Goal: Task Accomplishment & Management: Manage account settings

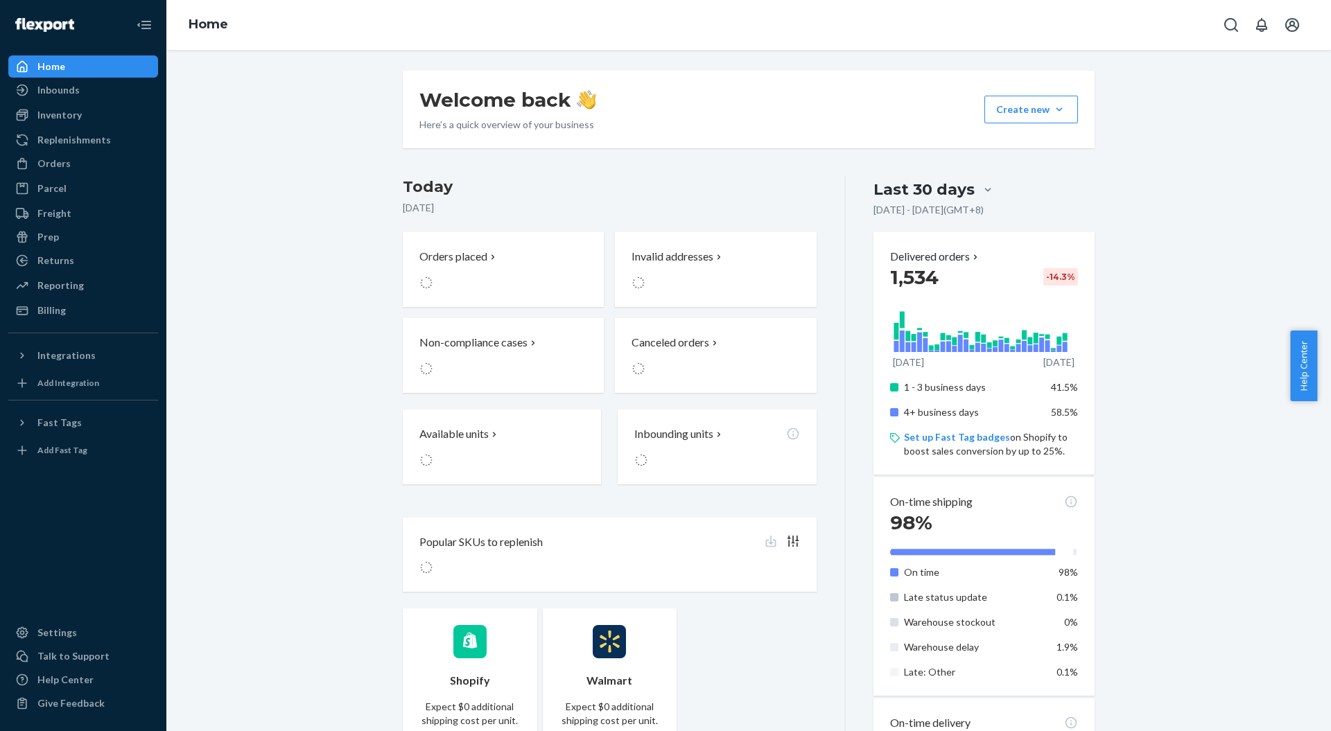
click at [78, 97] on div "Inbounds" at bounding box center [83, 89] width 147 height 19
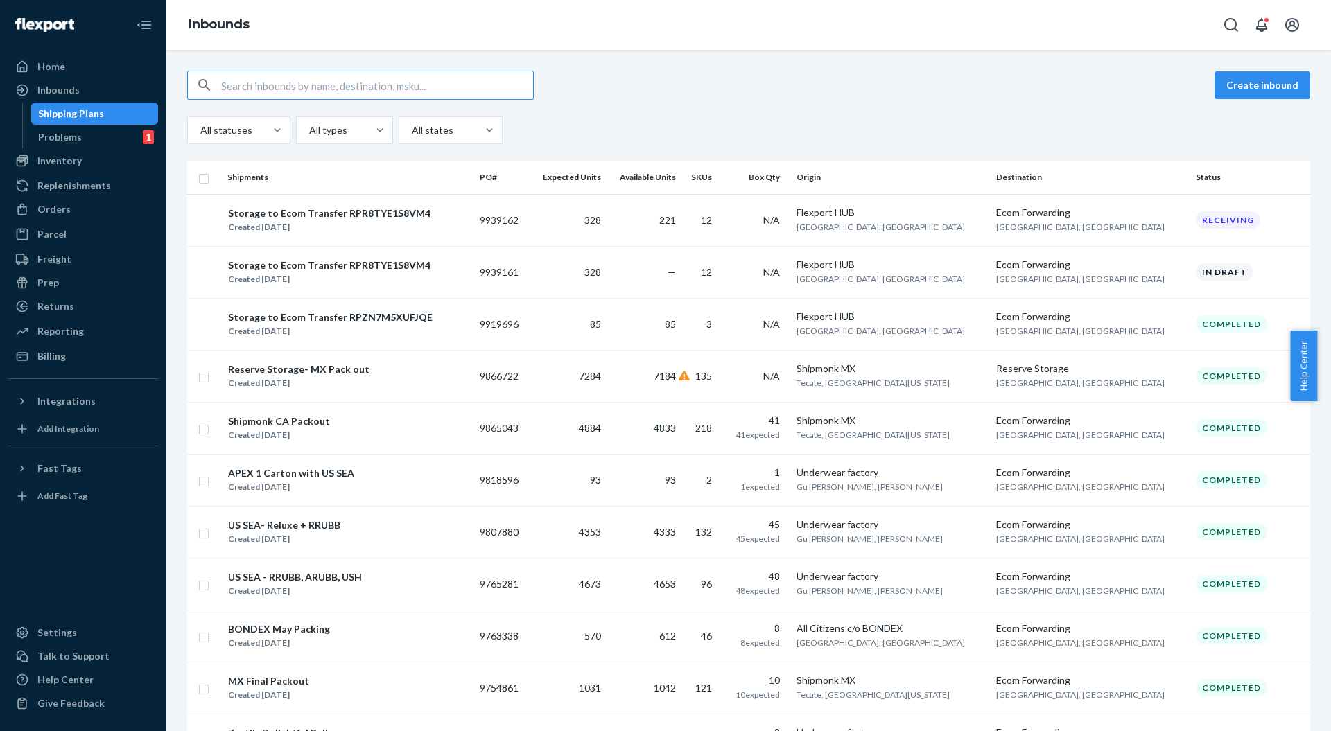
click at [1242, 89] on button "Create inbound" at bounding box center [1263, 85] width 96 height 28
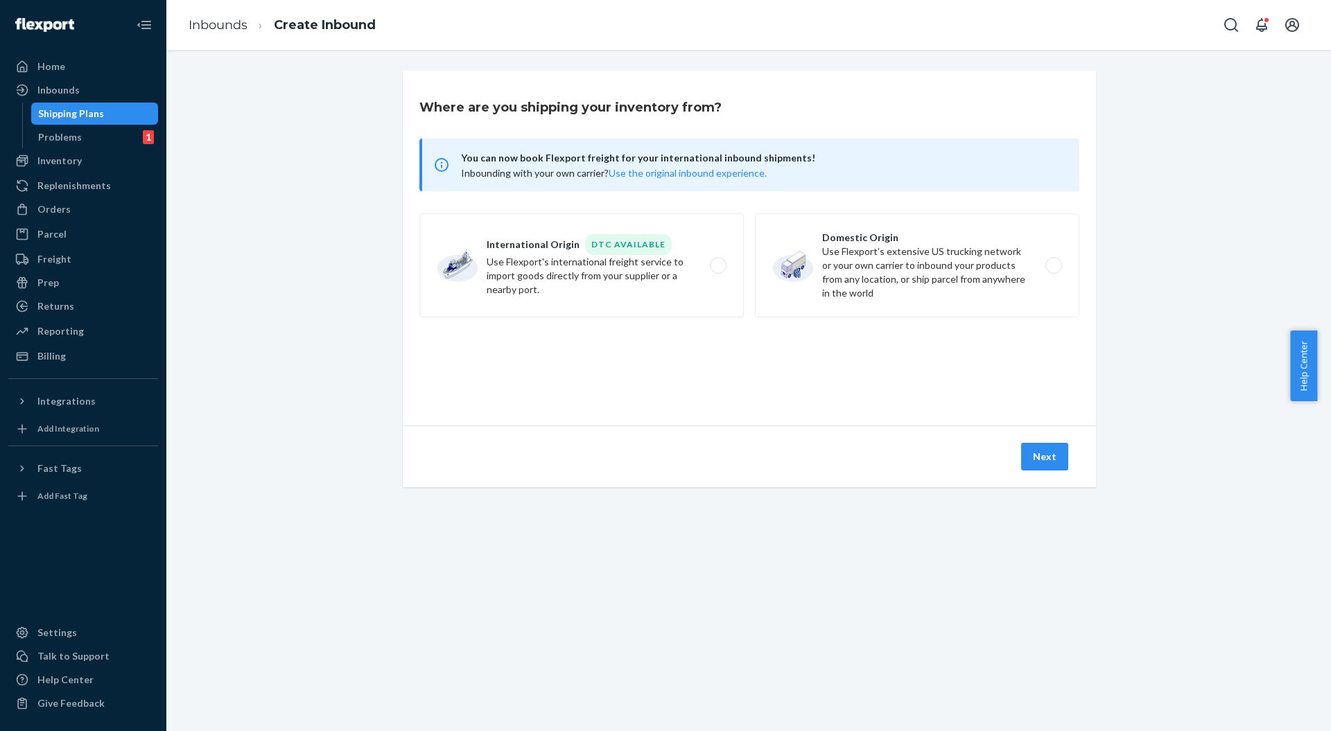
click at [613, 266] on label "International Origin DTC Available Use Flexport's international freight service…" at bounding box center [581, 266] width 324 height 104
click at [718, 266] on input "International Origin DTC Available Use Flexport's international freight service…" at bounding box center [722, 265] width 9 height 9
radio input "true"
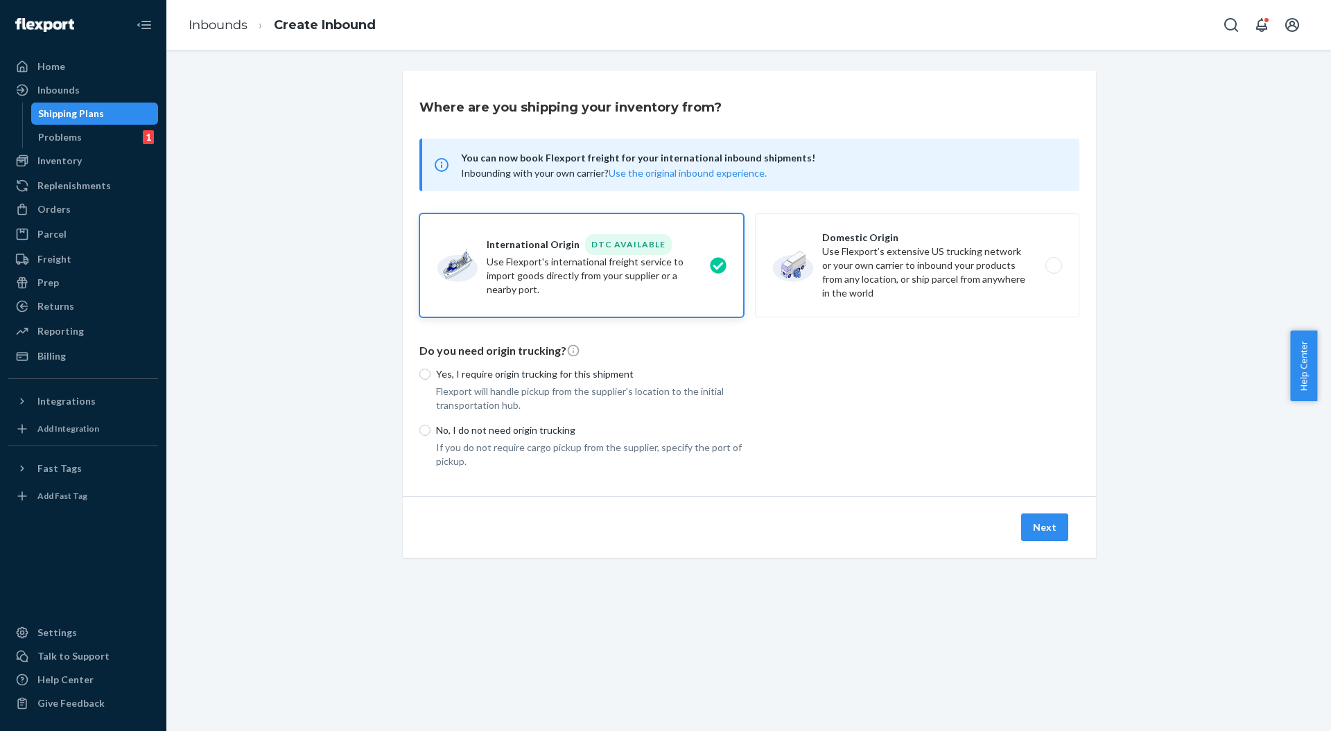
click at [520, 428] on p "No, I do not need origin trucking" at bounding box center [590, 431] width 308 height 14
click at [431, 428] on input "No, I do not need origin trucking" at bounding box center [424, 430] width 11 height 11
radio input "true"
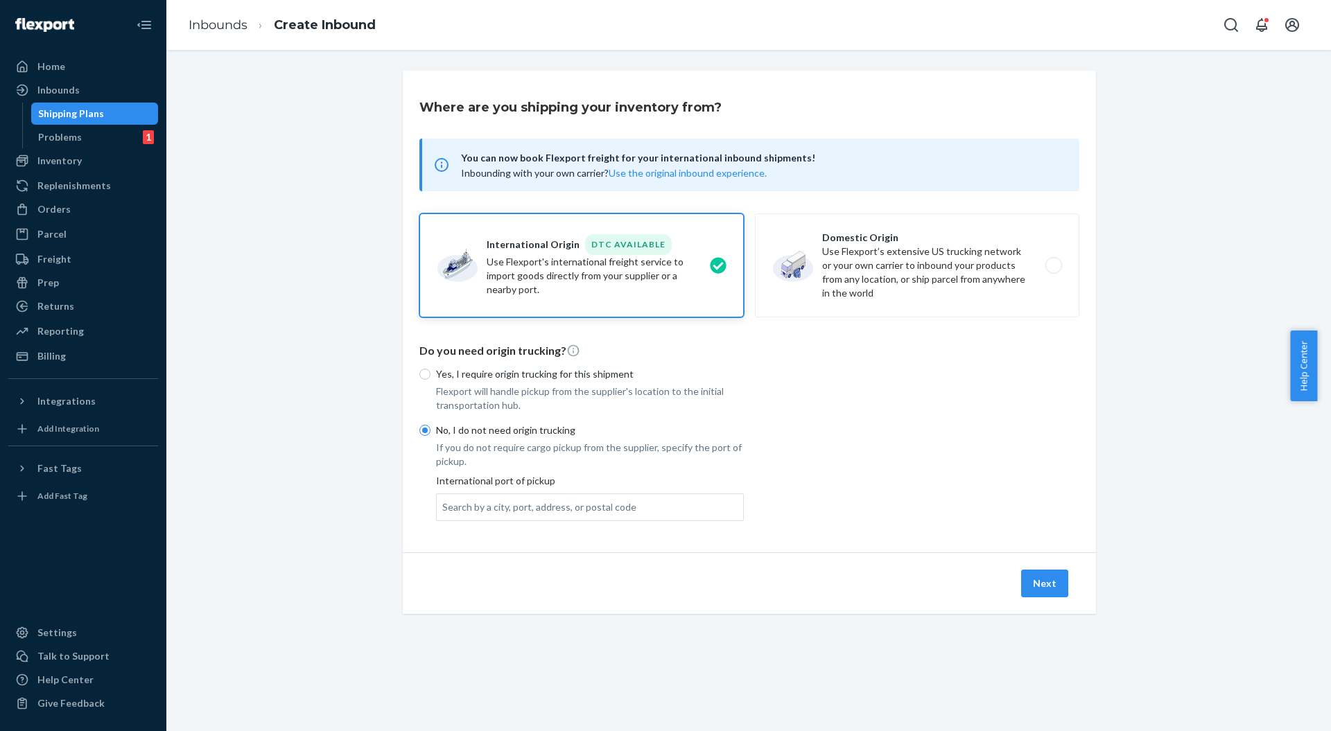
click at [637, 519] on div "Search by a city, port, address, or postal code" at bounding box center [590, 508] width 308 height 28
click at [444, 514] on input "Search by a city, port, address, or postal code" at bounding box center [442, 508] width 1 height 14
click at [636, 510] on div "Search by a city, port, address, or postal code" at bounding box center [590, 507] width 306 height 25
click at [444, 510] on input "0 results available. Use Up and Down to choose options, press Enter to select t…" at bounding box center [442, 508] width 1 height 14
click at [882, 293] on label "Domestic Origin Use Flexport’s extensive US trucking network or your own carrie…" at bounding box center [917, 266] width 324 height 104
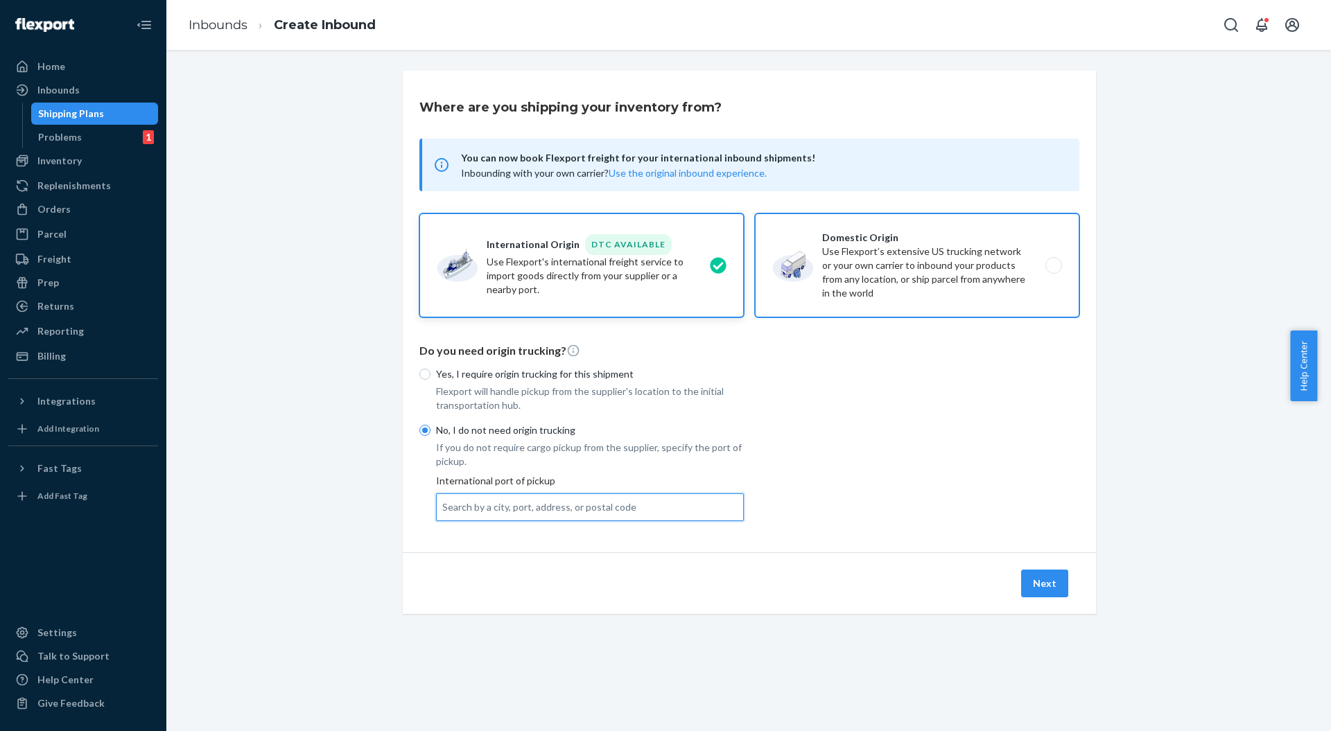
click at [1053, 270] on input "Domestic Origin Use Flexport’s extensive US trucking network or your own carrie…" at bounding box center [1057, 265] width 9 height 9
radio input "true"
radio input "false"
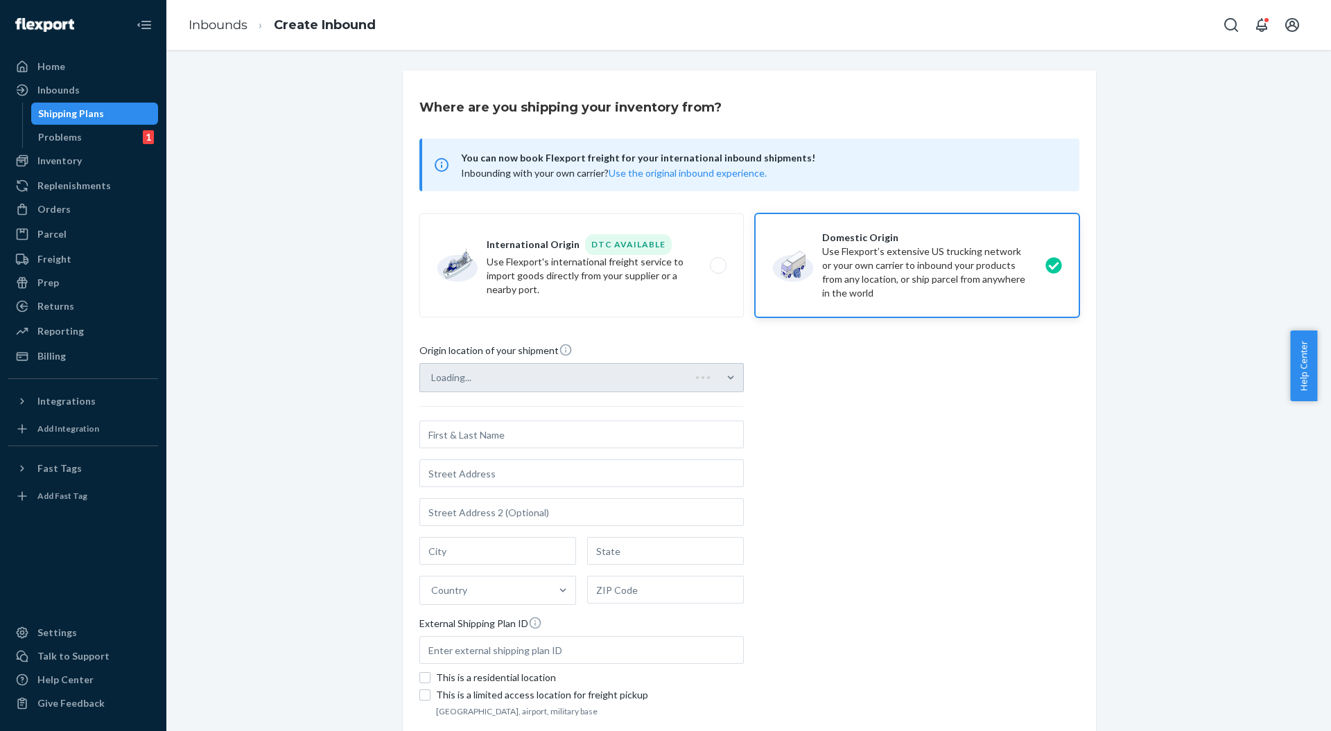
click at [492, 444] on input "text" at bounding box center [581, 435] width 324 height 28
click at [545, 374] on div "Select from saved addresses" at bounding box center [569, 378] width 298 height 28
click at [433, 374] on input "Select from saved addresses" at bounding box center [431, 378] width 1 height 14
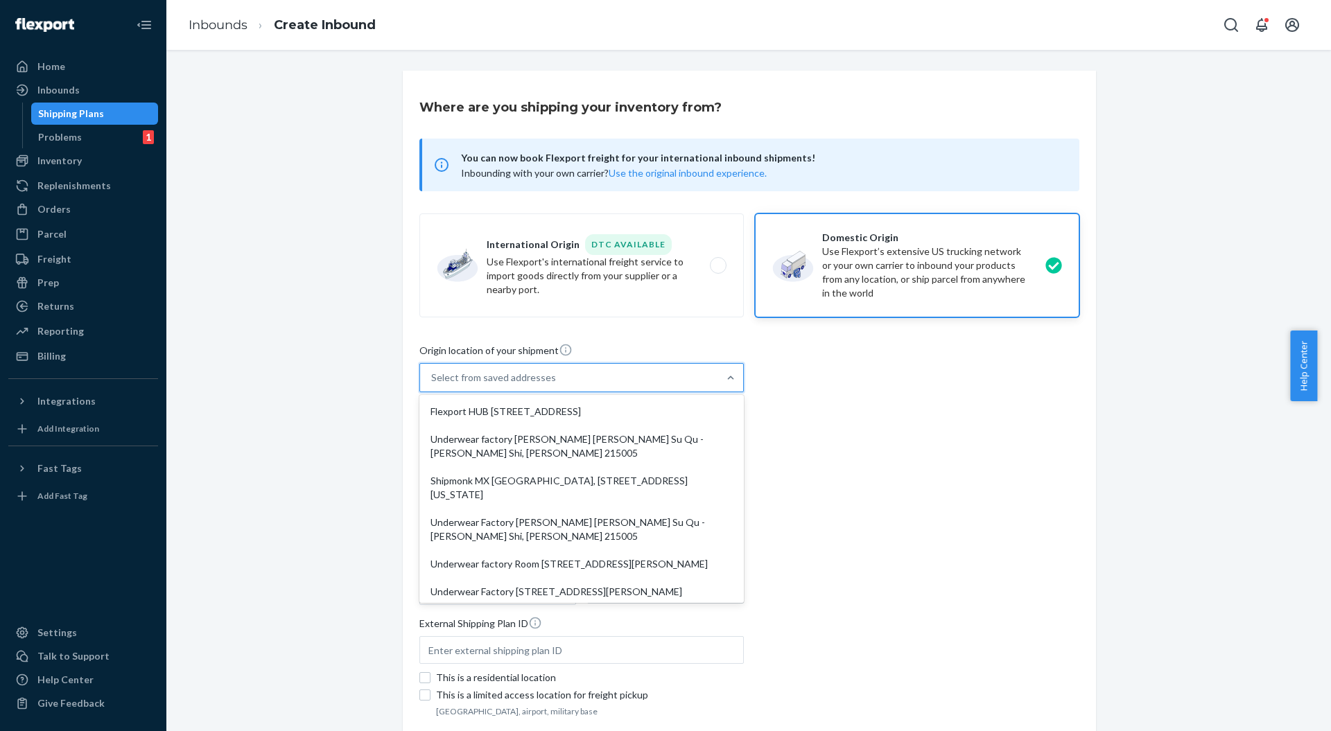
click at [842, 385] on div "Origin location of your shipment option Flexport HUB [STREET_ADDRESS], 0 of 9. …" at bounding box center [749, 532] width 660 height 378
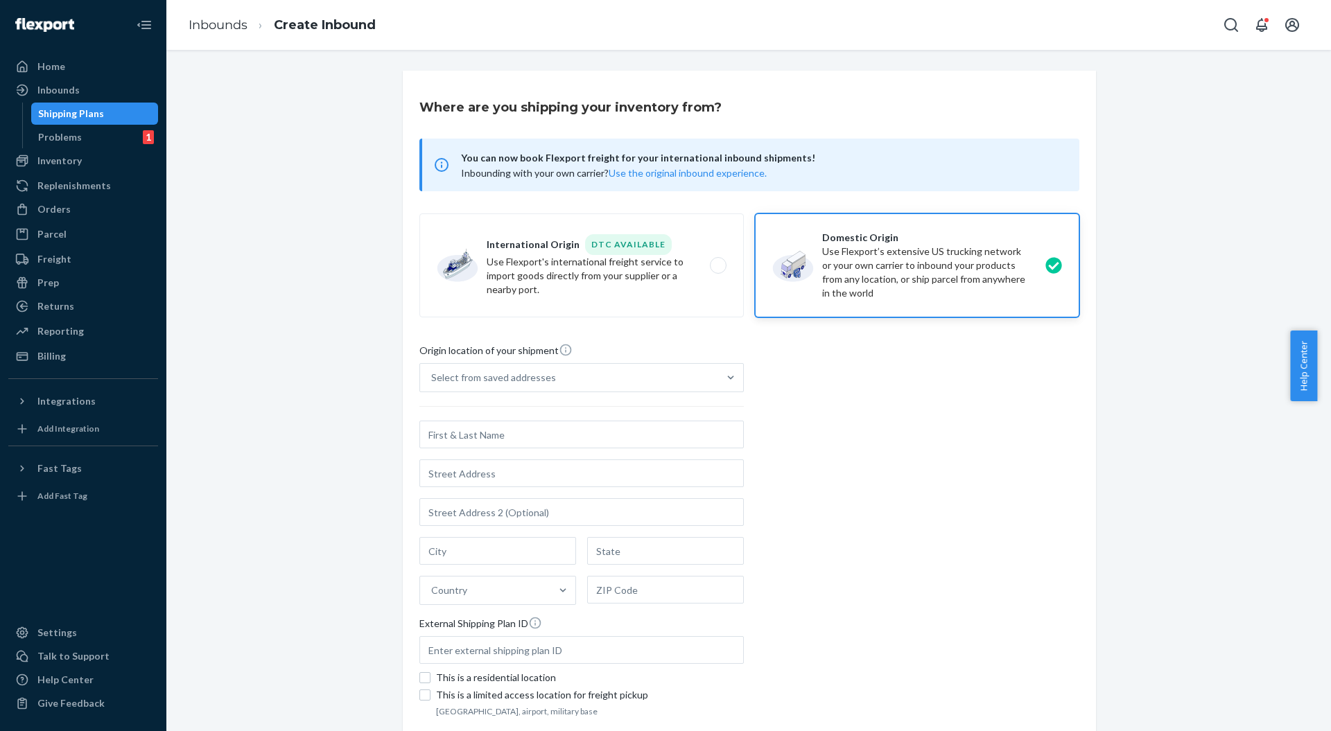
click at [544, 377] on div "Select from saved addresses" at bounding box center [569, 378] width 298 height 28
click at [433, 377] on input "Select from saved addresses" at bounding box center [431, 378] width 1 height 14
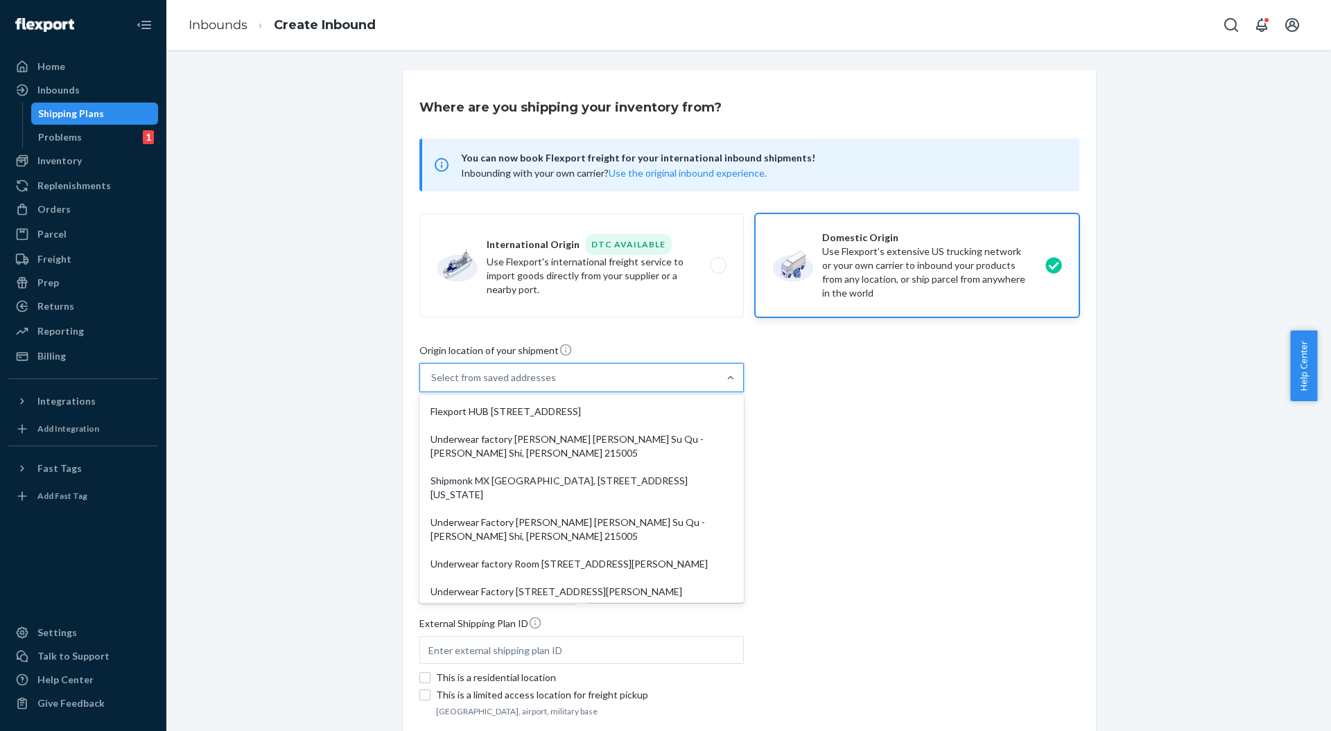
click at [544, 377] on div "Select from saved addresses" at bounding box center [569, 378] width 298 height 28
click at [433, 377] on input "option Flexport HUB [STREET_ADDRESS], 0 of 9. 9 results available. Use Up and D…" at bounding box center [431, 378] width 1 height 14
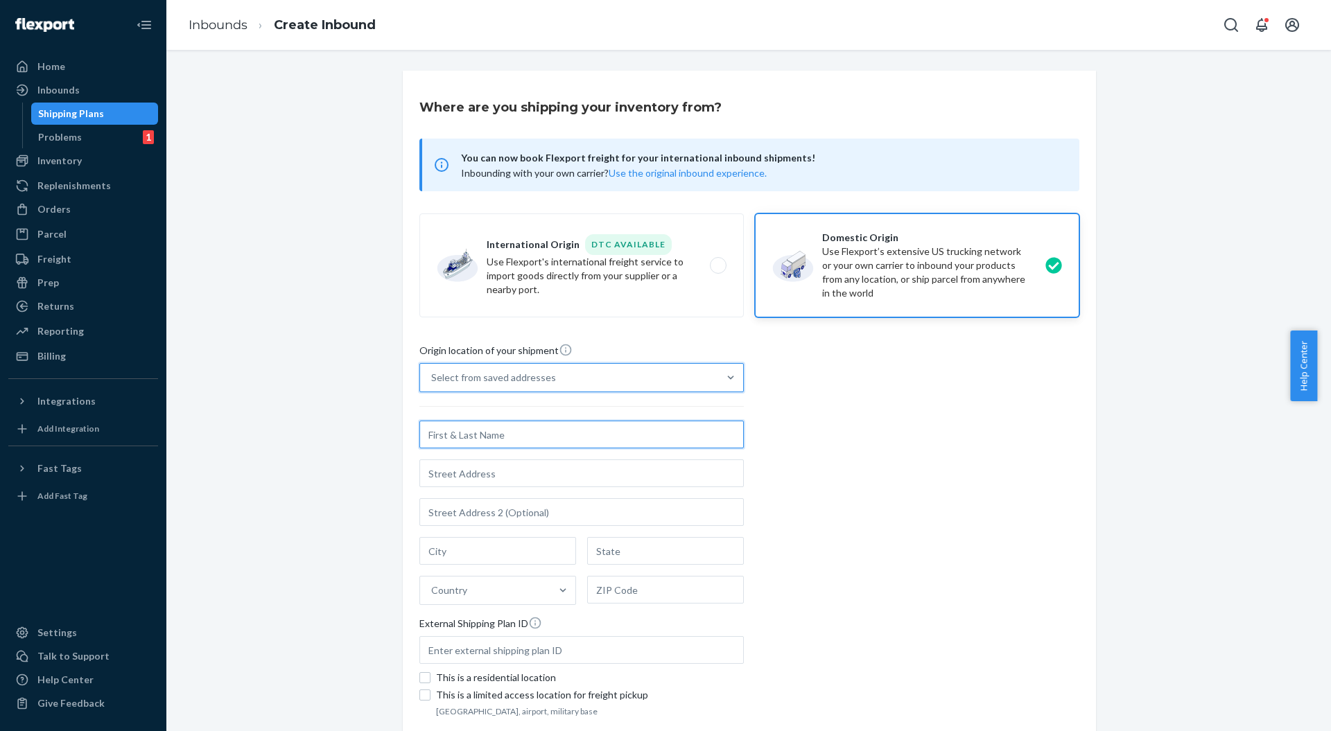
click at [559, 431] on input "text" at bounding box center [581, 435] width 324 height 28
click at [559, 428] on input "text" at bounding box center [581, 435] width 324 height 28
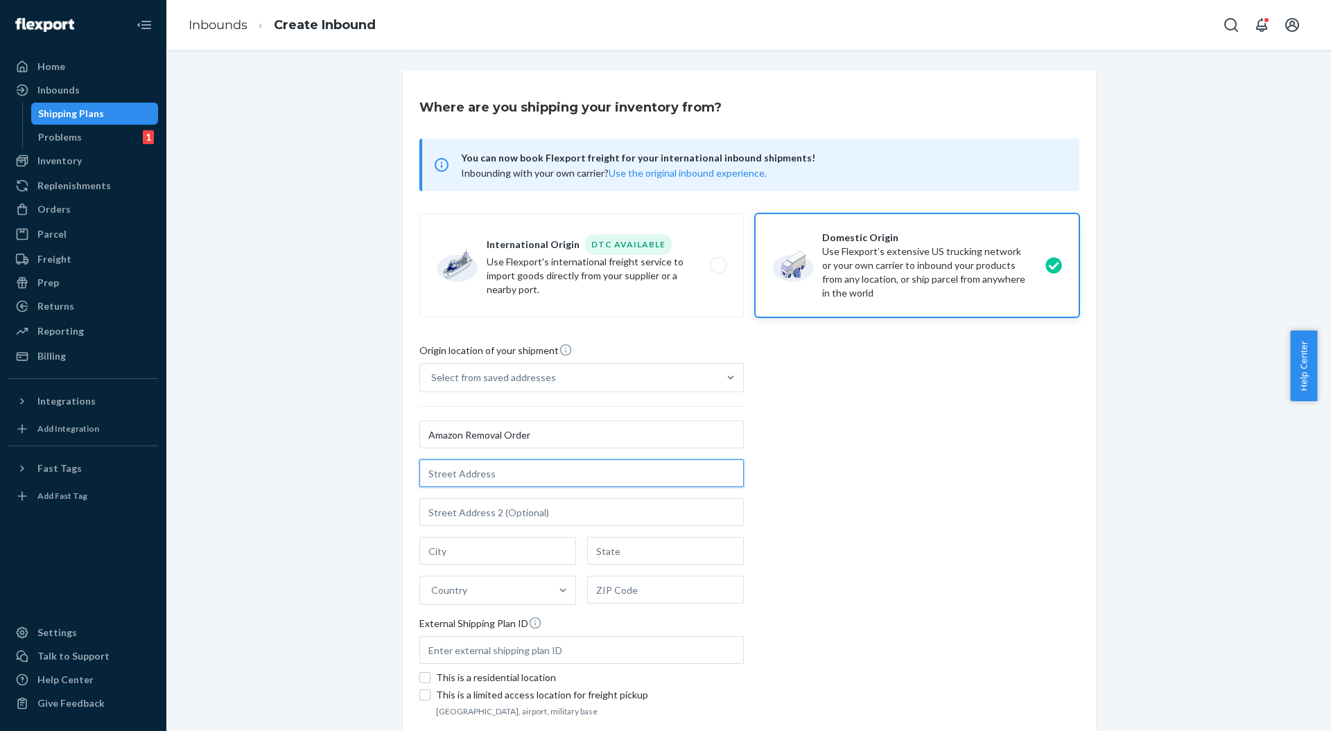
click at [530, 478] on input "text" at bounding box center [581, 474] width 324 height 28
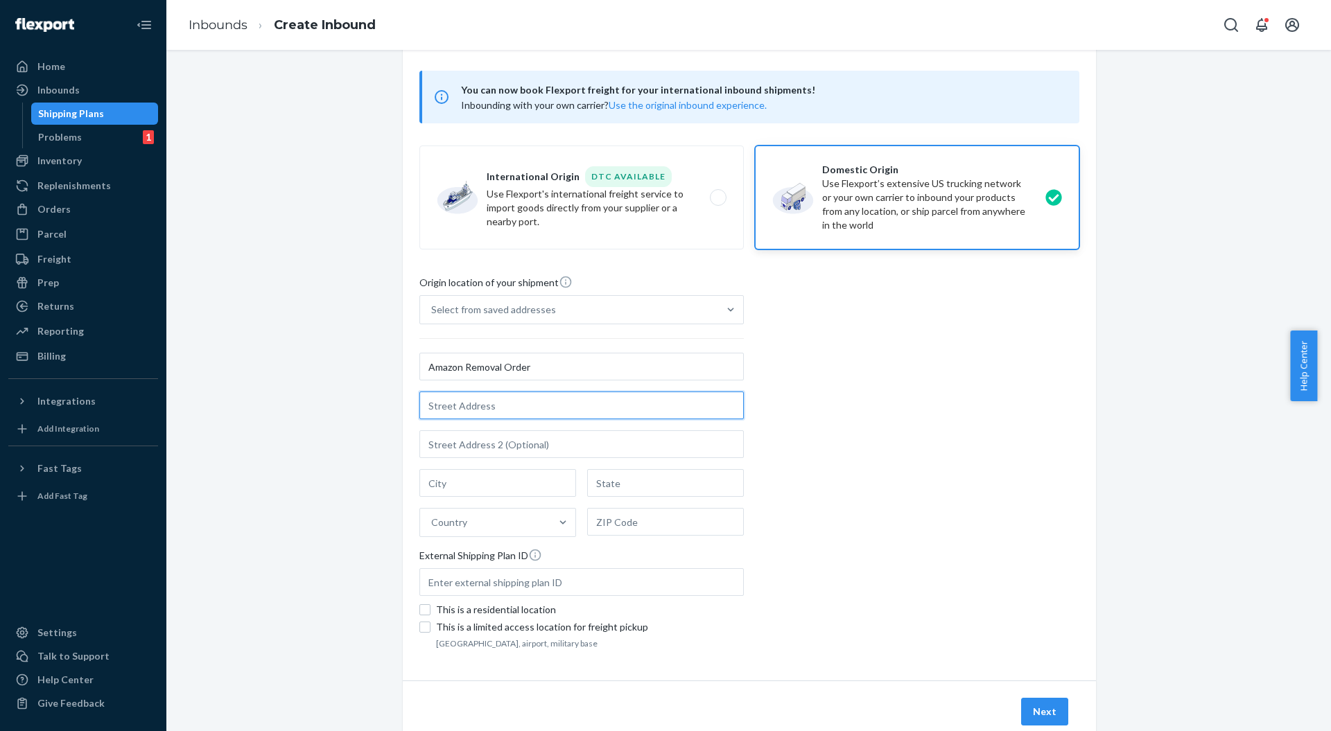
scroll to position [110, 0]
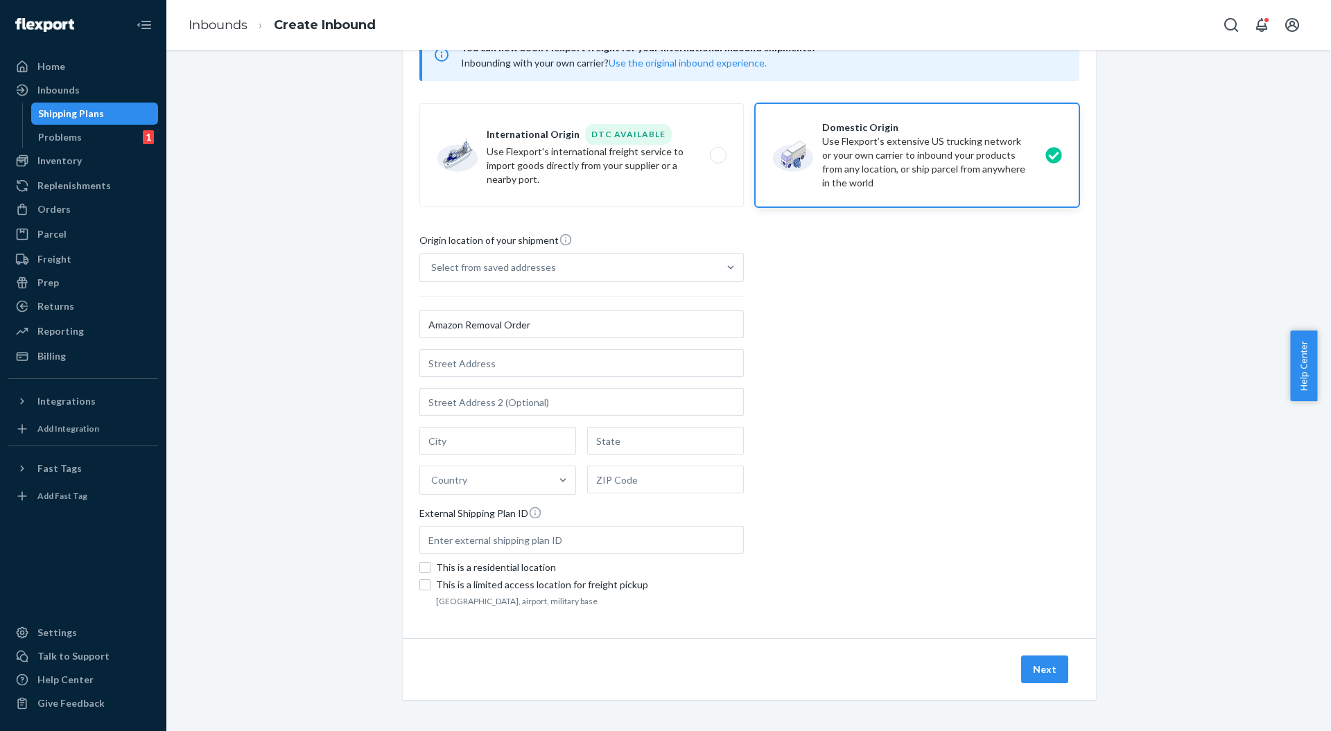
click at [1048, 669] on button "Next" at bounding box center [1044, 670] width 47 height 28
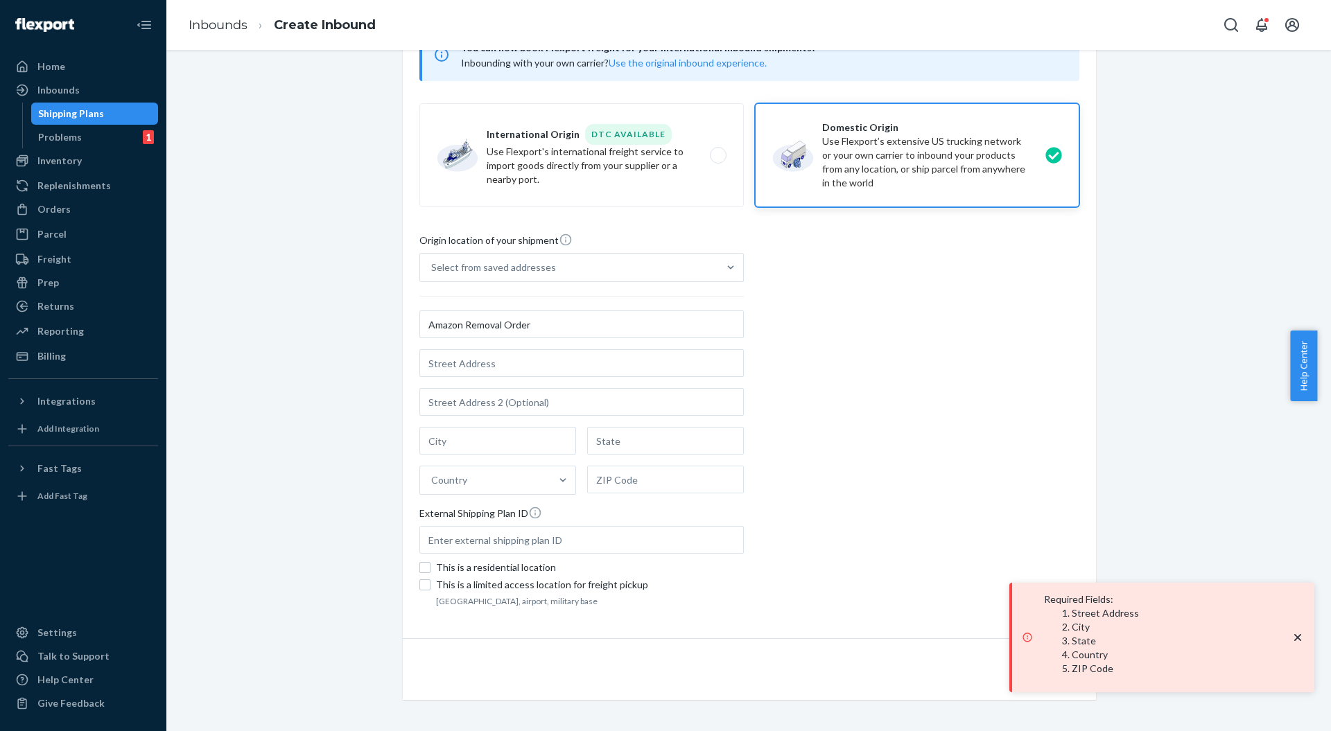
click at [936, 504] on div "Origin location of your shipment Select from saved addresses Amazon Removal Ord…" at bounding box center [749, 422] width 660 height 378
click at [470, 359] on input "text" at bounding box center [581, 363] width 324 height 28
click at [555, 329] on input "Amazon Removal Order" at bounding box center [581, 325] width 324 height 28
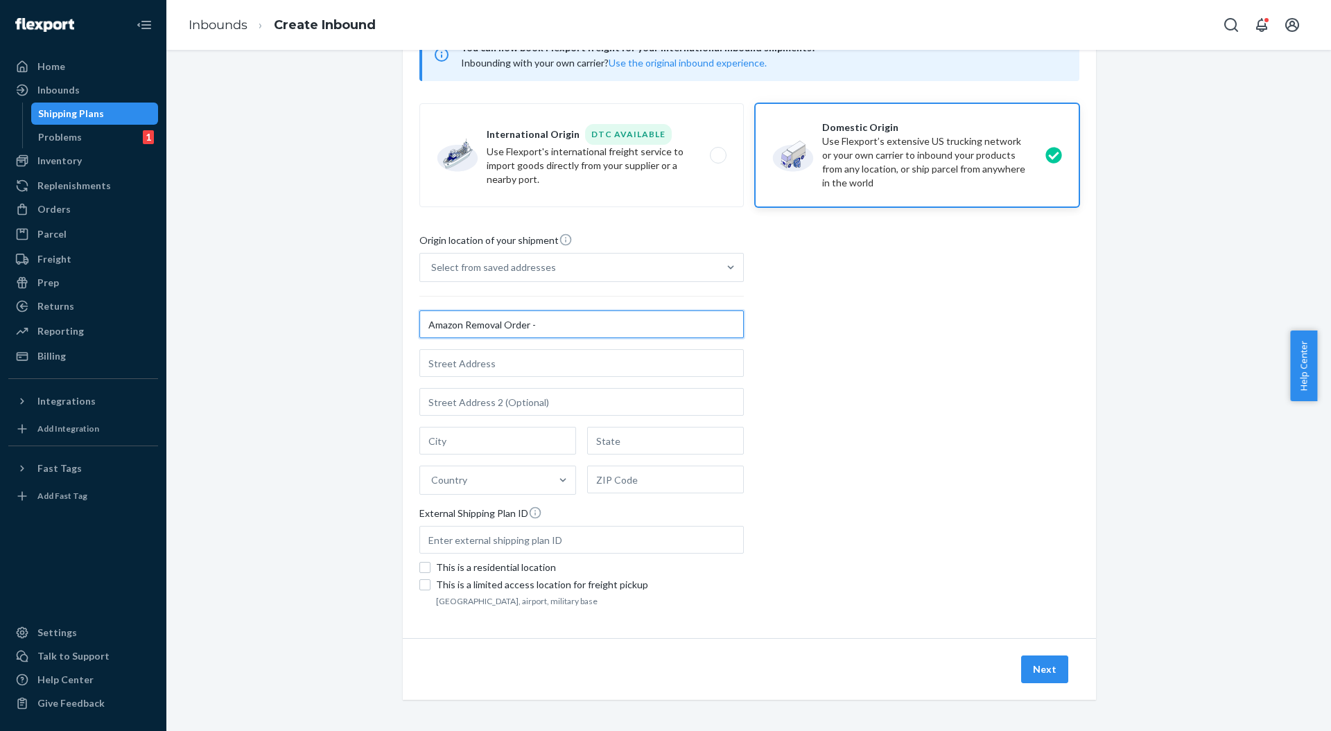
paste input "250922NXC"
type input "Amazon Removal Order - 250922NXC"
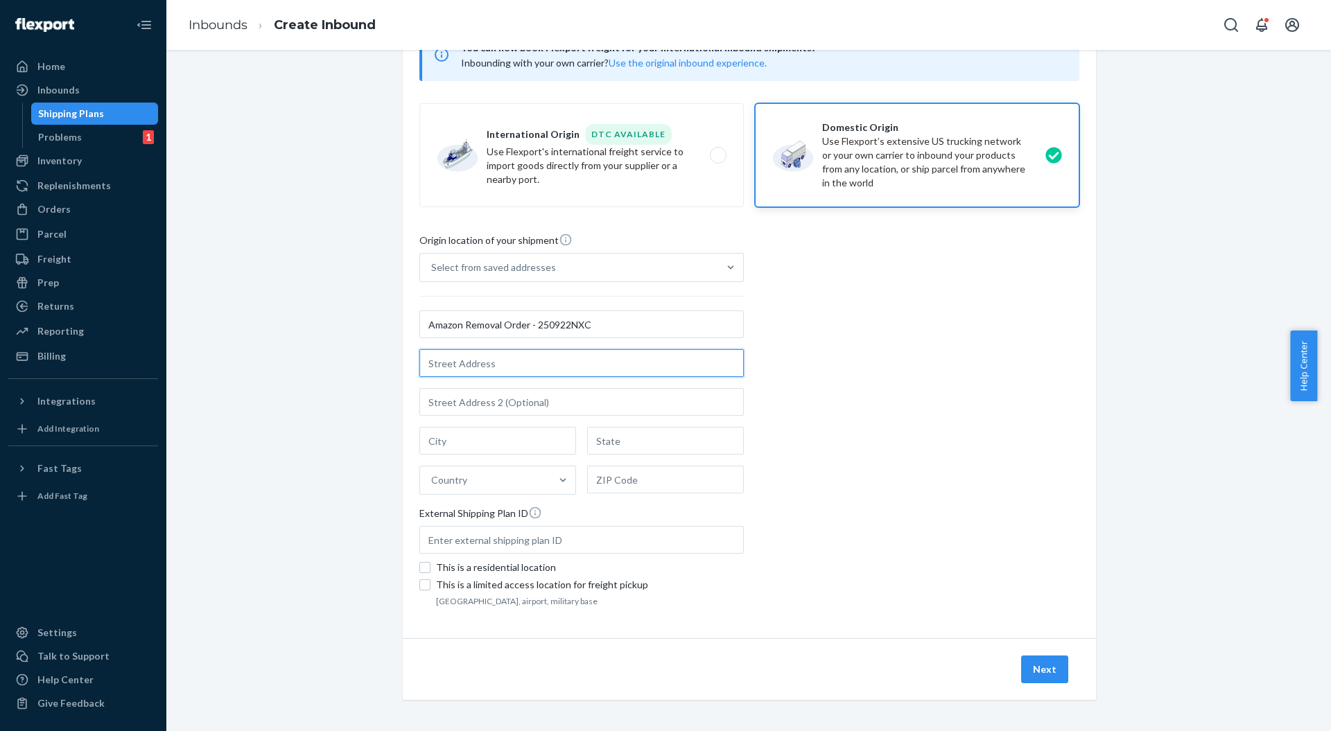
click at [553, 349] on input "text" at bounding box center [581, 363] width 324 height 28
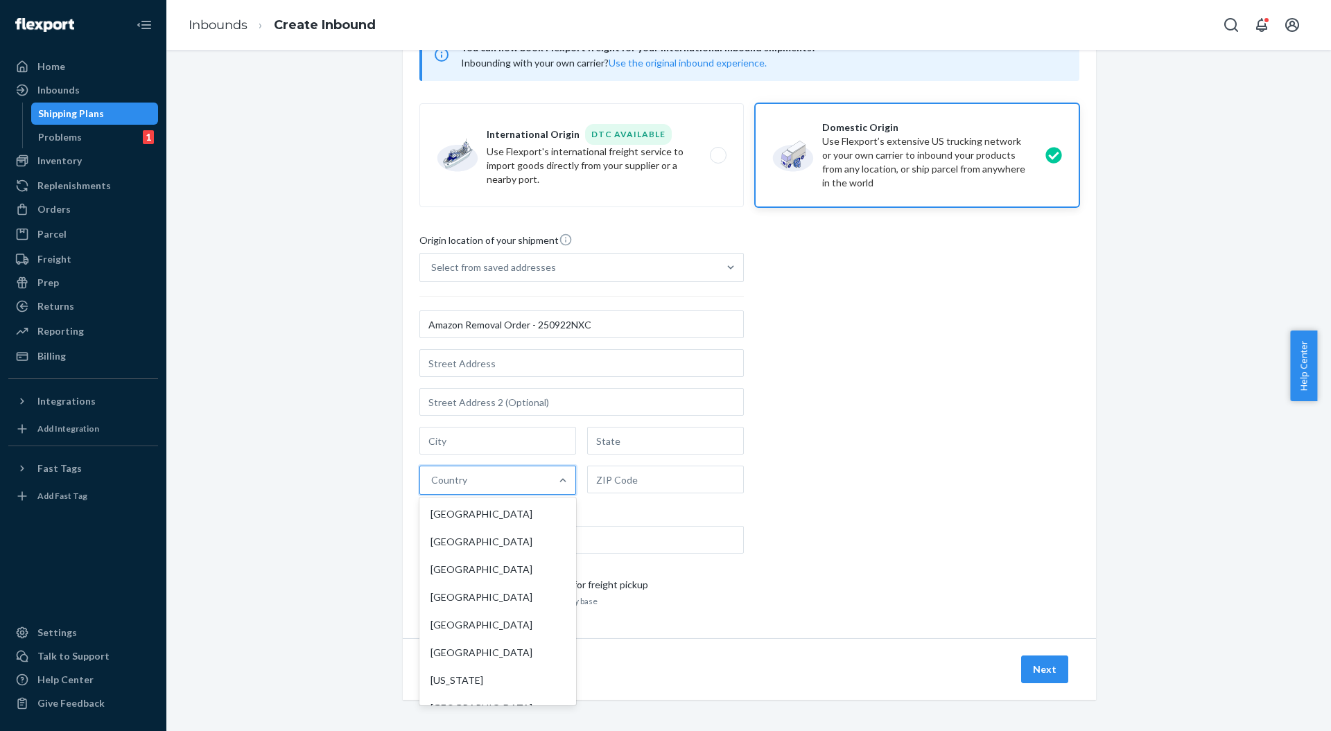
click at [492, 481] on div "Country" at bounding box center [485, 481] width 130 height 28
click at [433, 481] on input "option [GEOGRAPHIC_DATA] focused, 1 of 249. 249 results available. Use Up and D…" at bounding box center [431, 481] width 1 height 14
click at [468, 515] on div "[GEOGRAPHIC_DATA]" at bounding box center [497, 515] width 151 height 28
click at [433, 487] on input "option [GEOGRAPHIC_DATA] focused, 1 of 249. 249 results available. Use Up and D…" at bounding box center [431, 481] width 1 height 14
click at [621, 440] on input "text" at bounding box center [665, 441] width 157 height 28
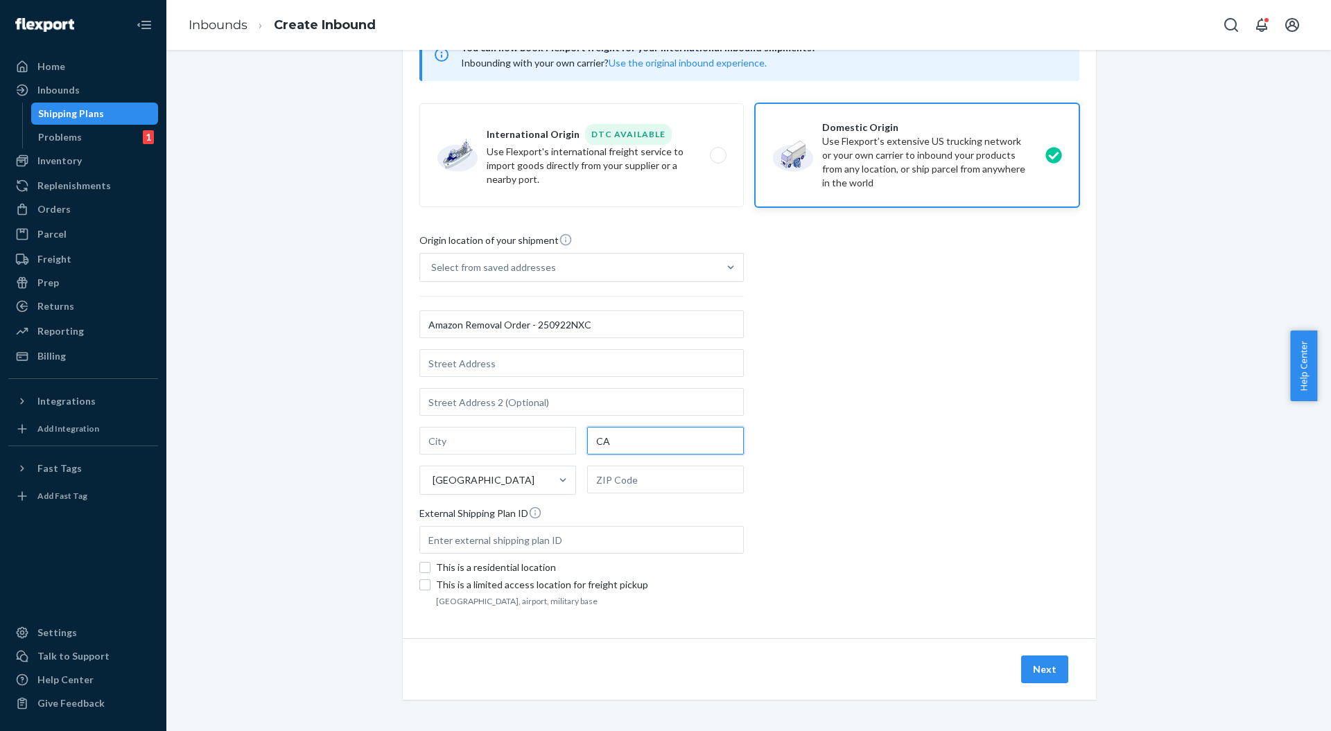
type input "CA"
click at [537, 455] on div "CA [GEOGRAPHIC_DATA]" at bounding box center [581, 461] width 324 height 68
click at [433, 275] on input "Select from saved addresses" at bounding box center [431, 268] width 1 height 14
click at [494, 377] on div "Amazon Removal Order - 250922NXC [GEOGRAPHIC_DATA] [GEOGRAPHIC_DATA]" at bounding box center [581, 403] width 324 height 184
click at [433, 275] on input "0 results available. Select is focused ,type to refine list, press Down to open…" at bounding box center [431, 268] width 1 height 14
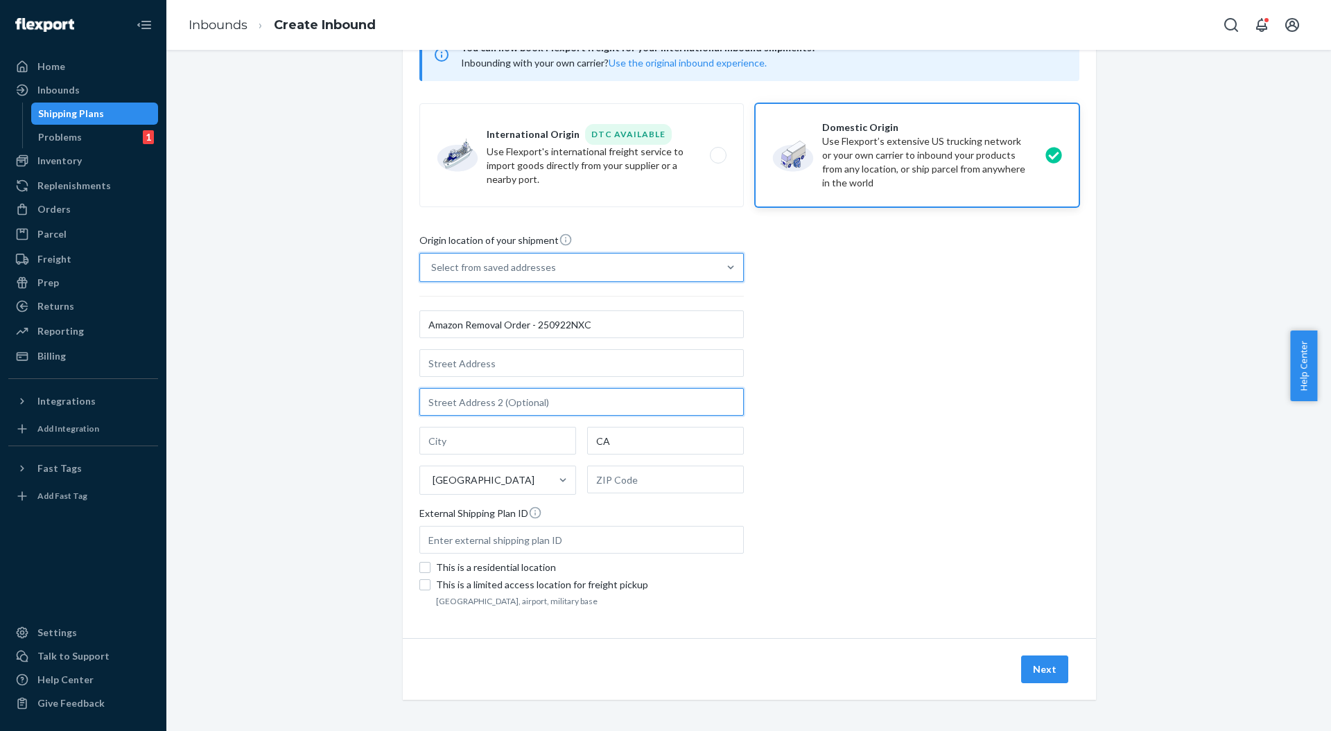
click at [485, 402] on input "text" at bounding box center [581, 402] width 324 height 28
click at [499, 380] on div "Amazon Removal Order - 250922NXC [GEOGRAPHIC_DATA] [GEOGRAPHIC_DATA]" at bounding box center [581, 403] width 324 height 184
click at [433, 275] on input "Select from saved addresses" at bounding box center [431, 268] width 1 height 14
click at [503, 367] on input "text" at bounding box center [581, 363] width 324 height 28
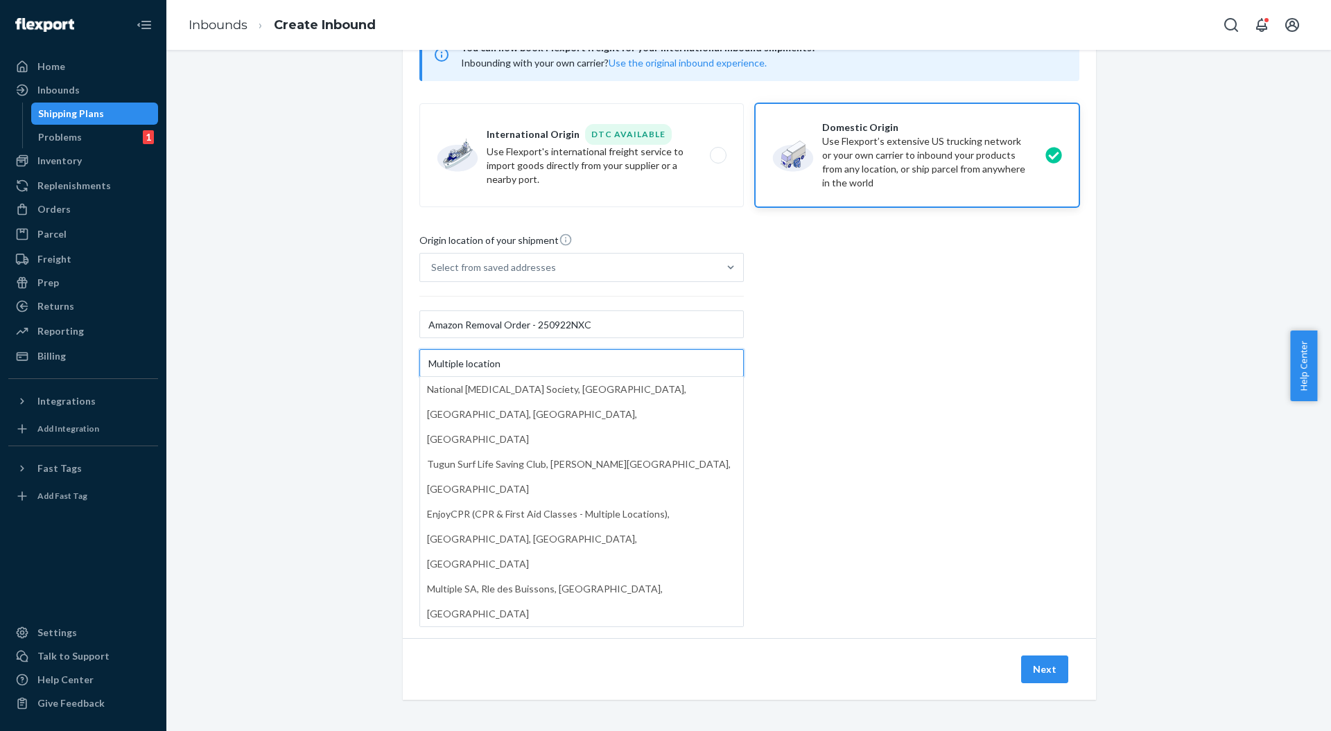
type input "Multiple location"
click at [867, 349] on div "Origin location of your shipment Select from saved addresses Amazon Removal Ord…" at bounding box center [749, 422] width 660 height 378
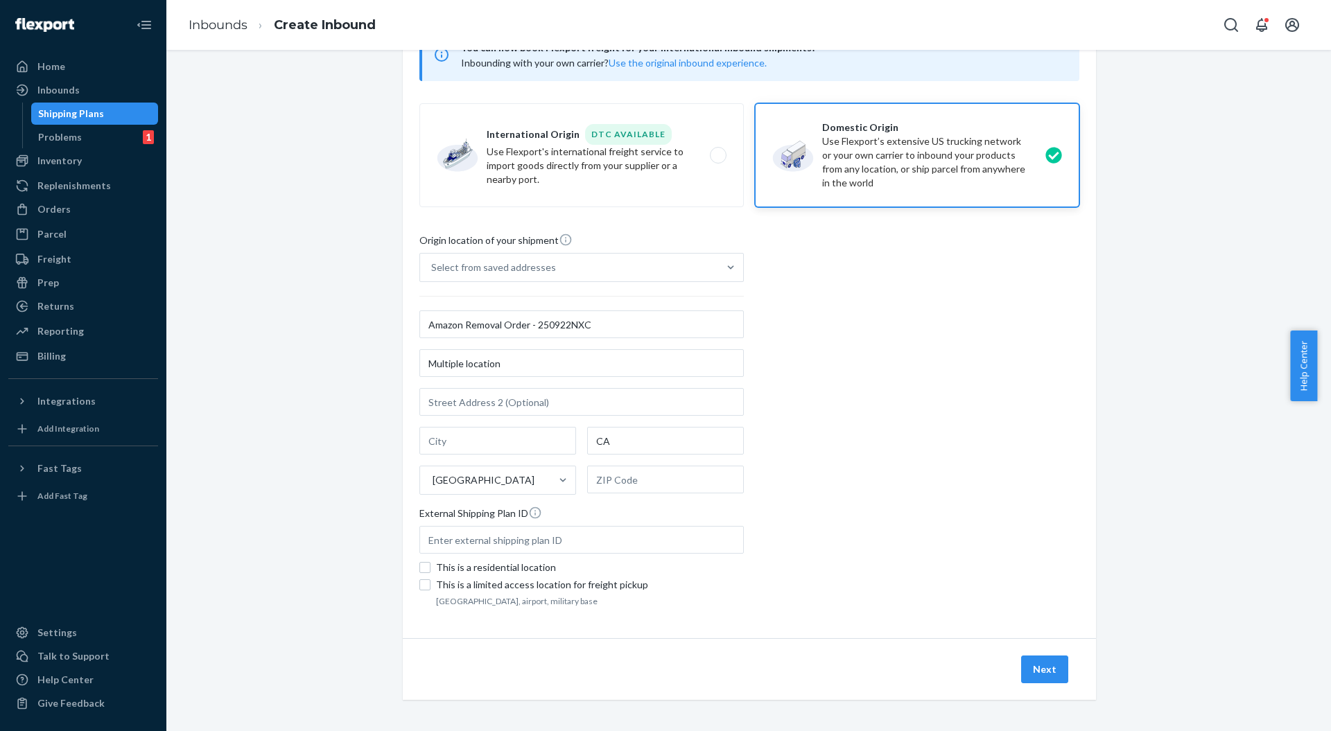
click at [1041, 664] on button "Next" at bounding box center [1044, 670] width 47 height 28
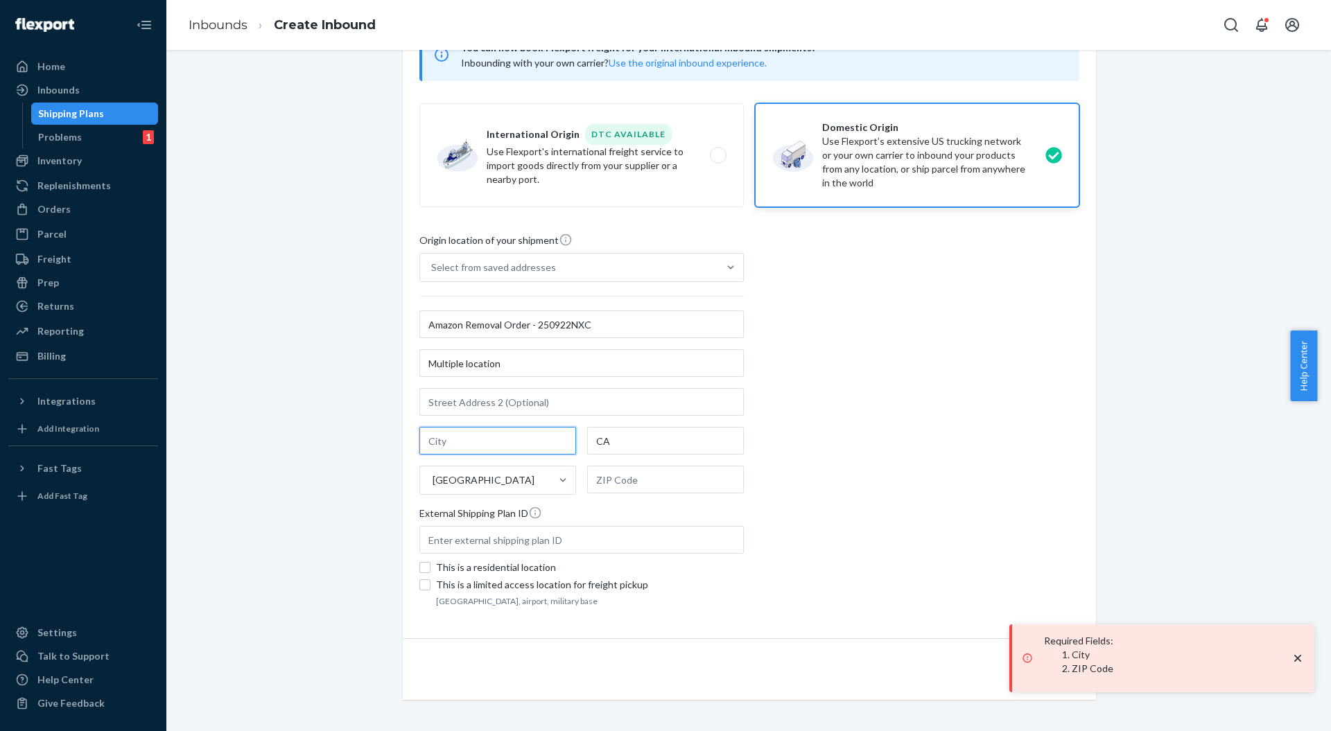
click at [459, 429] on input "text" at bounding box center [497, 441] width 157 height 28
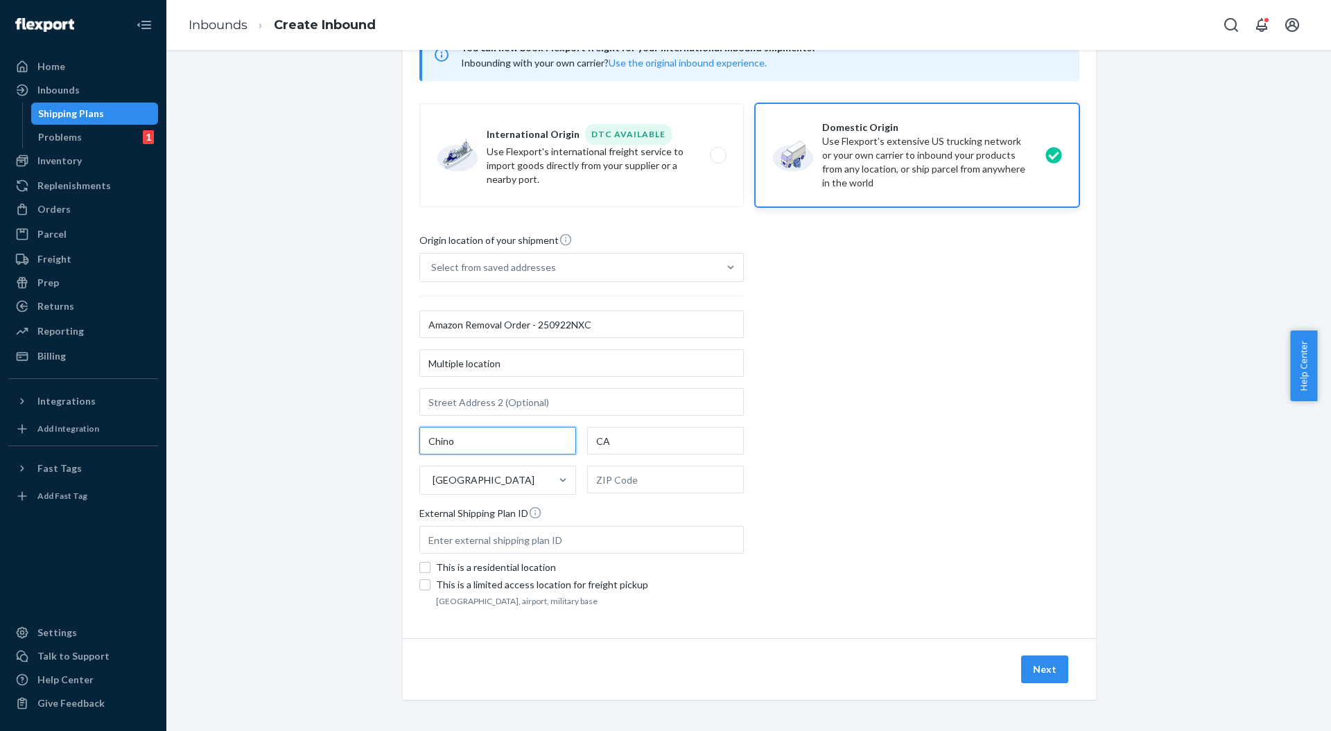
type input "Chino"
click at [535, 526] on input "text" at bounding box center [581, 540] width 324 height 28
paste input "AMZL_US_PREMIUM"
type input "AMZL_US_PREMIUM"
drag, startPoint x: 539, startPoint y: 323, endPoint x: 585, endPoint y: 322, distance: 45.8
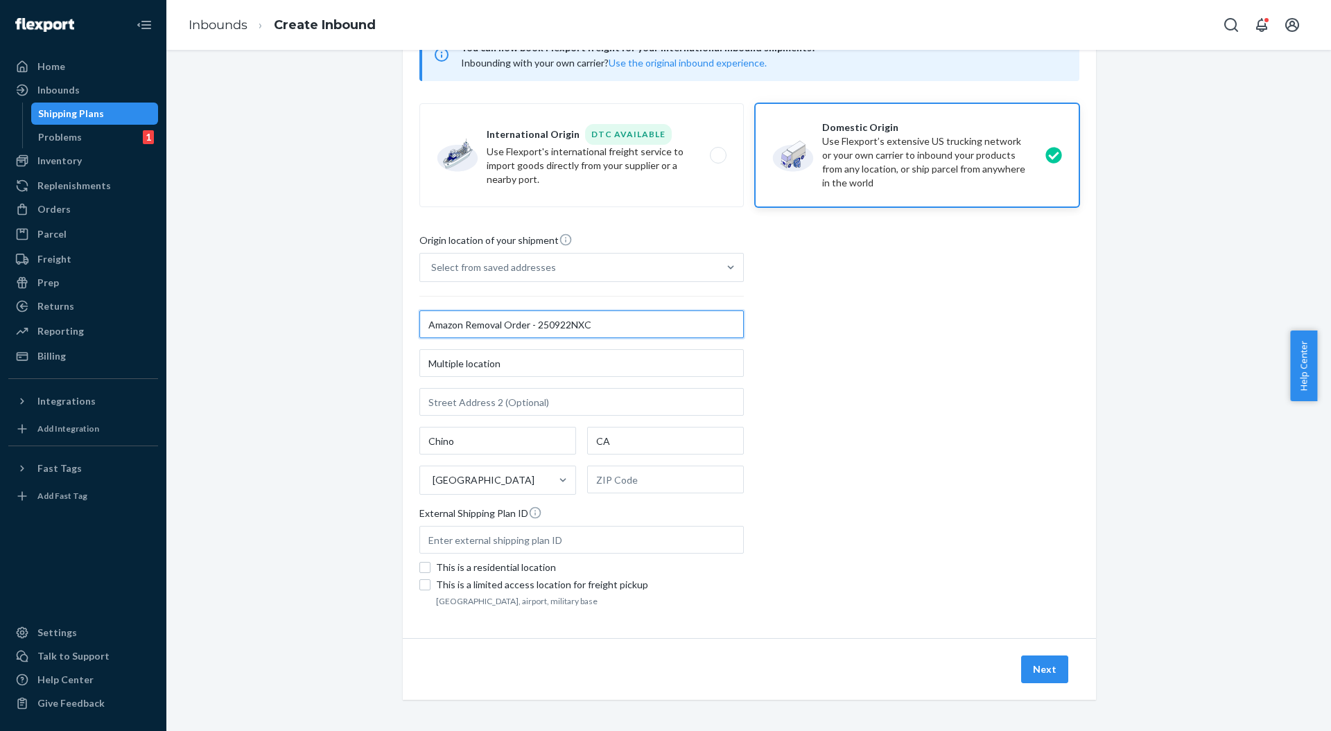
click at [585, 322] on input "Amazon Removal Order - 250922NXC" at bounding box center [581, 325] width 324 height 28
click at [480, 553] on div at bounding box center [581, 541] width 324 height 31
click at [480, 553] on input "text" at bounding box center [581, 540] width 324 height 28
click at [490, 541] on input "text" at bounding box center [581, 540] width 324 height 28
paste input "250922NXC"
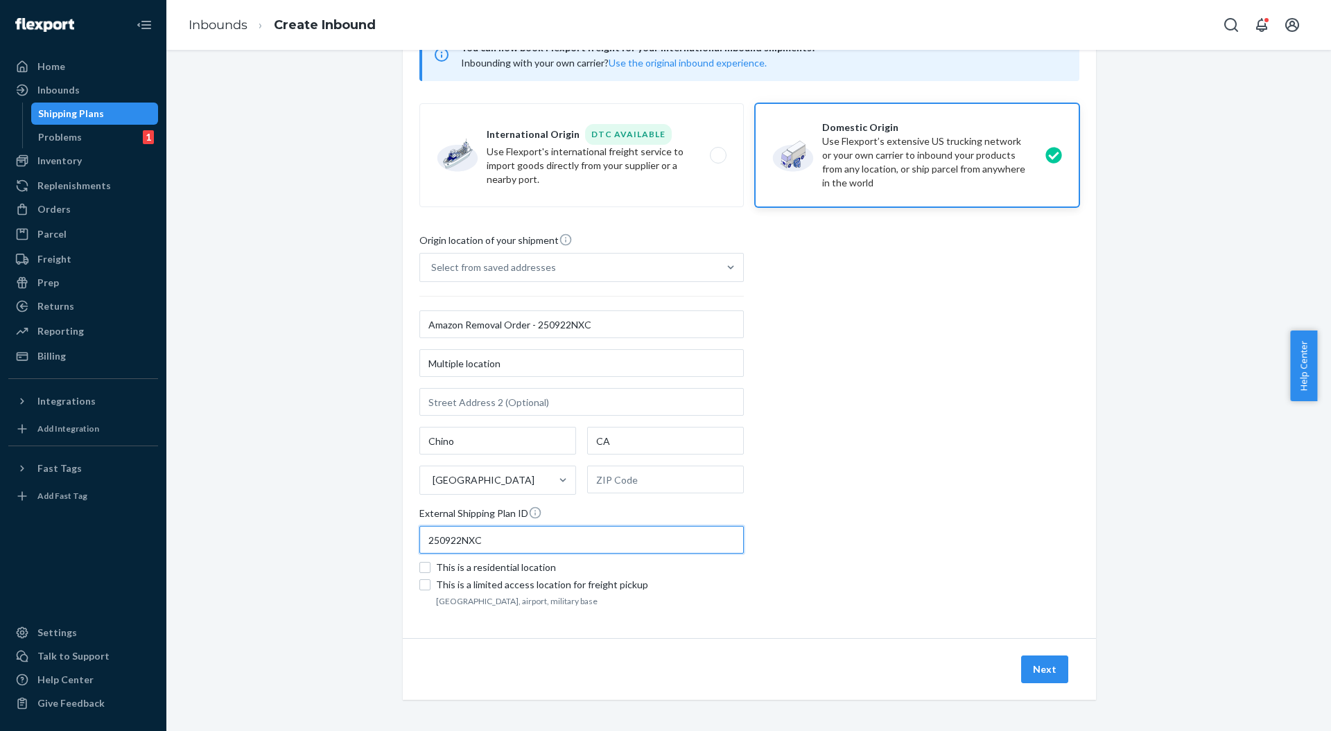
type input "250922NXC"
click at [914, 639] on div "Next" at bounding box center [749, 670] width 693 height 62
click at [1028, 677] on button "Next" at bounding box center [1044, 670] width 47 height 28
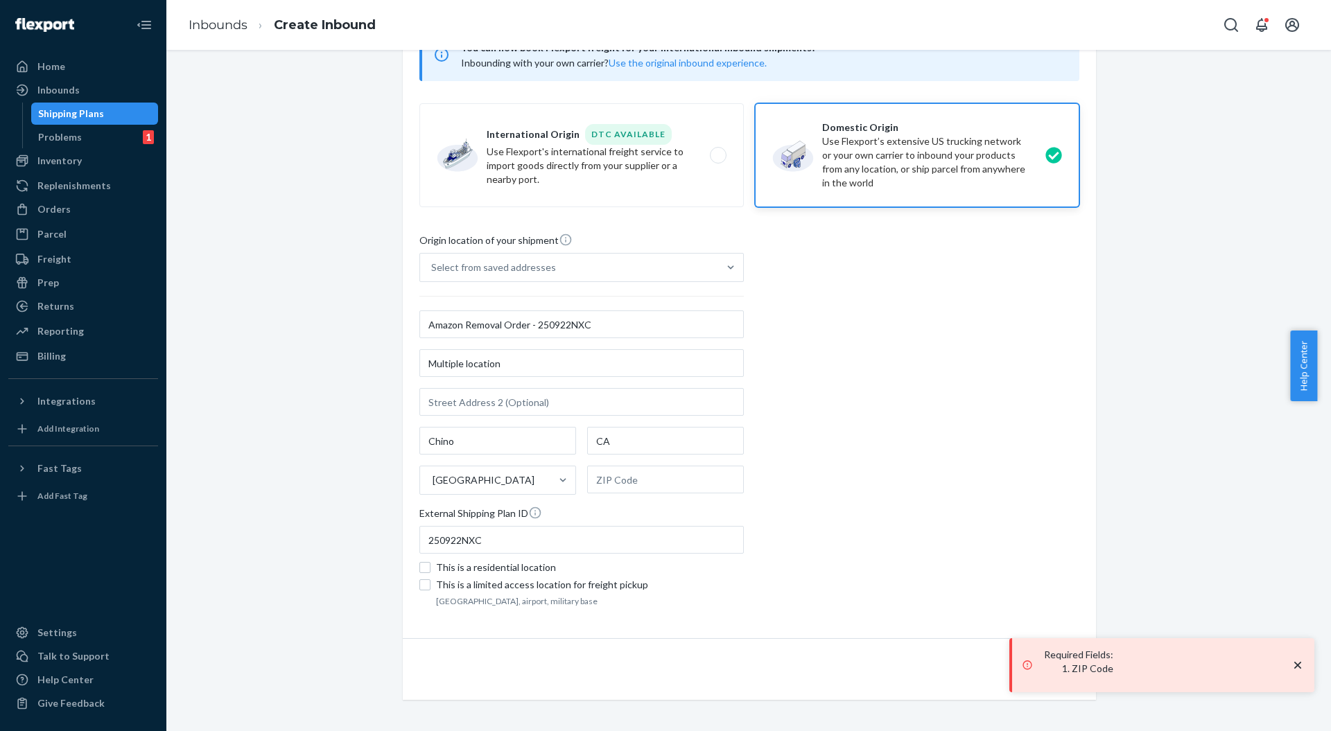
click at [835, 607] on div "Origin location of your shipment Select from saved addresses Amazon Removal Ord…" at bounding box center [749, 422] width 660 height 378
click at [634, 481] on input "text" at bounding box center [665, 480] width 157 height 28
paste input "91708,"
click at [891, 477] on div "Origin location of your shipment Select from saved addresses Amazon Removal Ord…" at bounding box center [749, 422] width 660 height 378
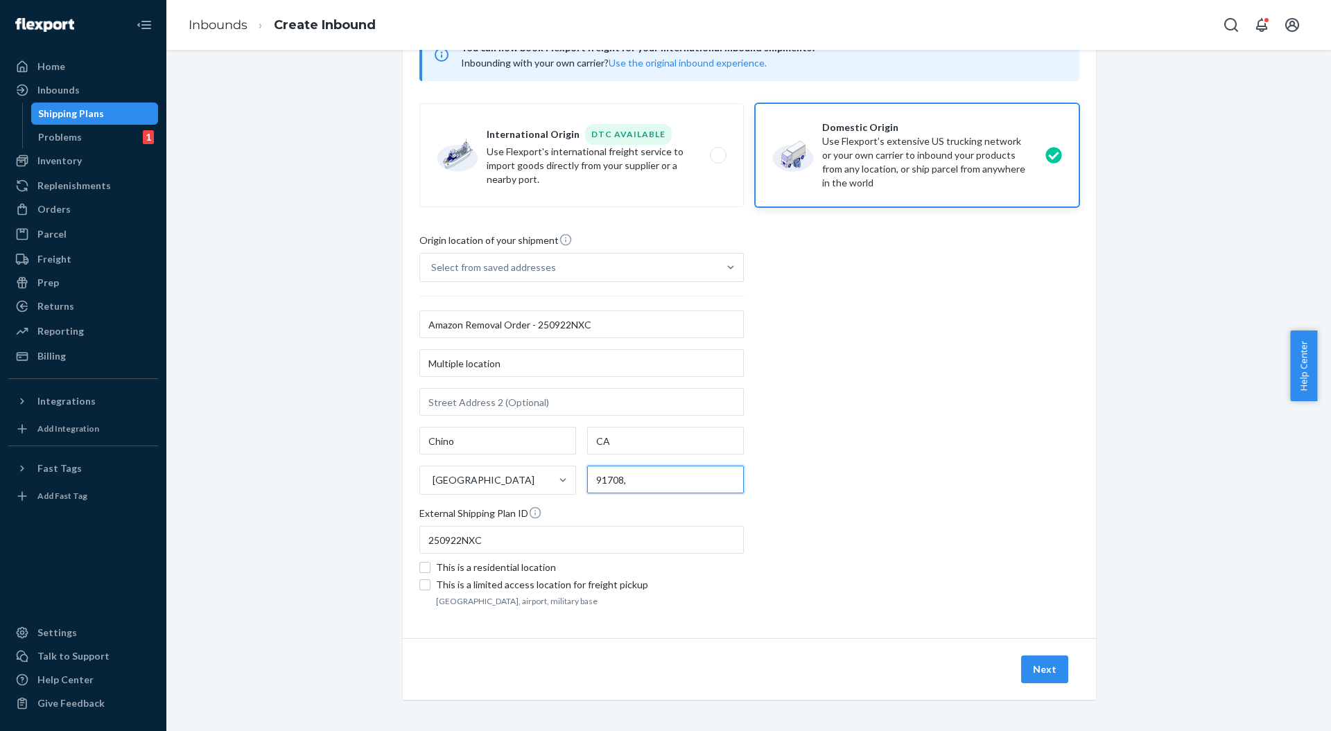
click at [693, 484] on input "91708," at bounding box center [665, 480] width 157 height 28
type input "91708"
click at [1012, 671] on div "Next" at bounding box center [749, 670] width 693 height 62
click at [1039, 664] on button "Next" at bounding box center [1044, 670] width 47 height 28
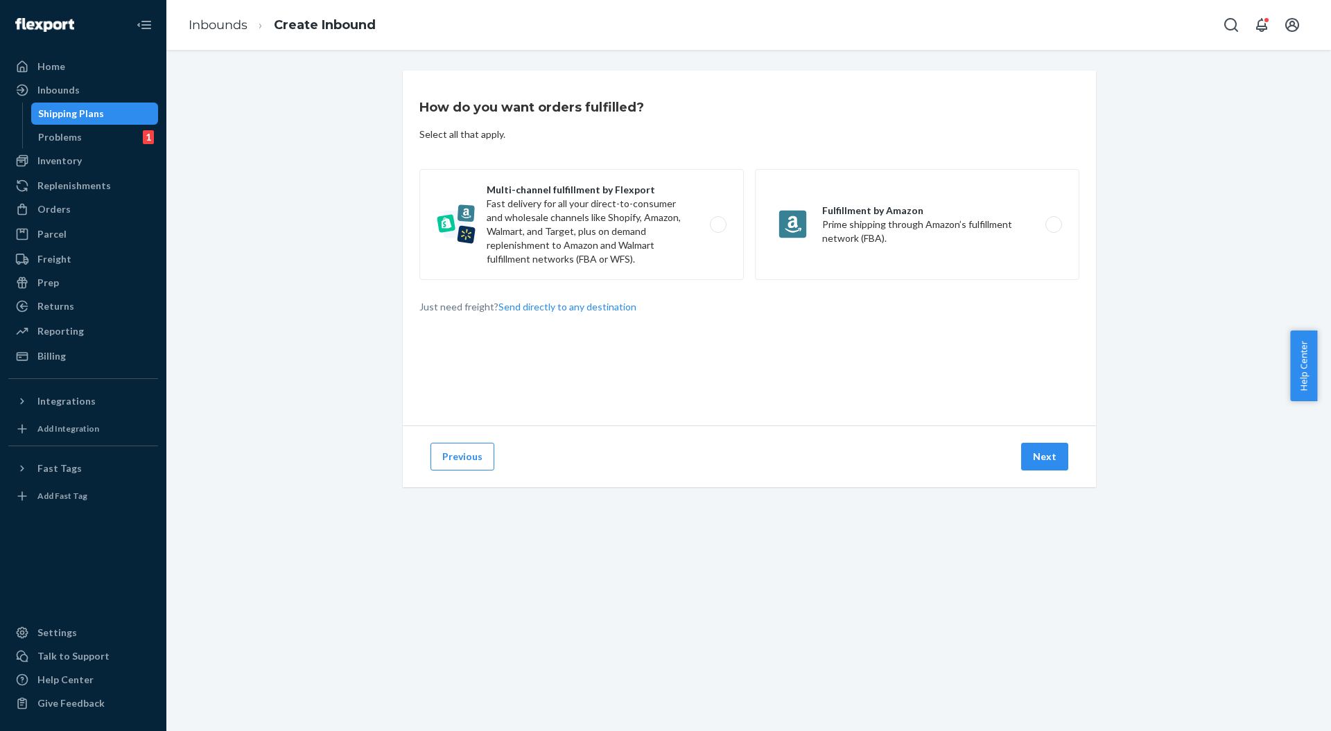
click at [523, 225] on label "Multi-channel fulfillment by Flexport Fast delivery for all your direct-to-cons…" at bounding box center [581, 224] width 324 height 111
click at [718, 225] on input "Multi-channel fulfillment by Flexport Fast delivery for all your direct-to-cons…" at bounding box center [722, 224] width 9 height 9
radio input "true"
click at [1057, 457] on button "Next" at bounding box center [1044, 457] width 47 height 28
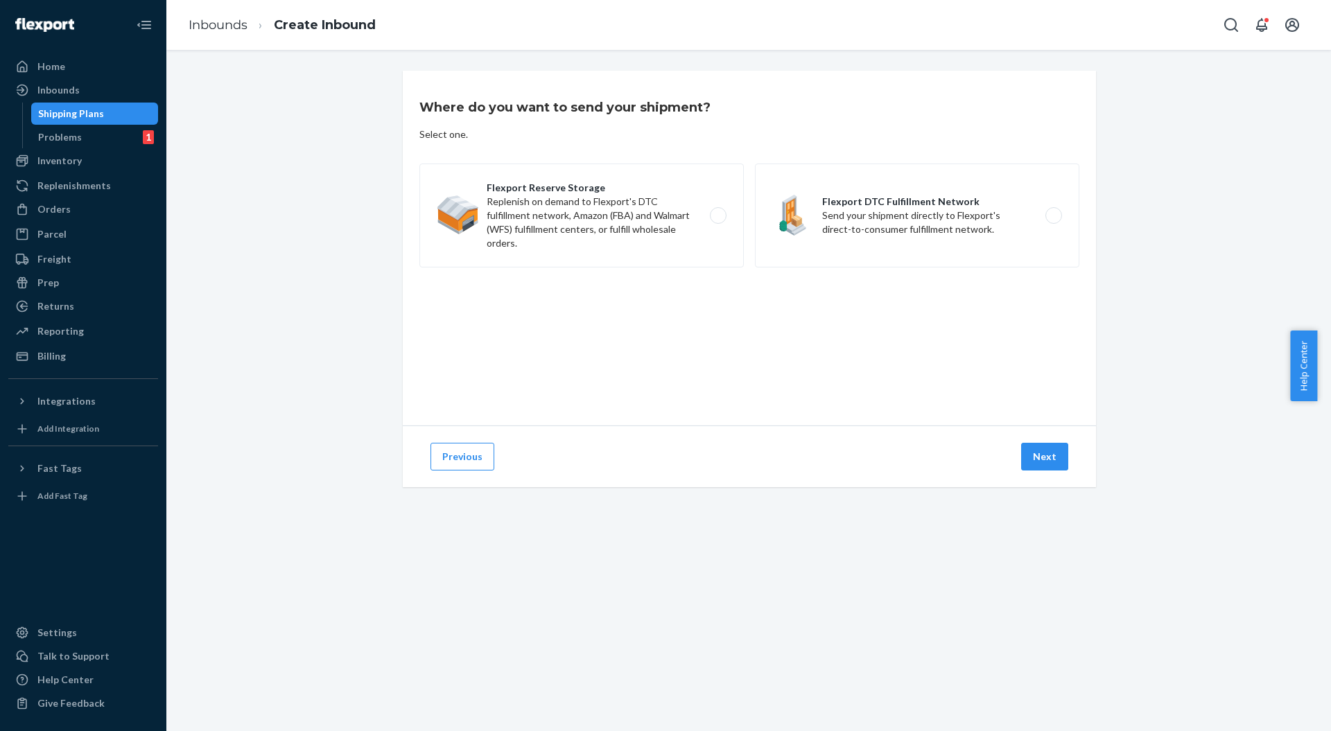
click at [937, 231] on label "Flexport DTC Fulfillment Network Send your shipment directly to Flexport's dire…" at bounding box center [917, 216] width 324 height 104
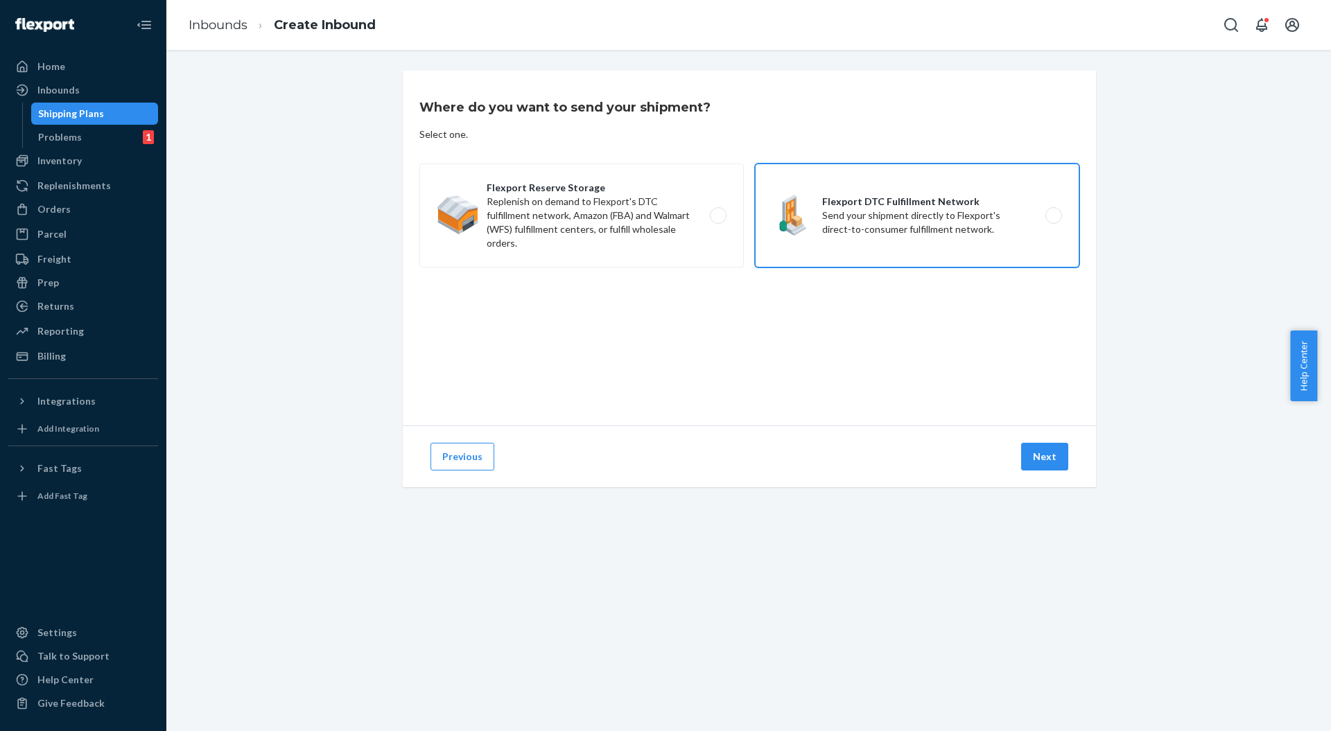
click at [1053, 220] on input "Flexport DTC Fulfillment Network Send your shipment directly to Flexport's dire…" at bounding box center [1057, 215] width 9 height 9
radio input "true"
click at [1032, 467] on button "Next" at bounding box center [1044, 457] width 47 height 28
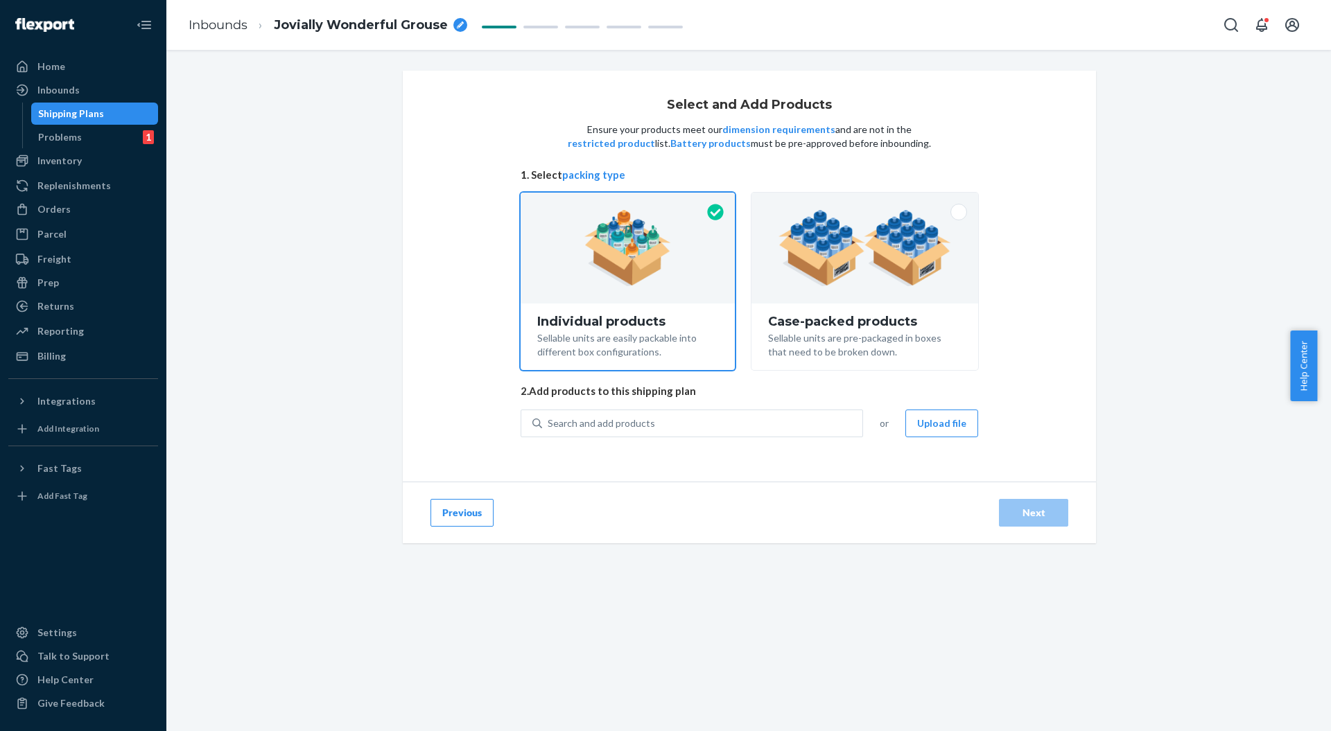
click at [720, 426] on div "Search and add products" at bounding box center [702, 423] width 320 height 25
click at [549, 426] on input "Search and add products" at bounding box center [548, 424] width 1 height 14
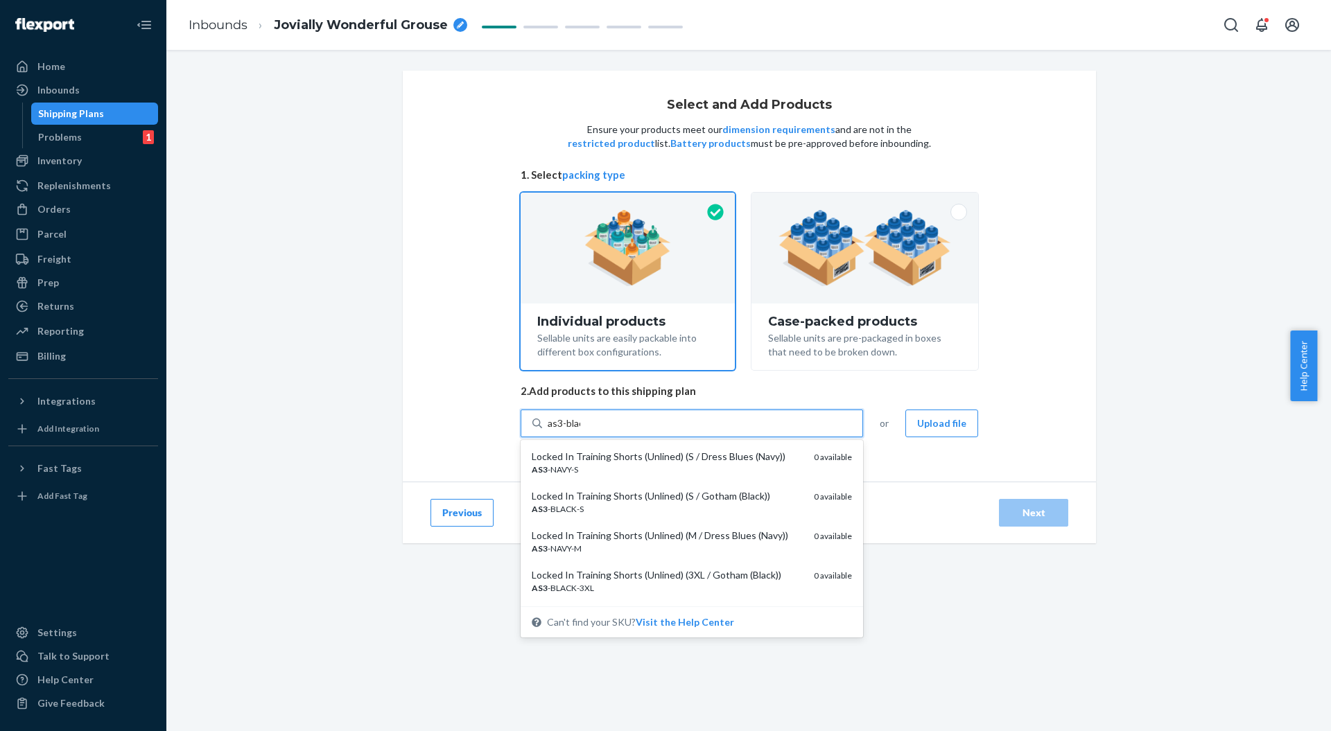
type input "as3-black"
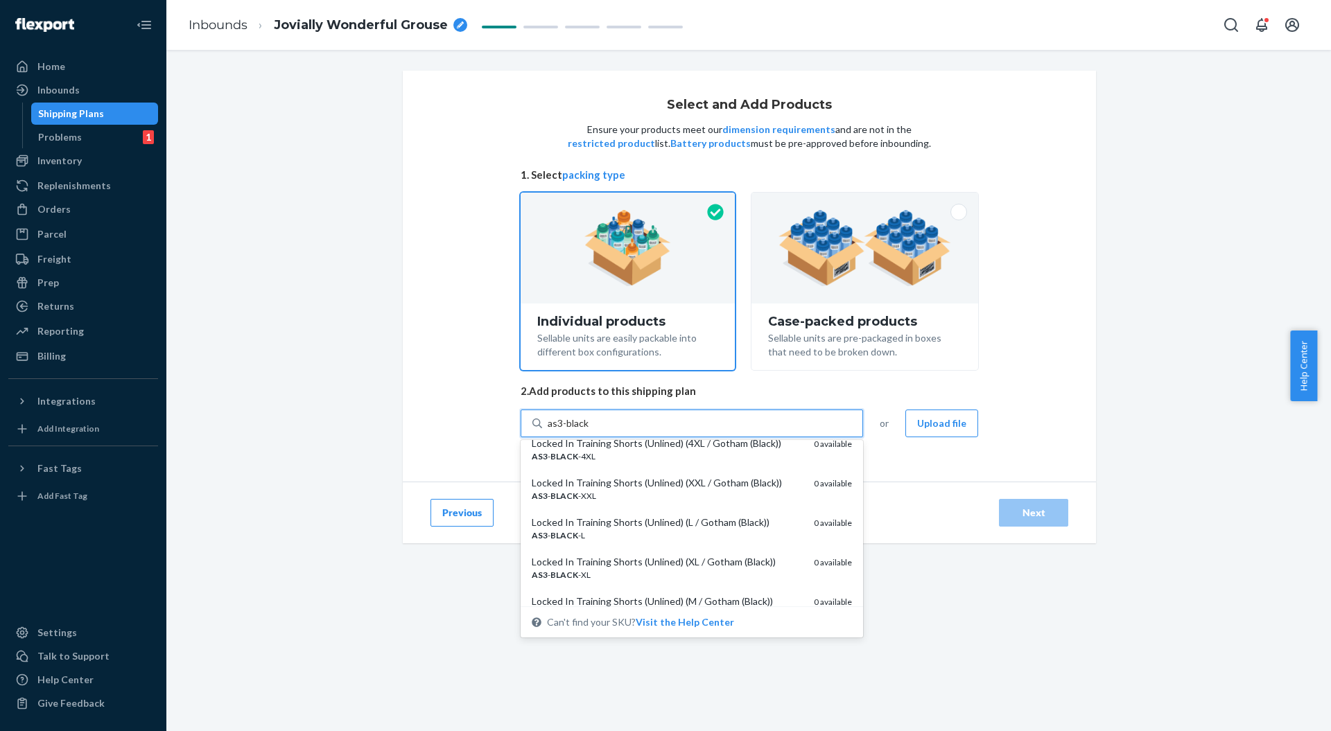
scroll to position [184, 0]
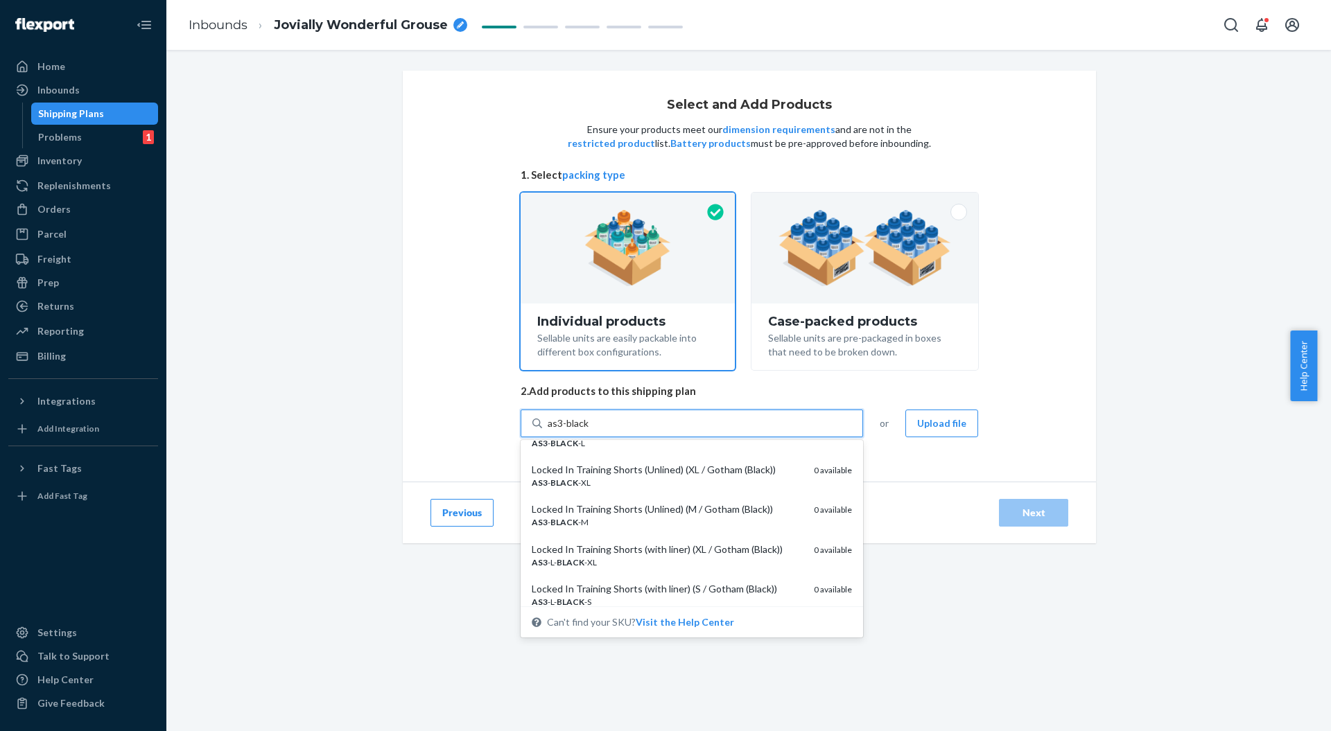
click at [606, 521] on div "AS3 - BLACK -M" at bounding box center [667, 523] width 271 height 12
click at [590, 431] on input "as3-black" at bounding box center [569, 424] width 42 height 14
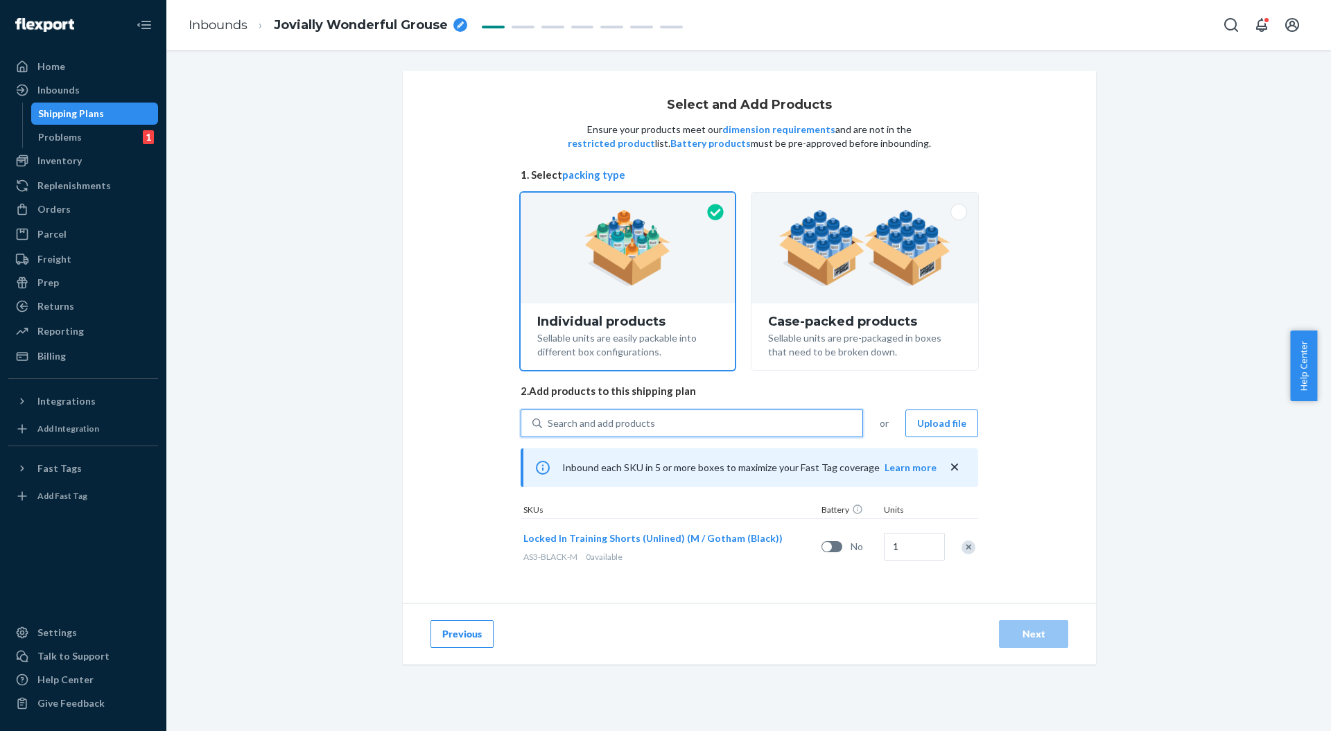
click at [623, 423] on div "Search and add products" at bounding box center [601, 424] width 107 height 14
click at [549, 423] on input "0 results available. Select is focused ,type to refine list, press Down to open…" at bounding box center [548, 424] width 1 height 14
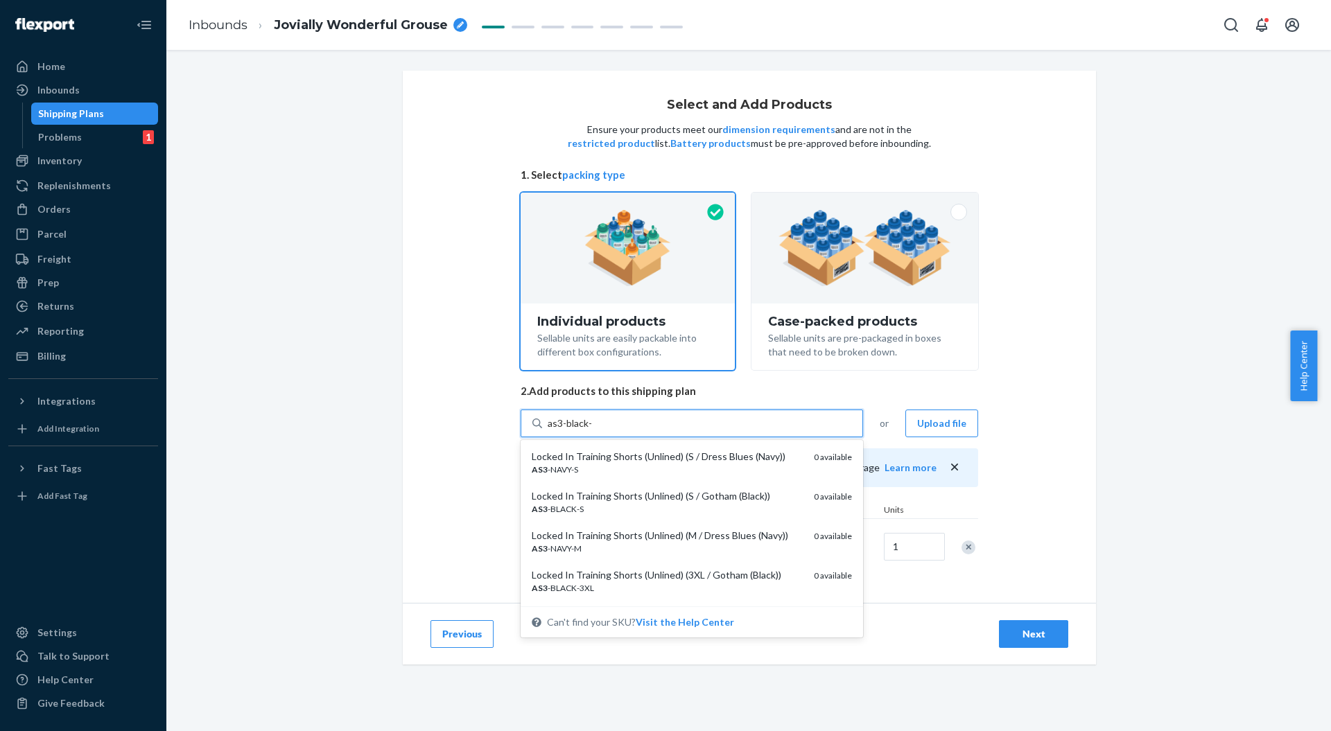
type input "as3-black-l"
click at [599, 460] on div "Locked In Training Shorts (Unlined) (L / Gotham (Black))" at bounding box center [667, 457] width 271 height 14
click at [596, 431] on input "as3-black-l" at bounding box center [572, 424] width 48 height 14
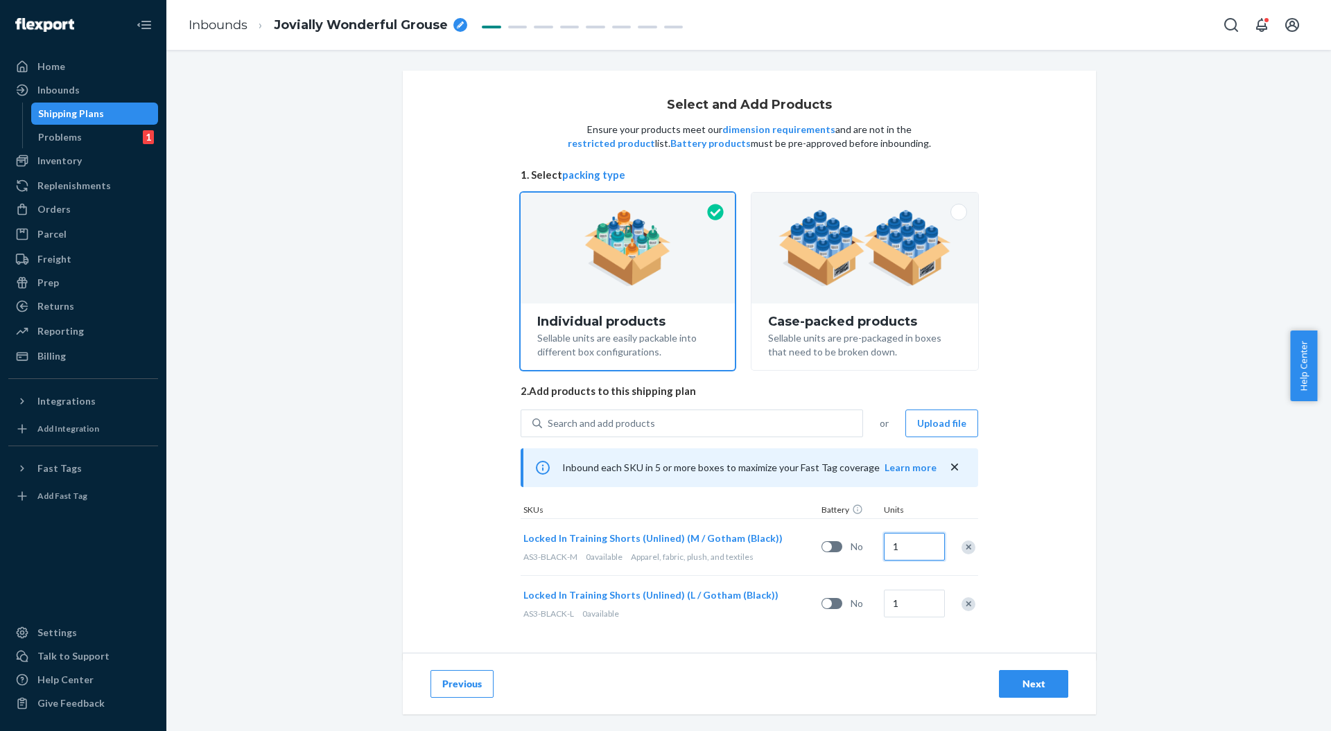
drag, startPoint x: 901, startPoint y: 548, endPoint x: 880, endPoint y: 551, distance: 21.7
click at [884, 551] on input "1" at bounding box center [914, 547] width 61 height 28
type input "10"
click at [903, 606] on input "1" at bounding box center [914, 604] width 61 height 28
click at [890, 650] on div "Select and Add Products Ensure your products meet our dimension requirements an…" at bounding box center [749, 365] width 693 height 589
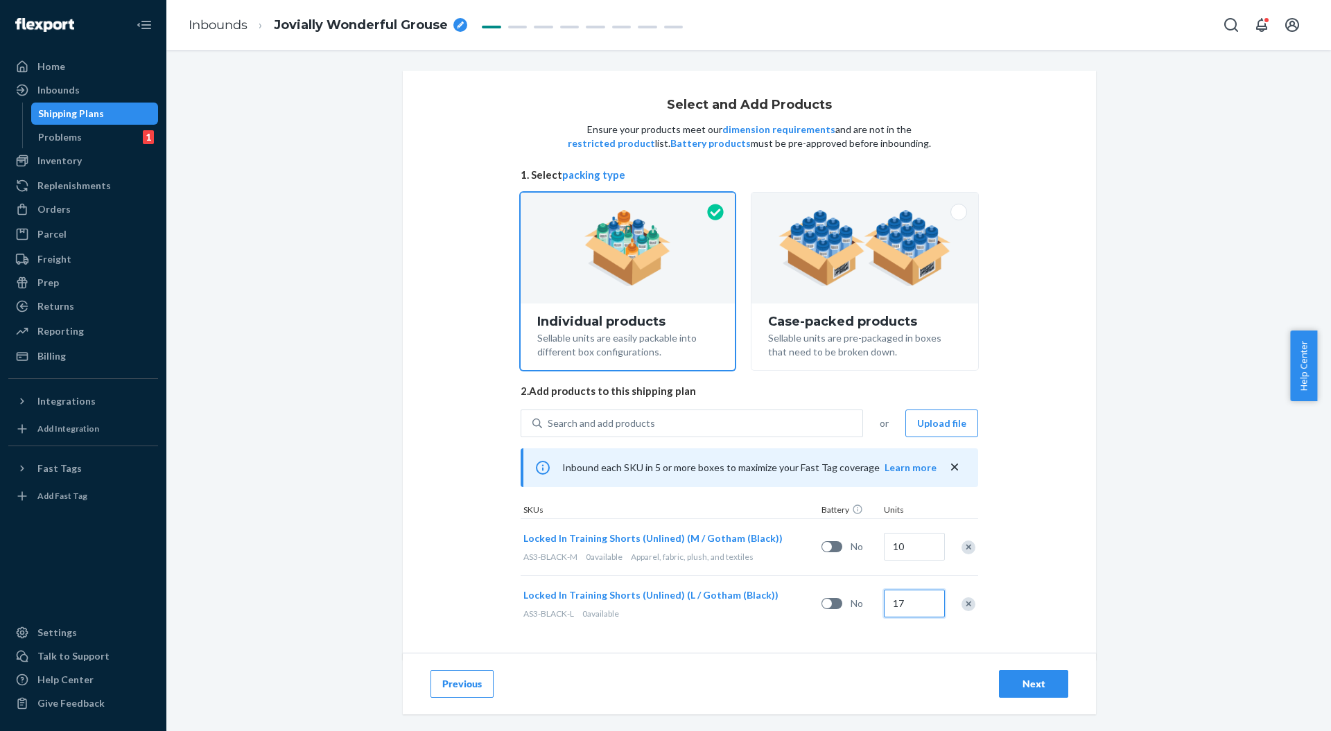
type input "17"
click at [867, 631] on div "Locked In Training Shorts (Unlined) (L / Gotham (Black)) AS3-BLACK-L 0 availabl…" at bounding box center [750, 603] width 458 height 57
click at [1021, 675] on button "Next" at bounding box center [1033, 684] width 69 height 28
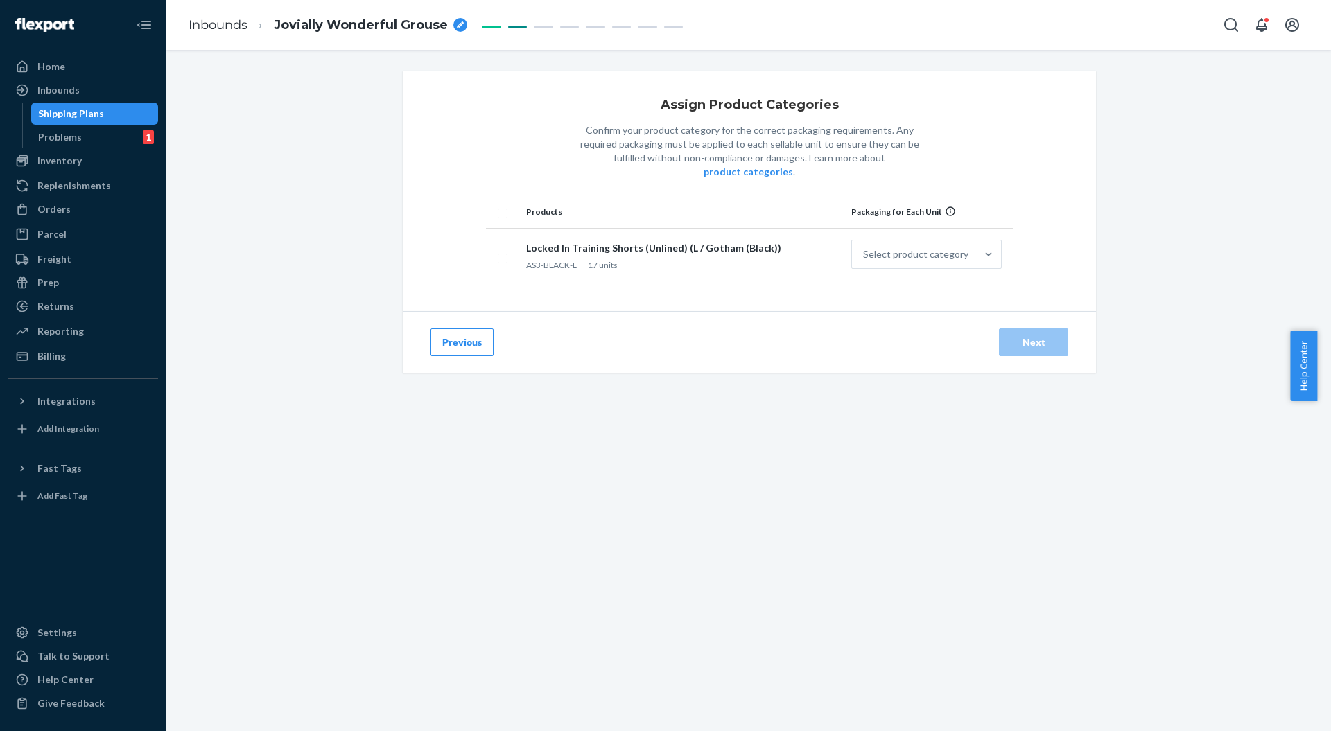
click at [929, 248] on div "Select product category" at bounding box center [915, 255] width 105 height 14
click at [865, 248] on input "Select product category" at bounding box center [863, 255] width 1 height 14
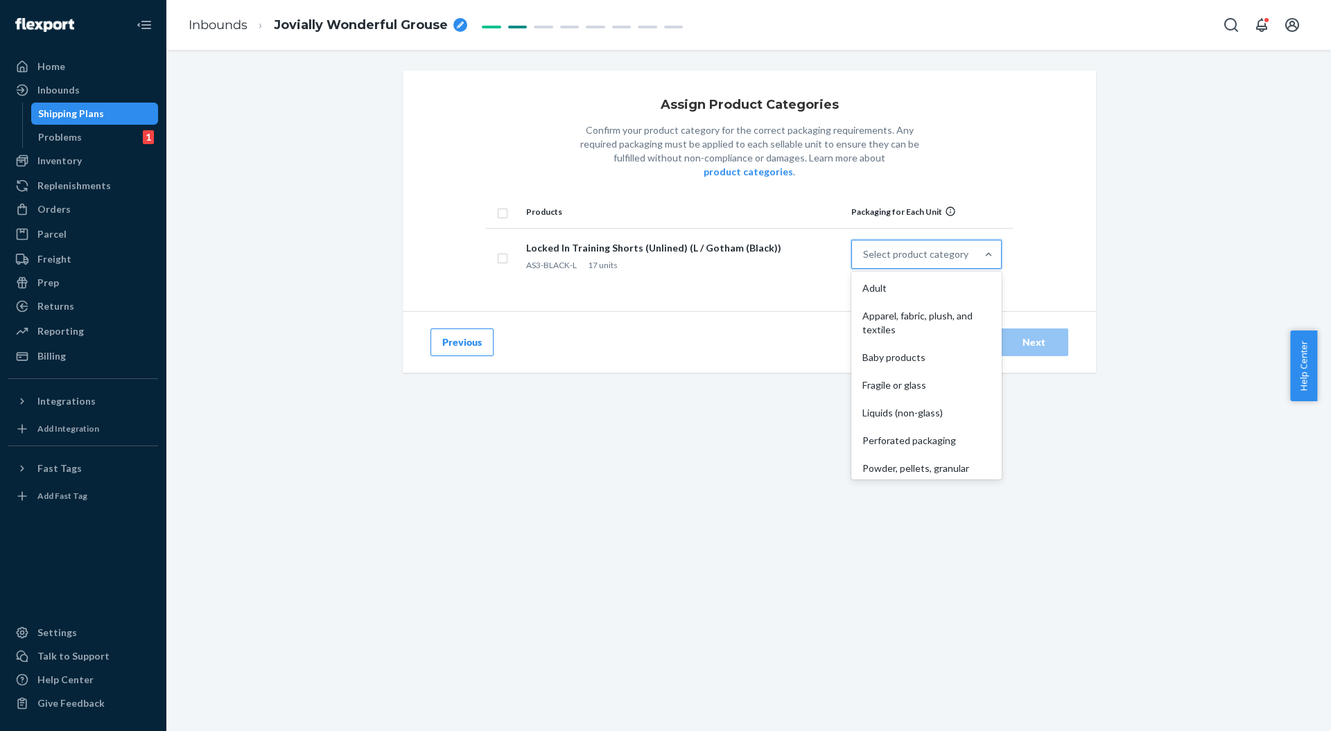
click at [912, 310] on div "Apparel, fabric, plush, and textiles" at bounding box center [926, 323] width 145 height 42
click at [865, 261] on input "option Apparel, fabric, plush, and textiles focused, 2 of 10. 10 results availa…" at bounding box center [863, 255] width 1 height 14
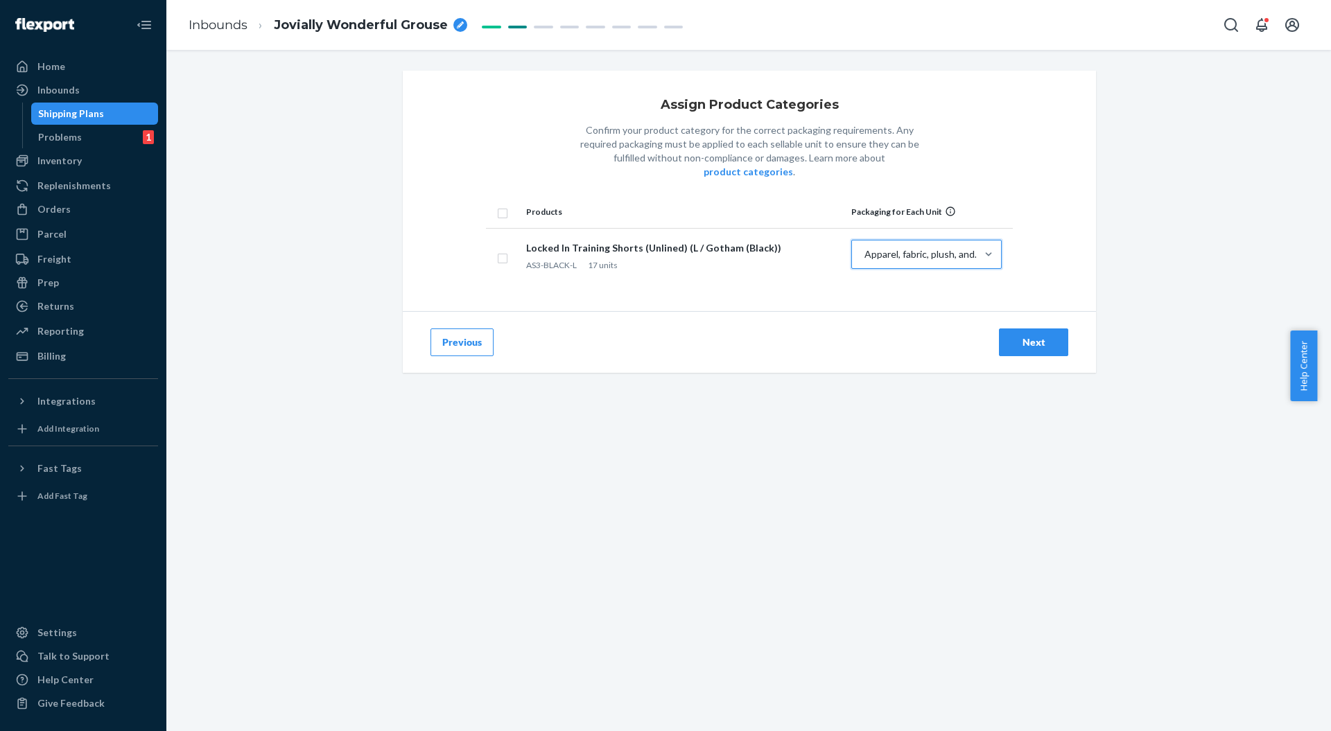
click at [497, 205] on input "checkbox" at bounding box center [502, 212] width 11 height 15
checkbox input "true"
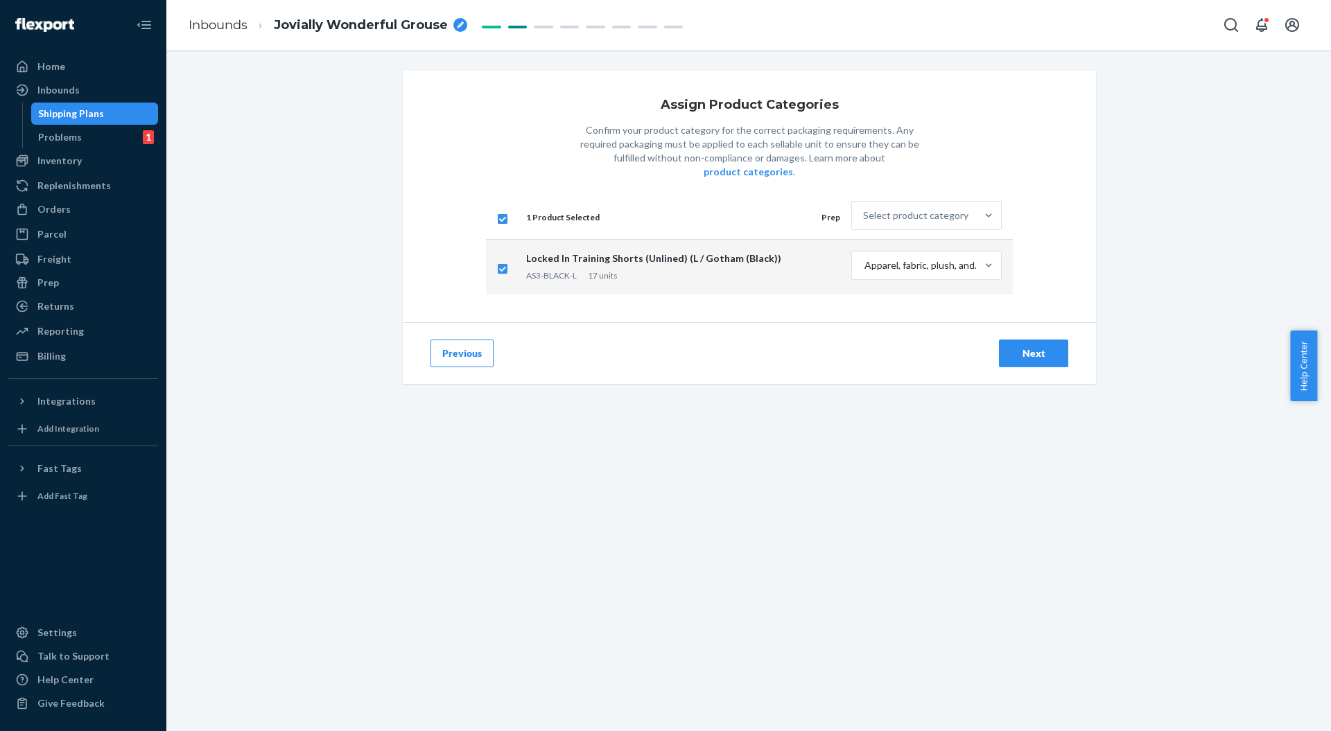
click at [1011, 347] on div "Next" at bounding box center [1034, 354] width 46 height 14
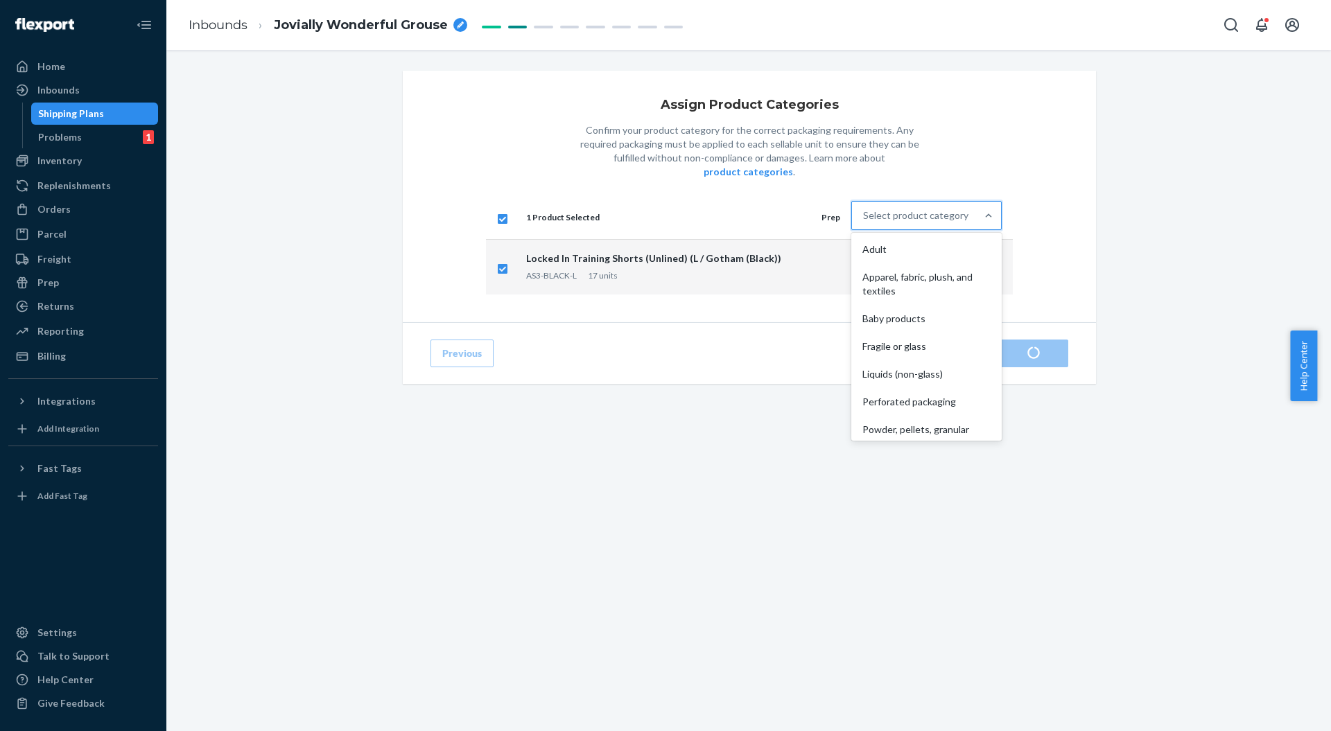
click at [925, 209] on div "Select product category" at bounding box center [915, 216] width 105 height 14
click at [865, 209] on input "option Adult focused, 1 of 10. 10 results available. Use Up and Down to choose …" at bounding box center [863, 216] width 1 height 14
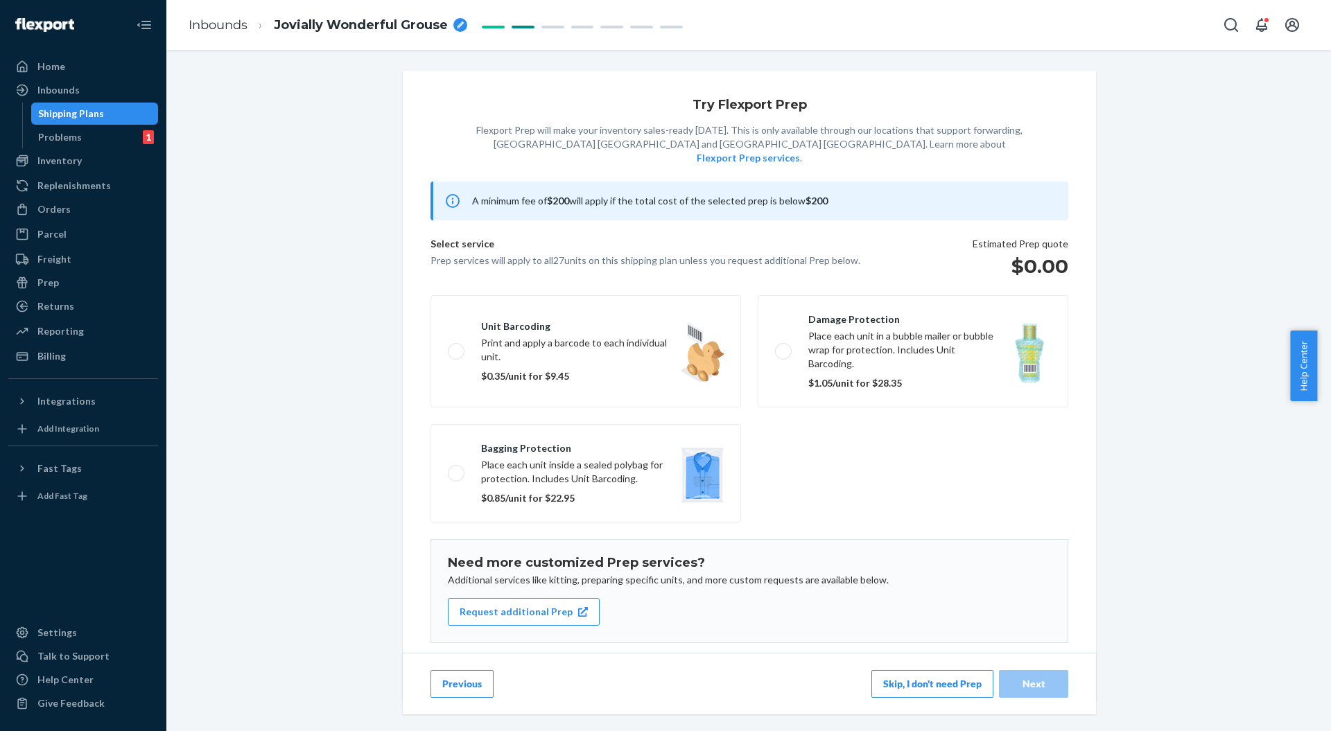
click at [907, 266] on div "A minimum fee of $200 will apply if the total cost of the selected prep is belo…" at bounding box center [749, 428] width 693 height 492
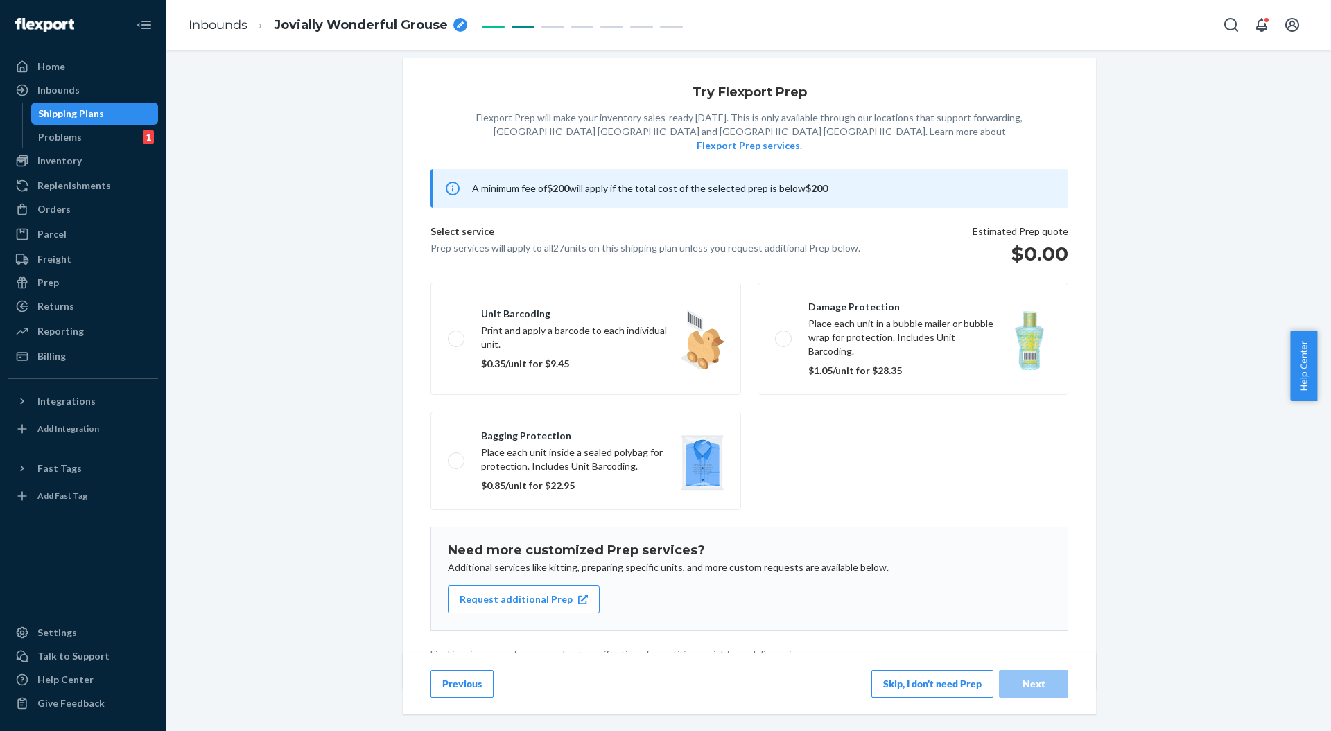
scroll to position [19, 0]
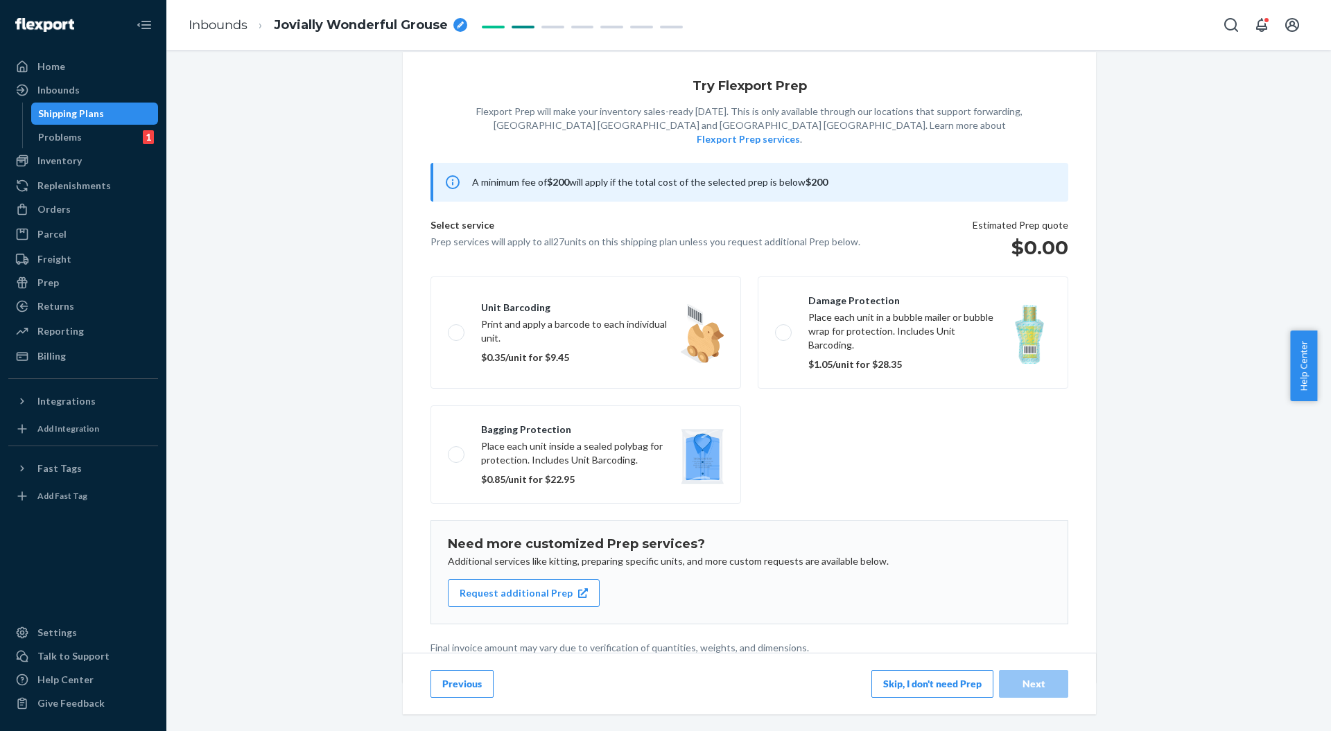
click at [897, 678] on button "Skip, I don't need Prep" at bounding box center [933, 684] width 122 height 28
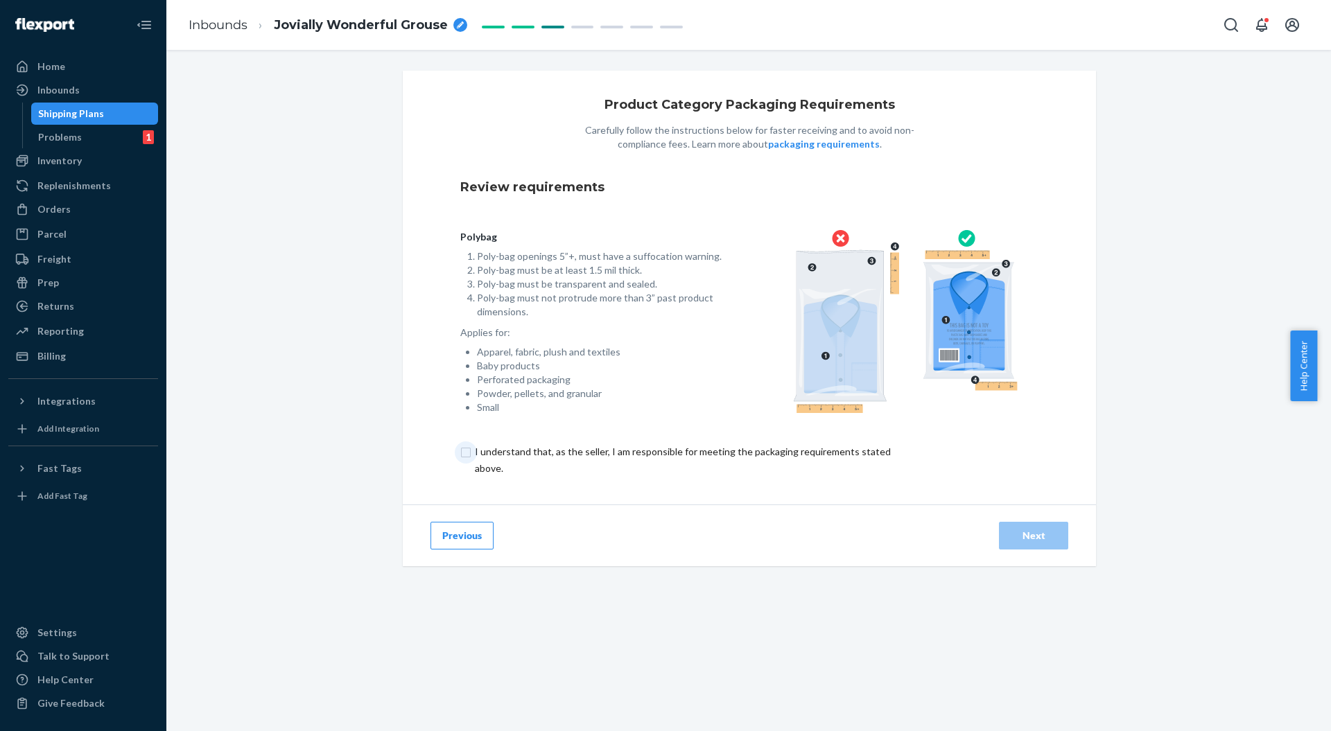
click at [624, 464] on input "checkbox" at bounding box center [690, 460] width 461 height 33
checkbox input "true"
click at [1014, 541] on div "Next" at bounding box center [1034, 536] width 46 height 14
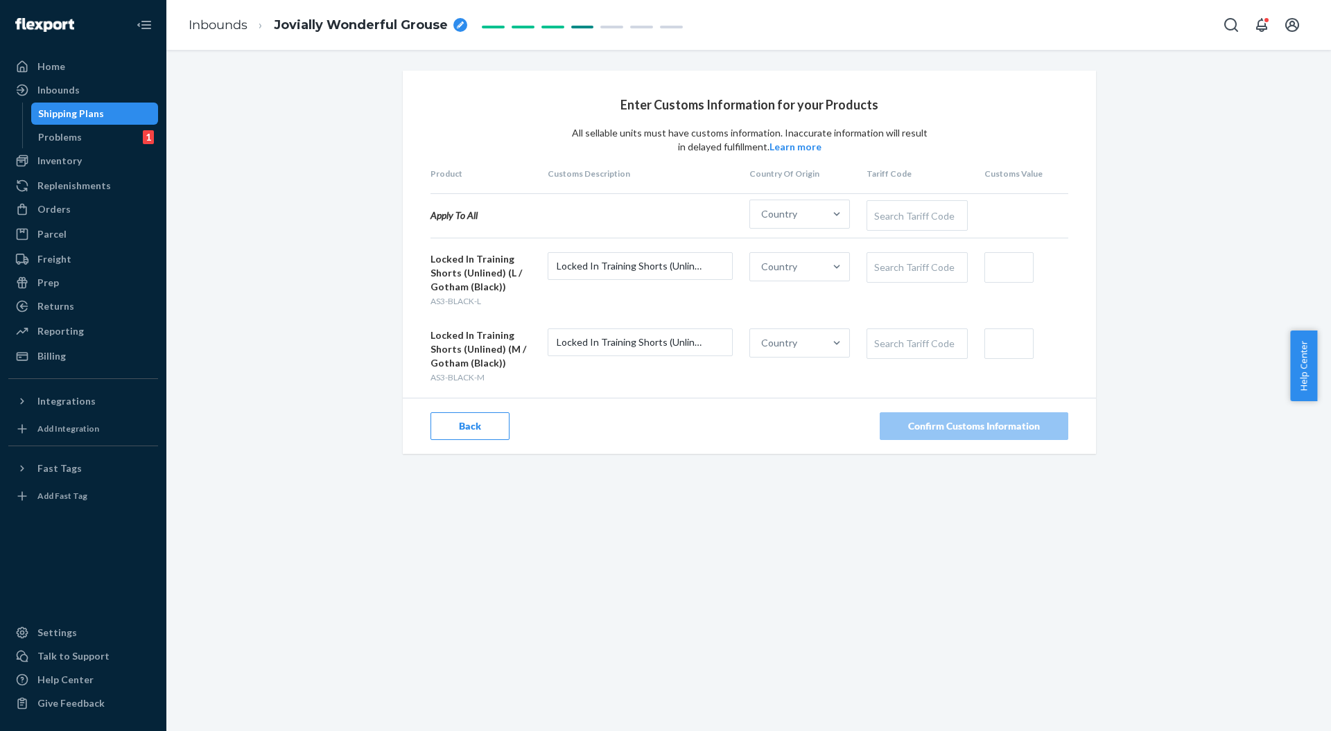
click at [790, 215] on div "Country" at bounding box center [787, 214] width 74 height 28
click at [763, 215] on input "Country" at bounding box center [761, 214] width 1 height 14
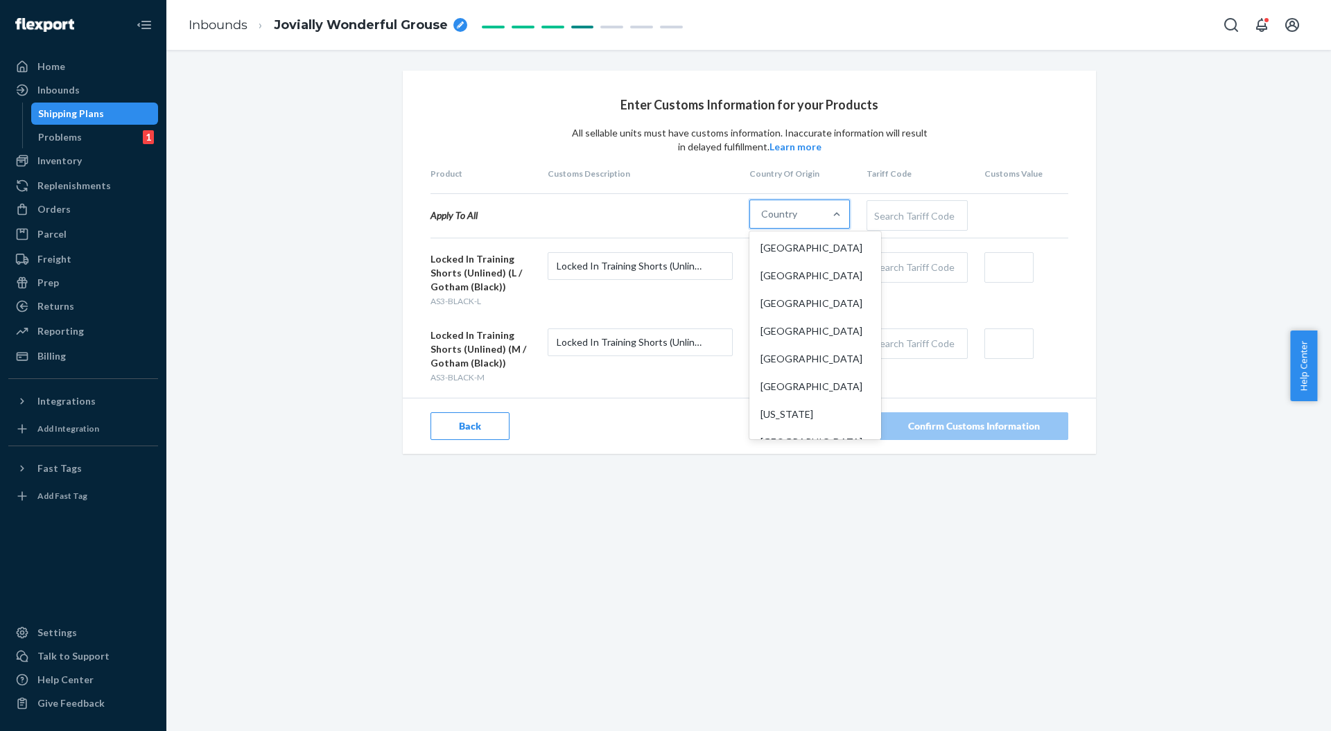
click at [756, 273] on div "[GEOGRAPHIC_DATA]" at bounding box center [815, 276] width 126 height 28
click at [761, 221] on input "option China focused, 2 of 249. 249 results available. Use Up and Down to choos…" at bounding box center [761, 214] width 1 height 14
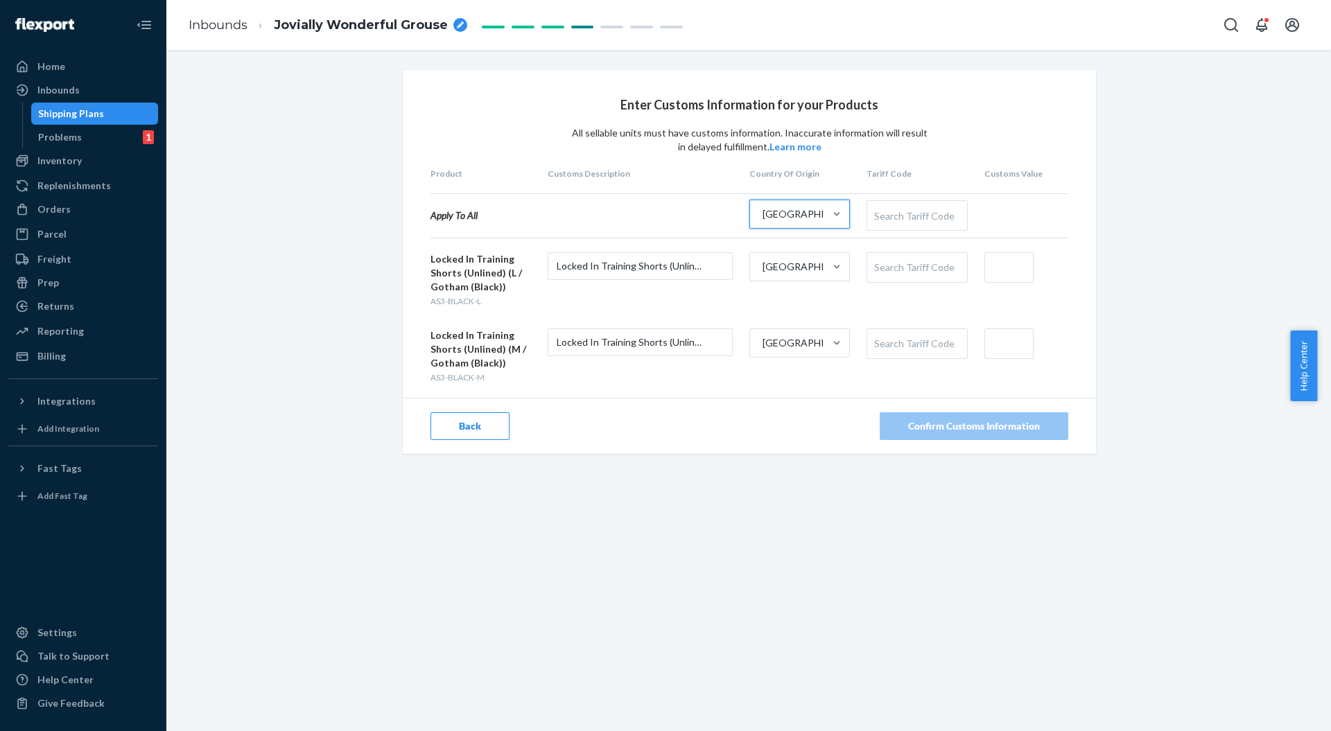
click at [887, 216] on div "Search Tariff Code" at bounding box center [916, 215] width 99 height 29
type input "610323"
click at [1000, 270] on input "text" at bounding box center [1009, 267] width 49 height 31
type input "$2"
click at [993, 337] on input "text" at bounding box center [1009, 344] width 49 height 31
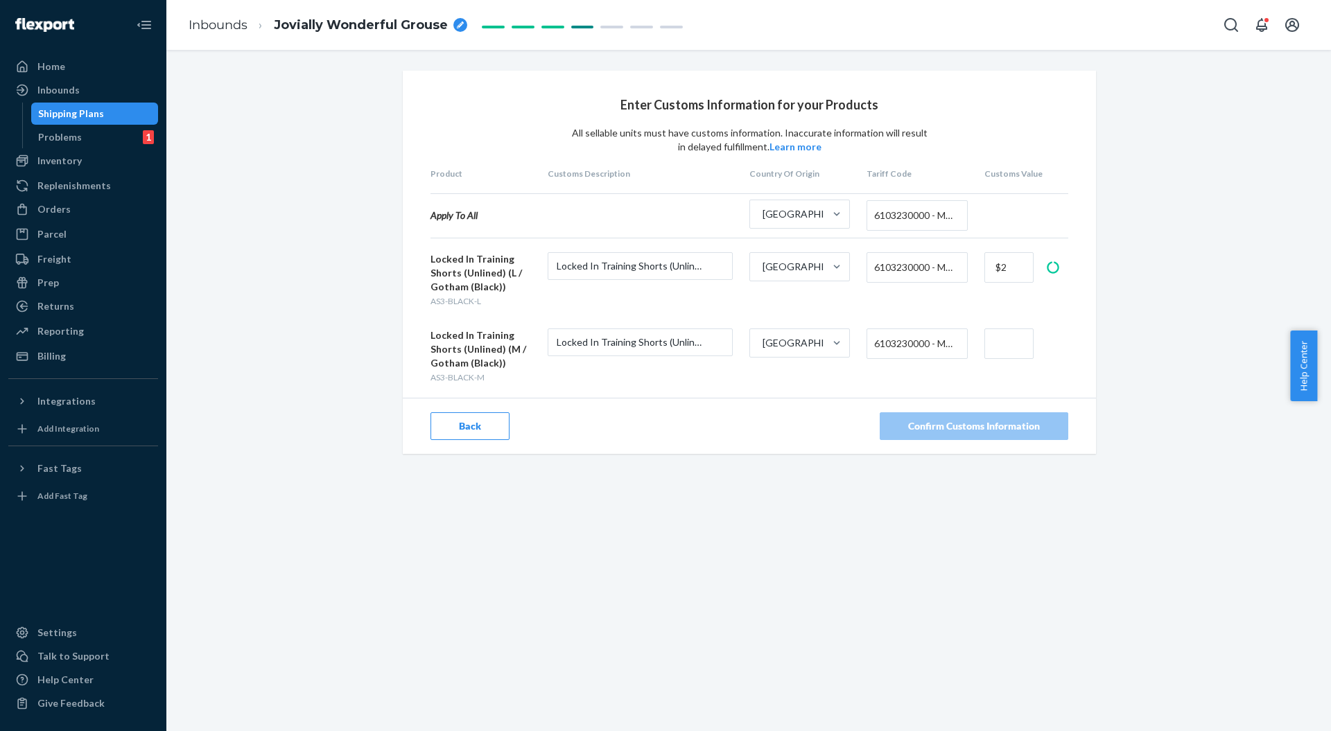
type input "$2"
click at [962, 421] on div "Confirm Customs Information" at bounding box center [974, 426] width 132 height 14
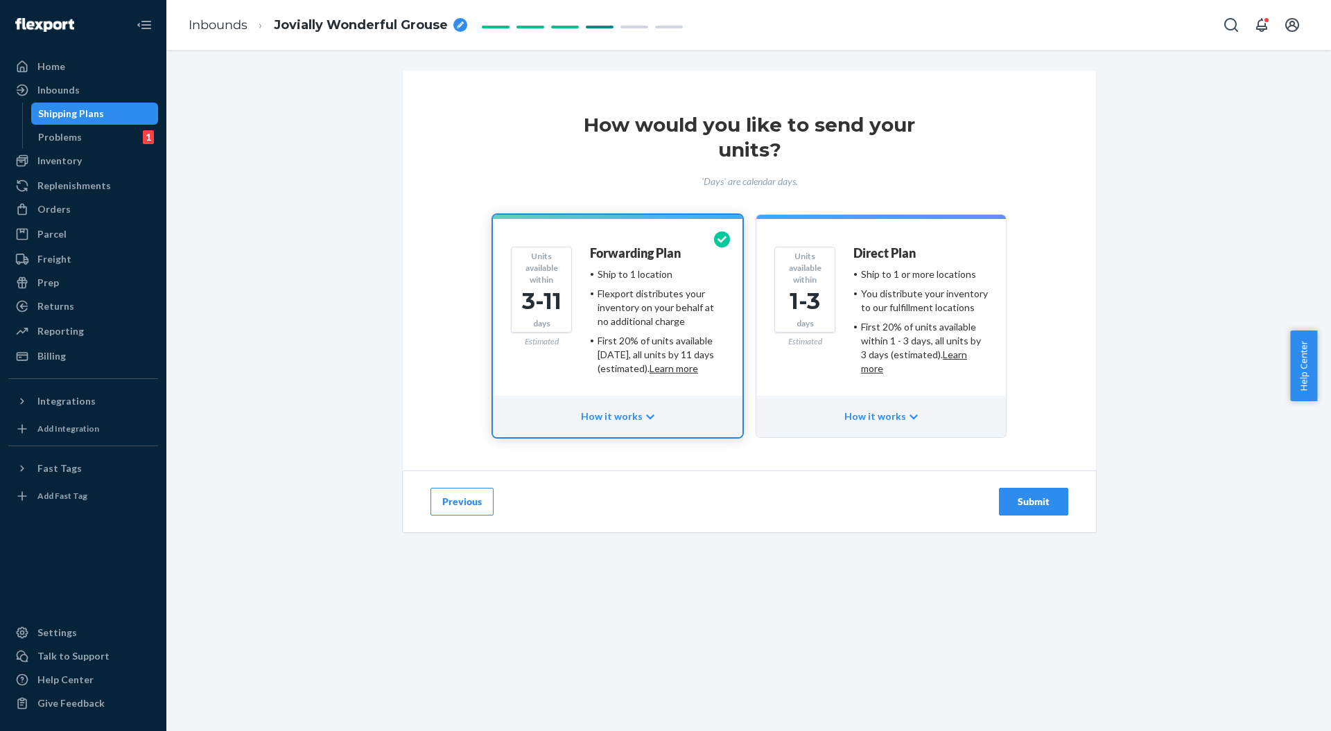
click at [1019, 509] on button "Submit" at bounding box center [1033, 502] width 69 height 28
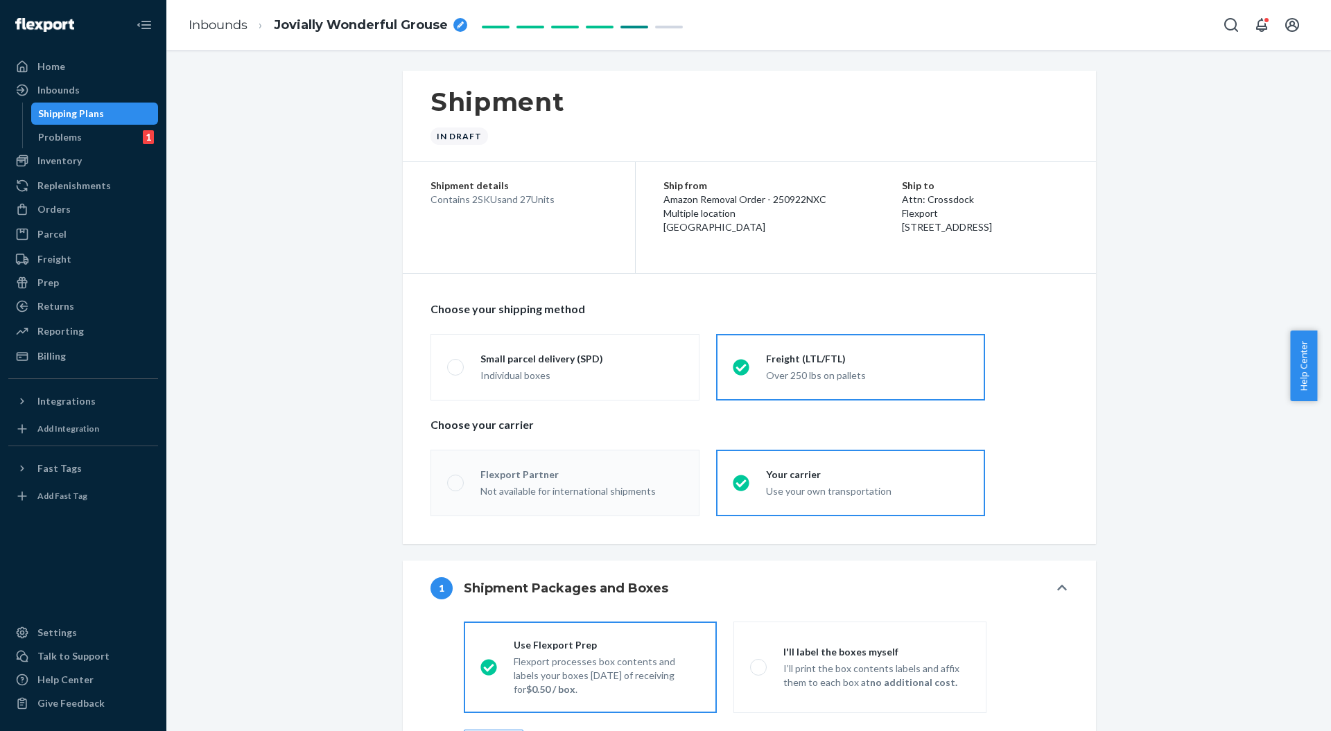
click at [455, 21] on div "breadcrumbs" at bounding box center [460, 25] width 14 height 14
radio input "true"
radio input "false"
radio input "true"
radio input "false"
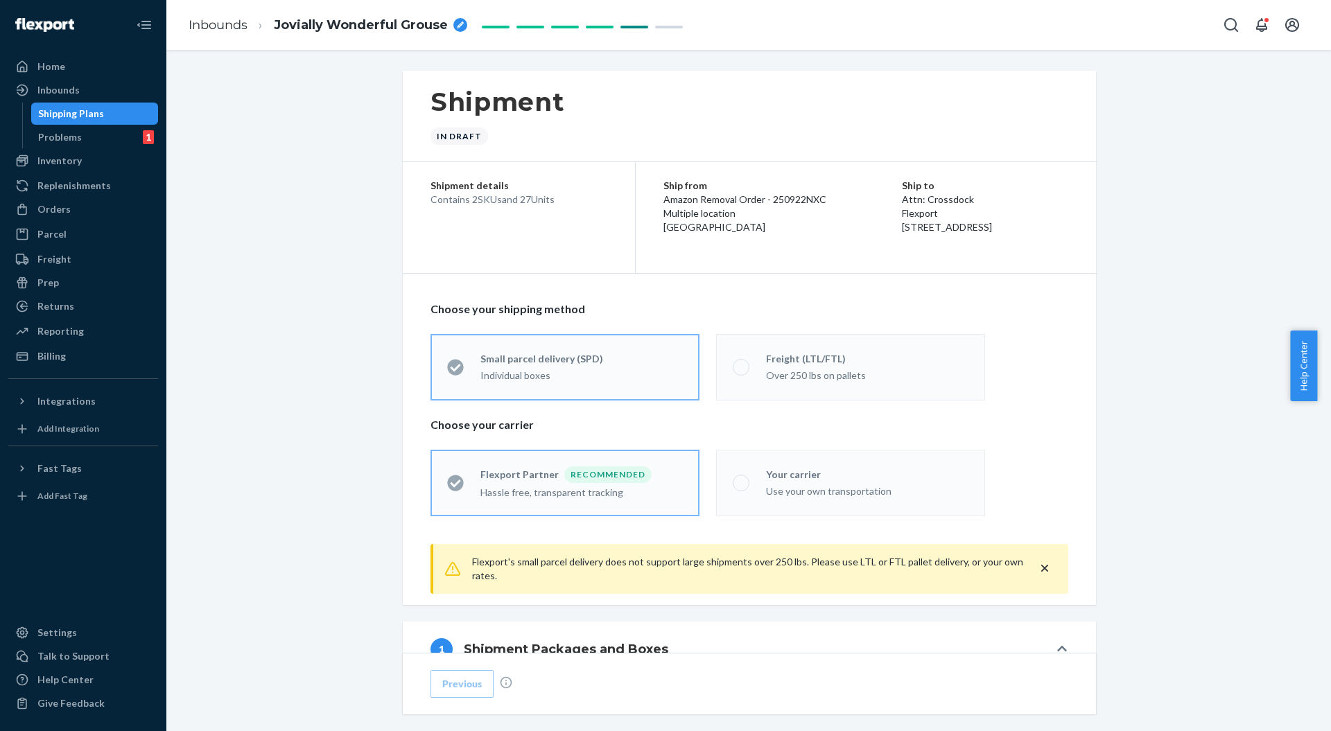
drag, startPoint x: 459, startPoint y: 19, endPoint x: 448, endPoint y: 26, distance: 13.1
click at [460, 20] on div "breadcrumbs" at bounding box center [460, 25] width 14 height 14
drag, startPoint x: 398, startPoint y: 23, endPoint x: 285, endPoint y: 21, distance: 113.0
click at [327, 26] on span "Jovially Wonderful Grouse" at bounding box center [361, 26] width 174 height 18
type input "Locked in shorts - Amazon removal"
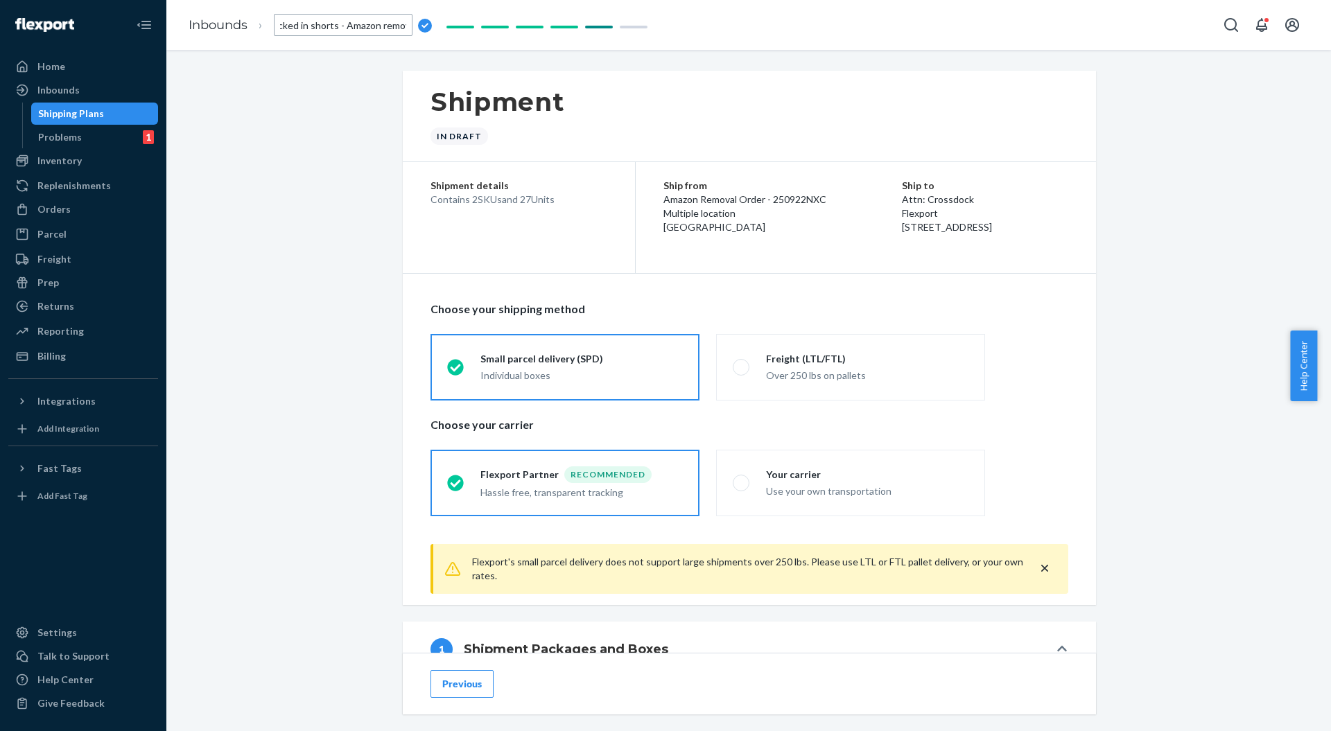
scroll to position [0, 20]
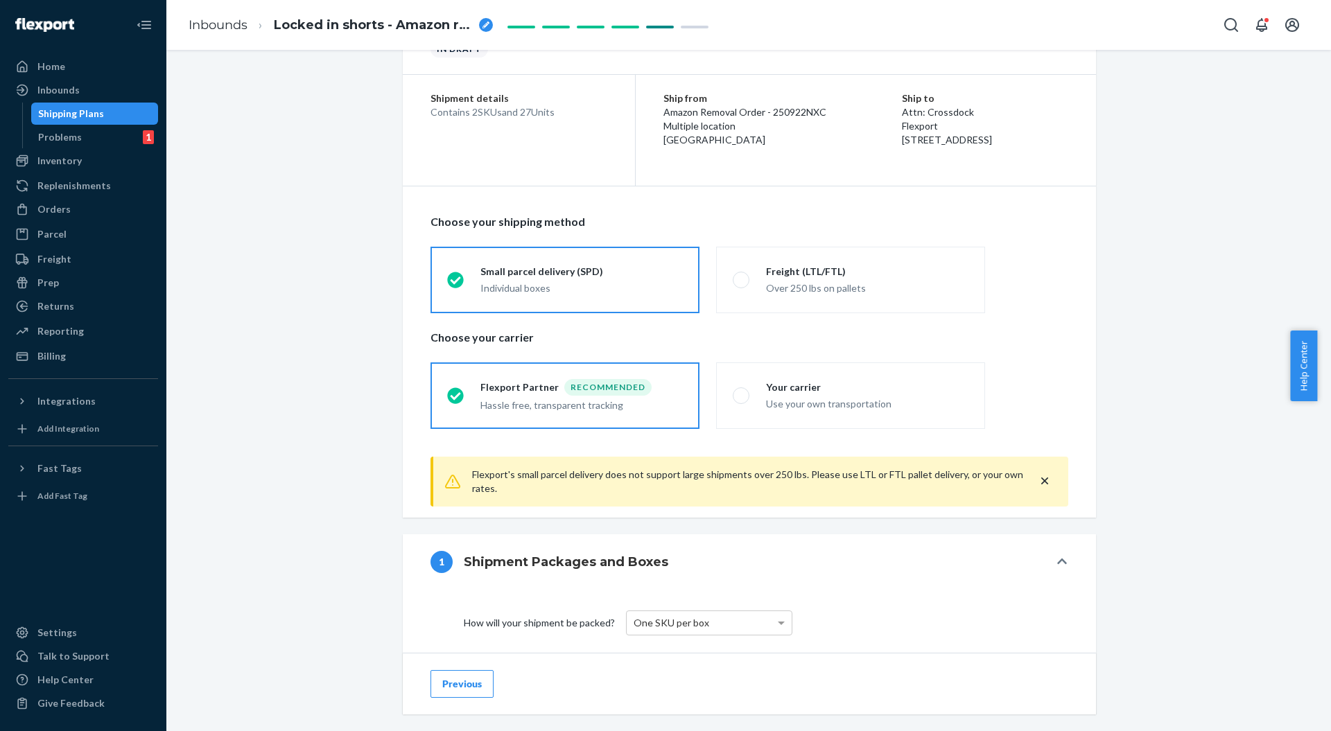
scroll to position [0, 0]
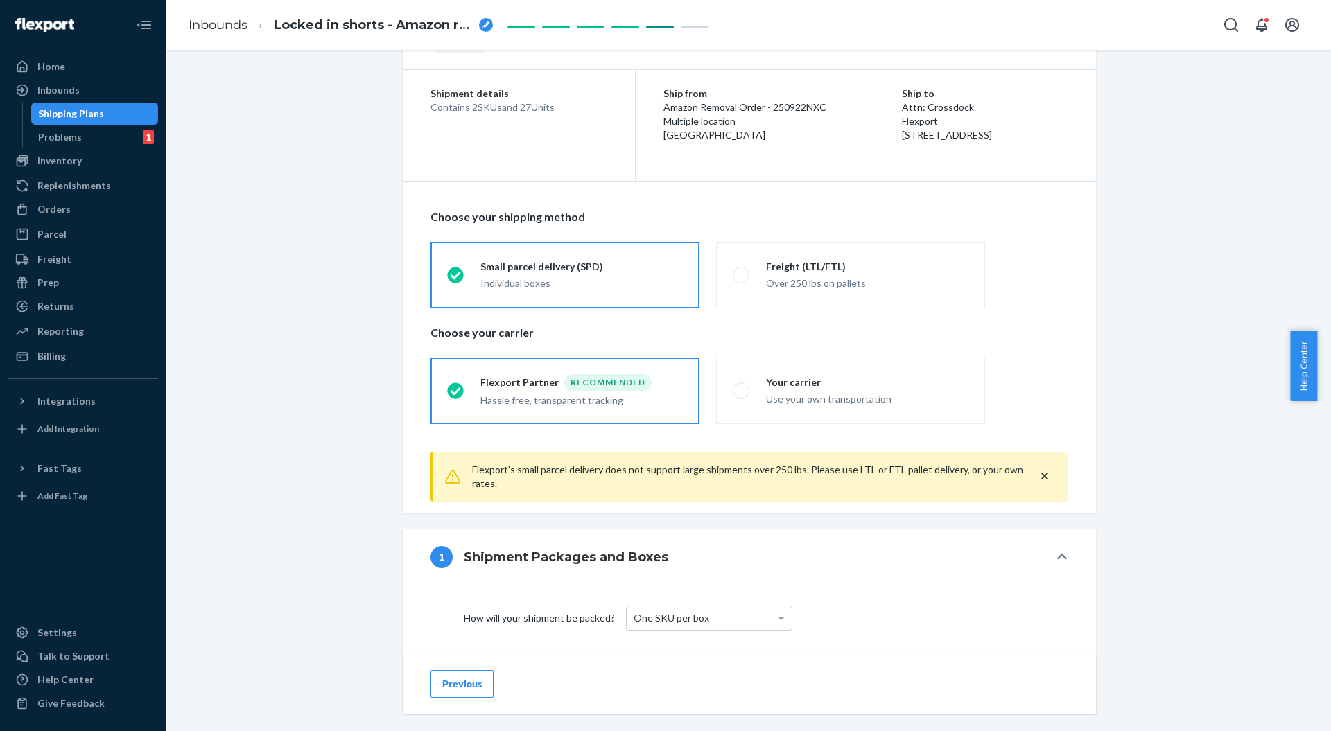
click at [771, 376] on div "Your carrier" at bounding box center [867, 383] width 202 height 14
click at [742, 386] on input "Your carrier Use your own transportation" at bounding box center [737, 390] width 9 height 9
radio input "true"
radio input "false"
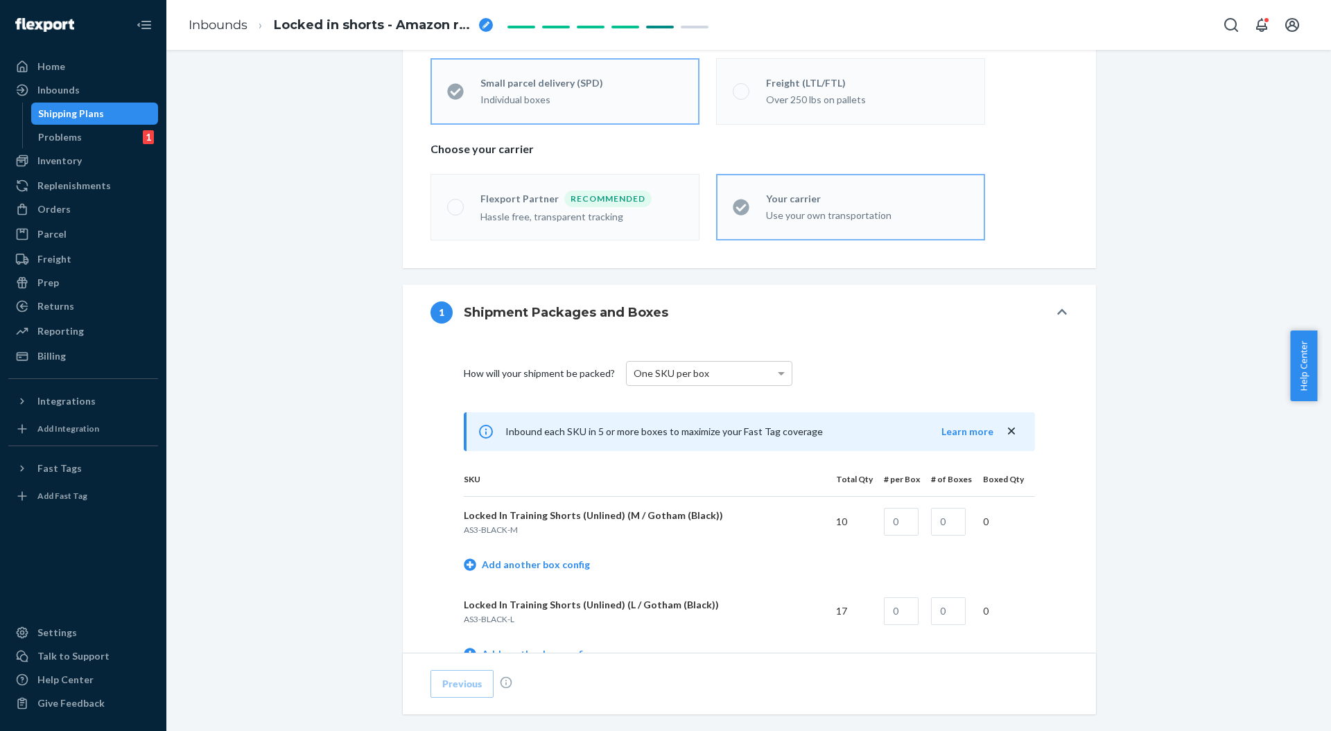
scroll to position [277, 0]
click at [697, 380] on div "One SKU per box" at bounding box center [709, 373] width 165 height 24
click at [697, 379] on div "One SKU per box" at bounding box center [709, 373] width 165 height 24
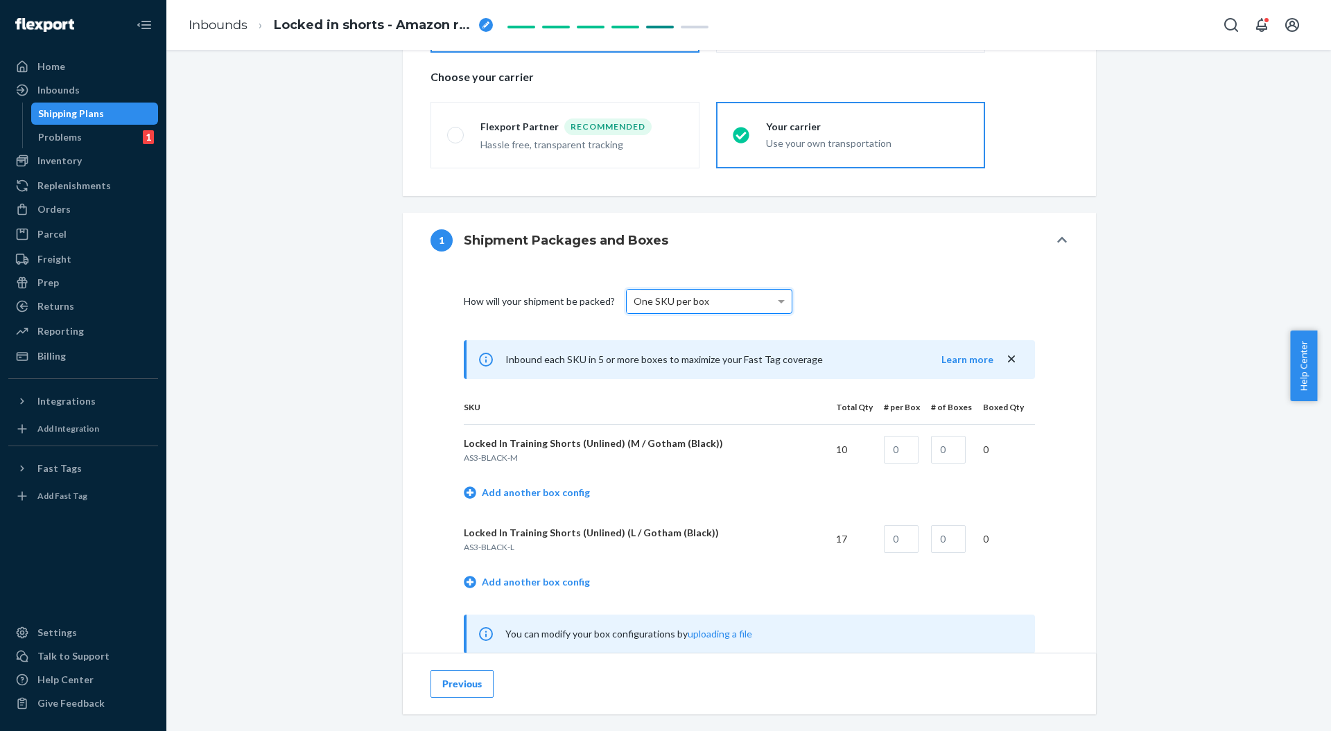
scroll to position [370, 0]
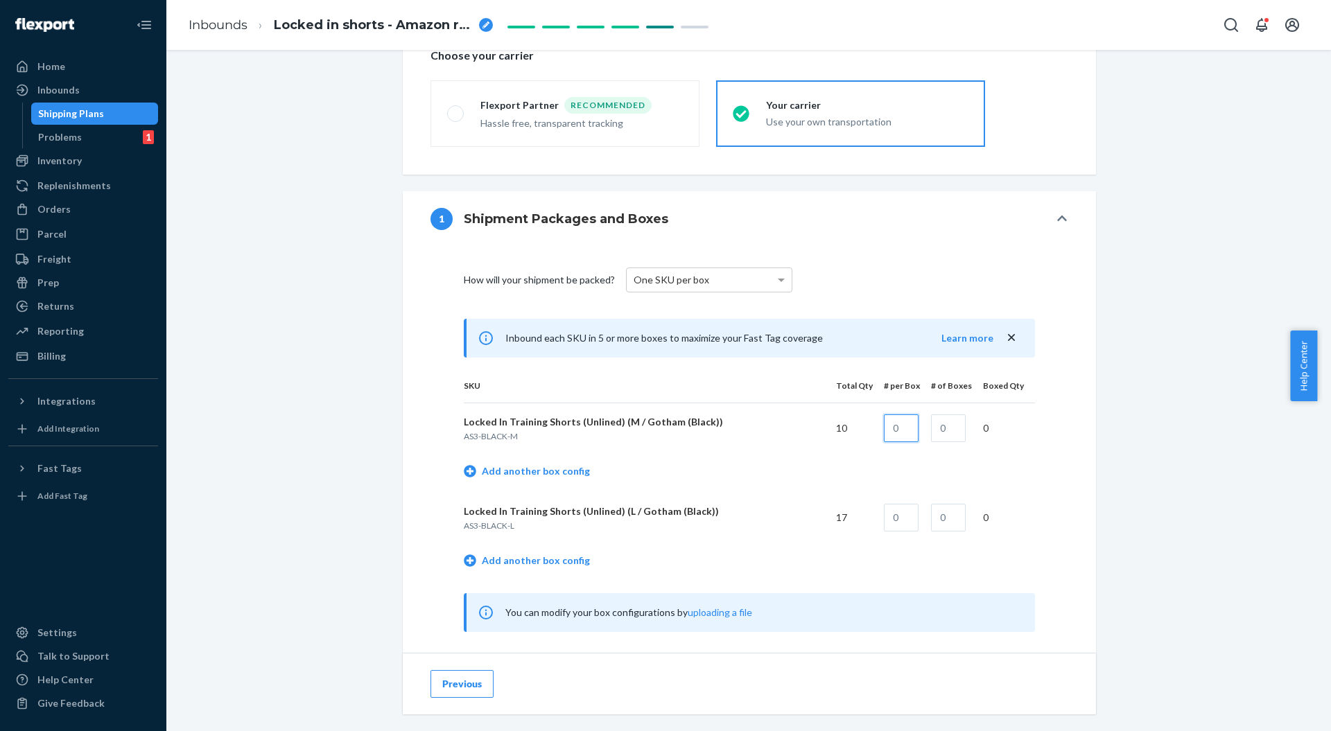
drag, startPoint x: 905, startPoint y: 428, endPoint x: 881, endPoint y: 428, distance: 24.3
click at [881, 428] on td at bounding box center [896, 428] width 47 height 51
type input "1"
click at [947, 426] on input "text" at bounding box center [948, 429] width 35 height 28
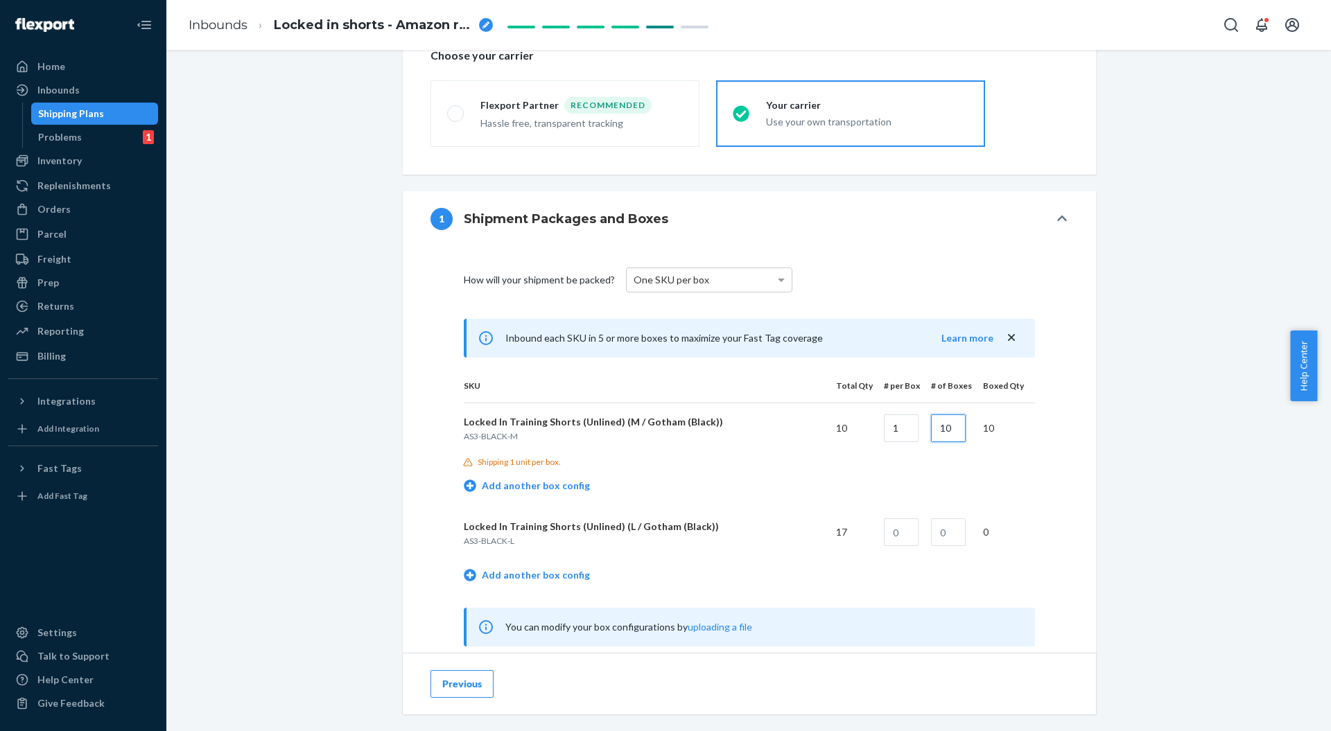
type input "10"
click at [540, 483] on link "Add another box config" at bounding box center [527, 486] width 126 height 14
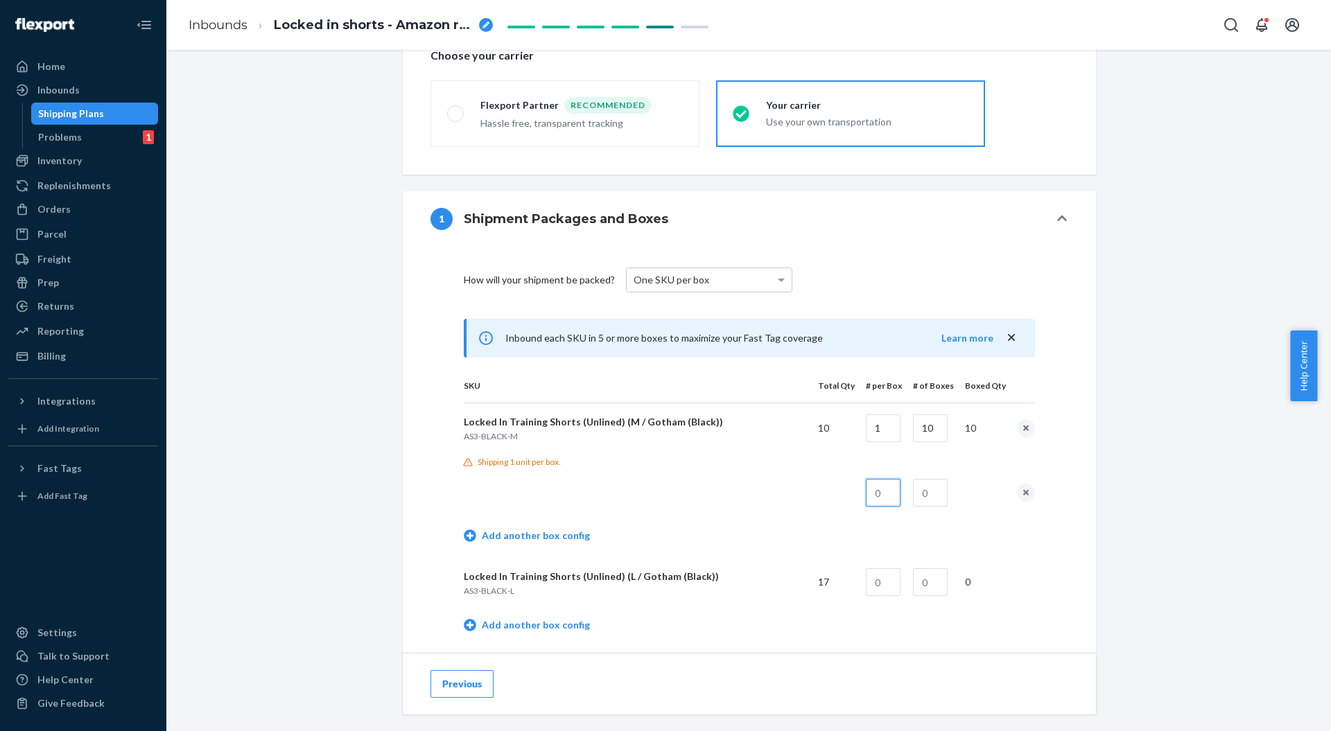
drag, startPoint x: 883, startPoint y: 488, endPoint x: 871, endPoint y: 491, distance: 12.1
click at [871, 491] on input "text" at bounding box center [883, 493] width 35 height 28
type input "3"
click at [930, 491] on input "text" at bounding box center [930, 493] width 35 height 28
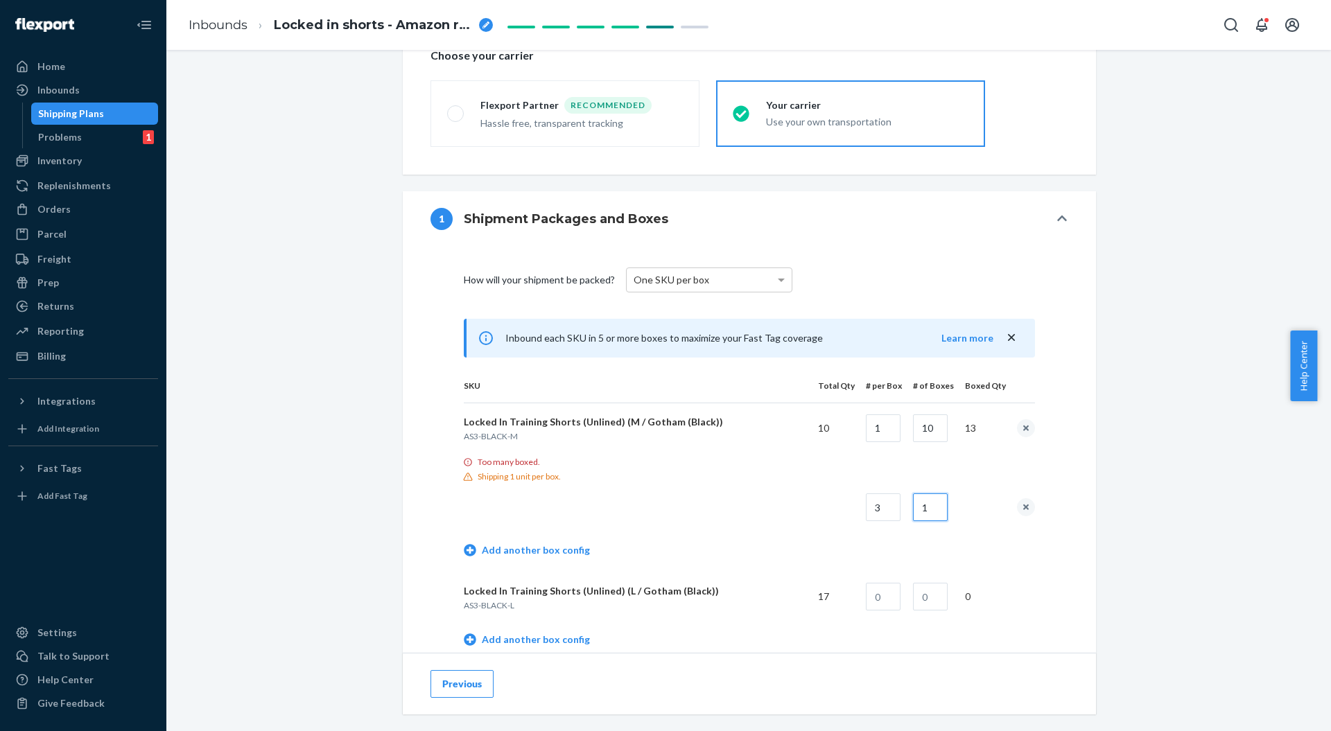
type input "1"
drag, startPoint x: 932, startPoint y: 427, endPoint x: 919, endPoint y: 426, distance: 12.5
click at [921, 427] on input "10" at bounding box center [930, 429] width 35 height 28
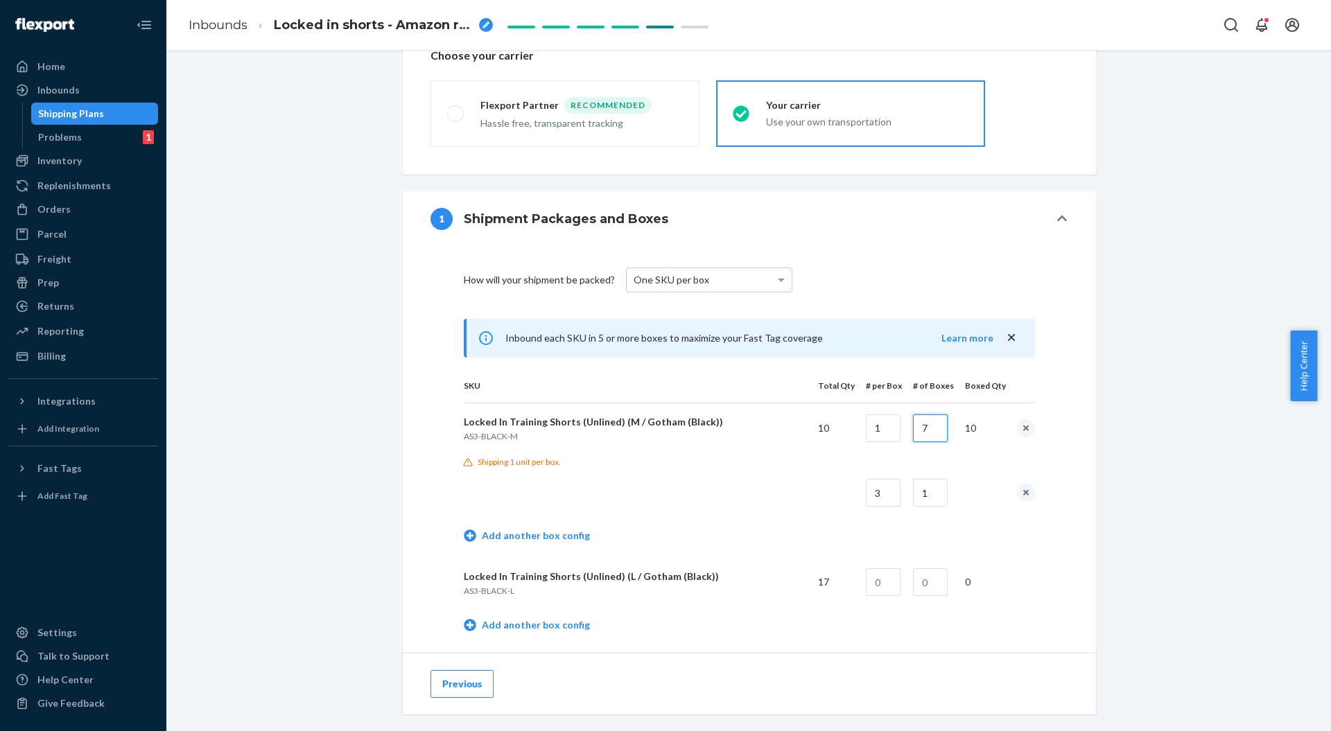
type input "7"
click at [950, 456] on div "Shipping 1 unit per box." at bounding box center [749, 462] width 571 height 12
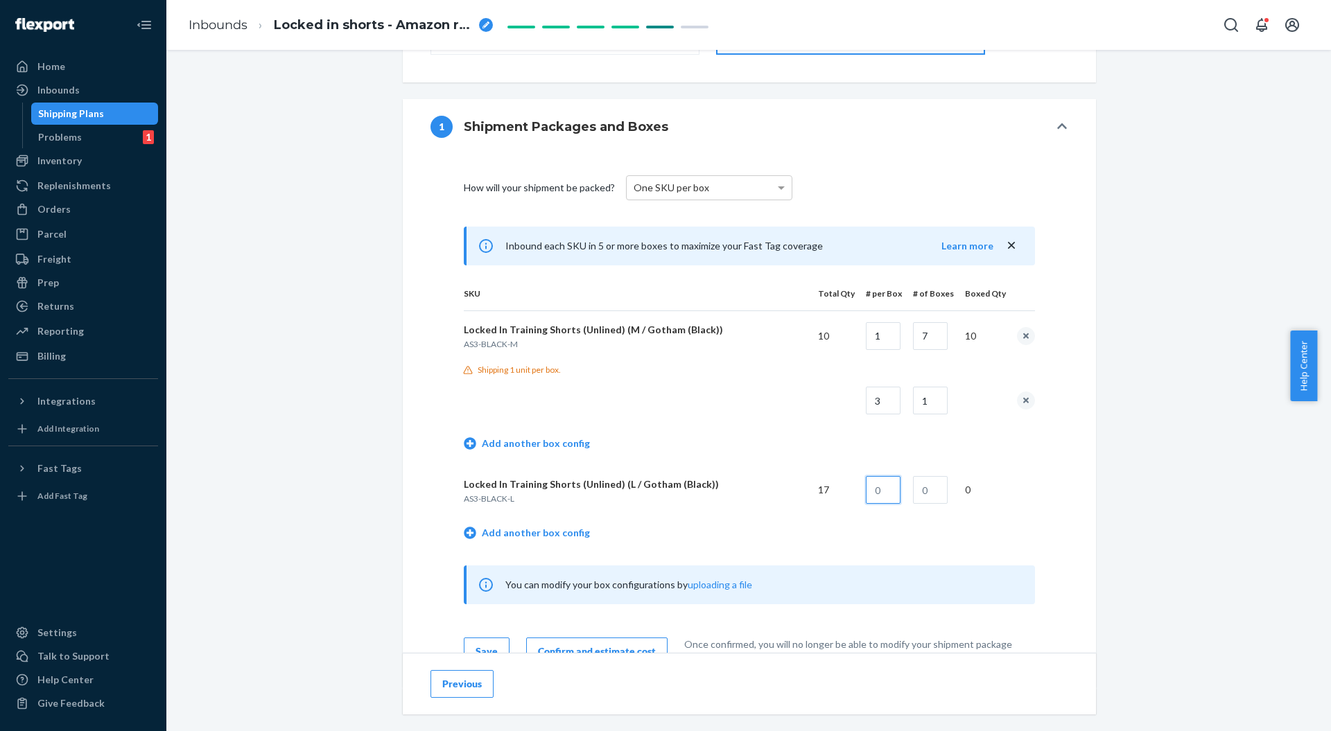
drag, startPoint x: 885, startPoint y: 492, endPoint x: 874, endPoint y: 494, distance: 11.9
click at [874, 492] on input "text" at bounding box center [883, 490] width 35 height 28
type input "2"
click at [915, 488] on input "text" at bounding box center [930, 490] width 35 height 28
click at [553, 532] on link "Add another box config" at bounding box center [527, 533] width 126 height 14
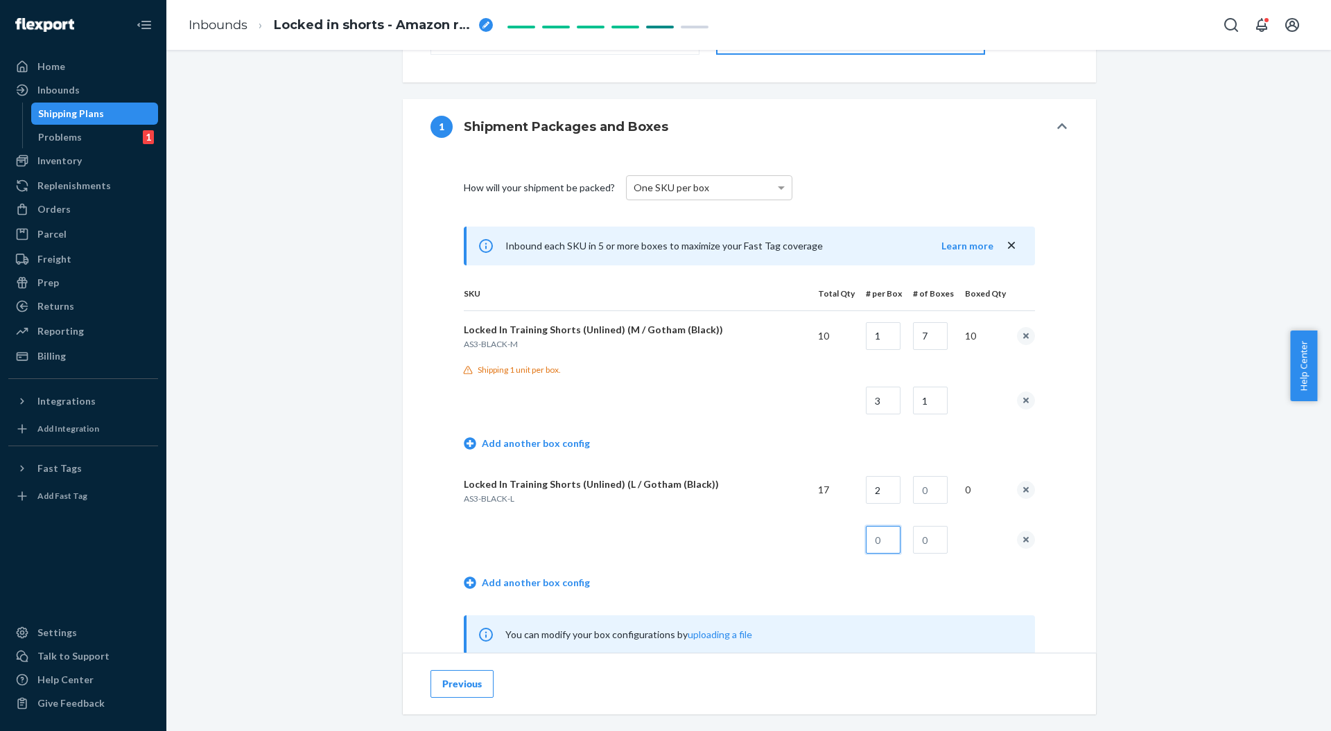
click at [888, 535] on input "text" at bounding box center [883, 540] width 35 height 28
type input "3"
click at [935, 541] on input "text" at bounding box center [930, 540] width 35 height 28
type input "1"
click at [924, 494] on input "text" at bounding box center [930, 490] width 35 height 28
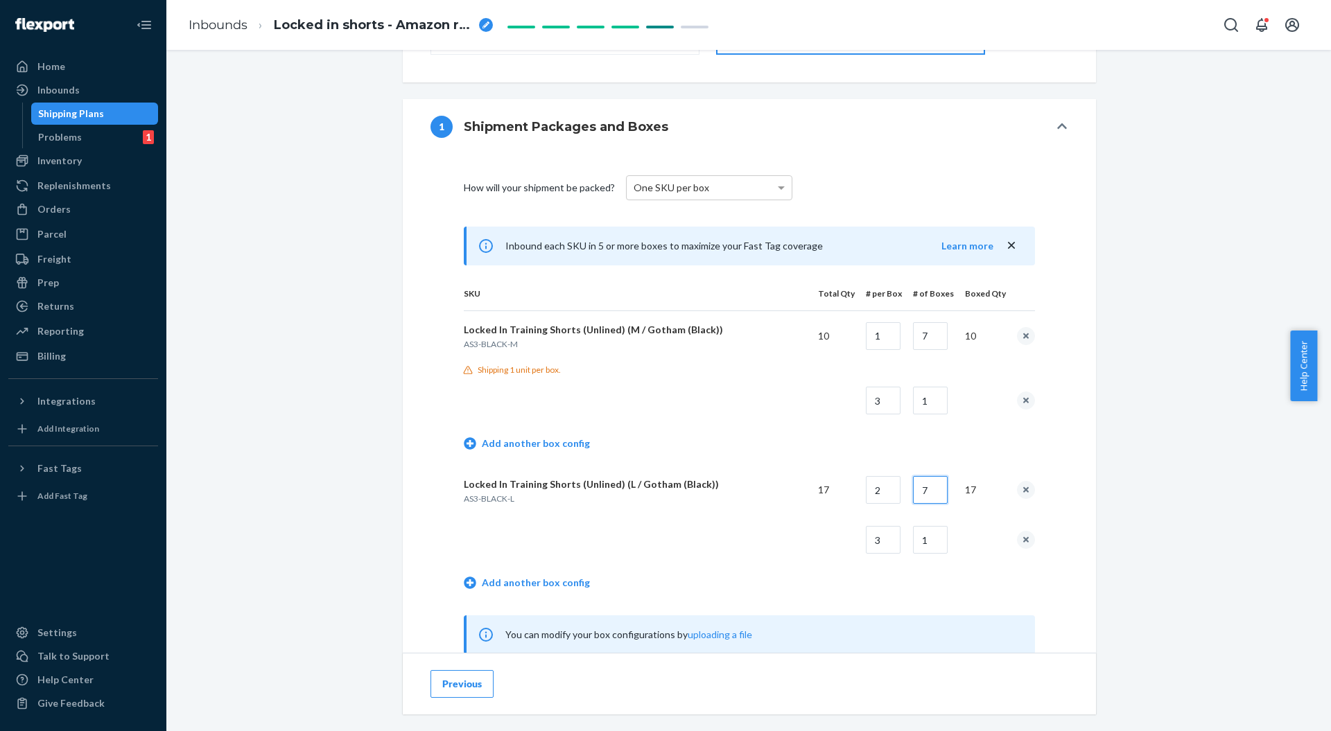
type input "7"
click at [983, 449] on td "Add another box config" at bounding box center [749, 446] width 571 height 40
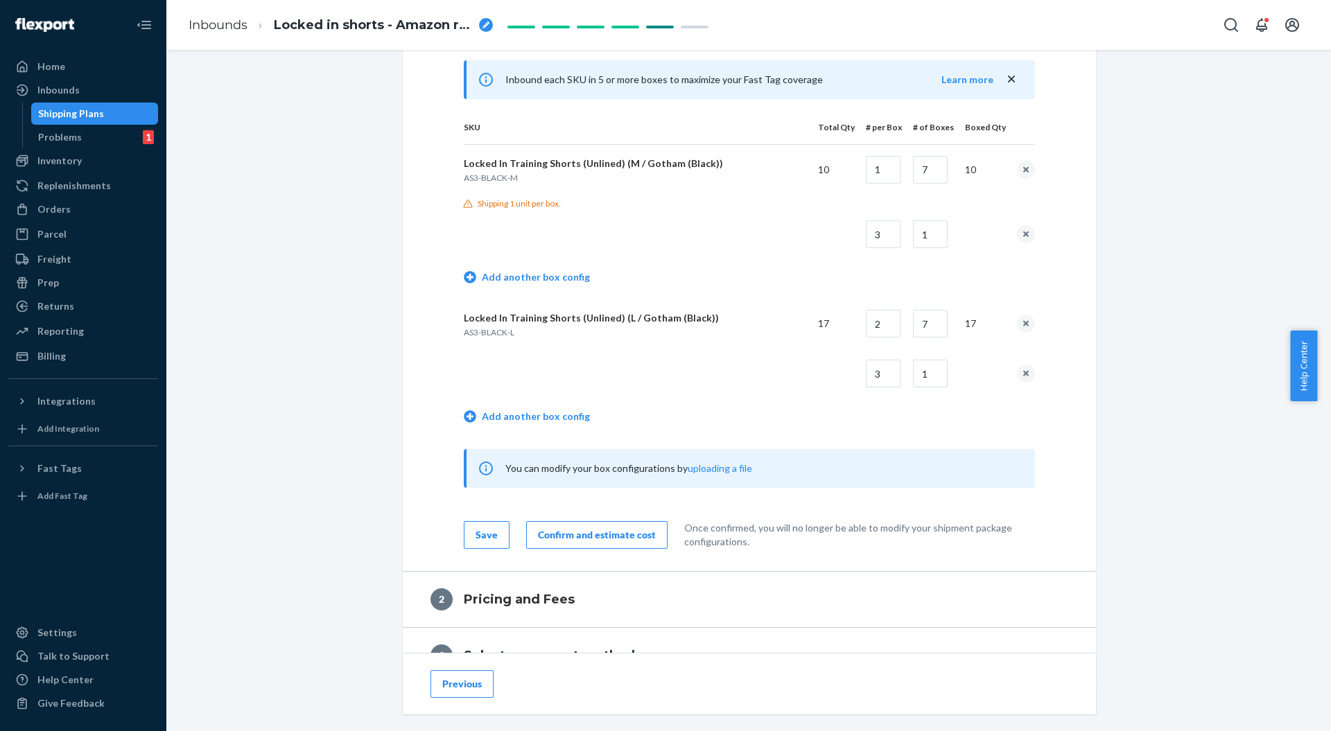
scroll to position [647, 0]
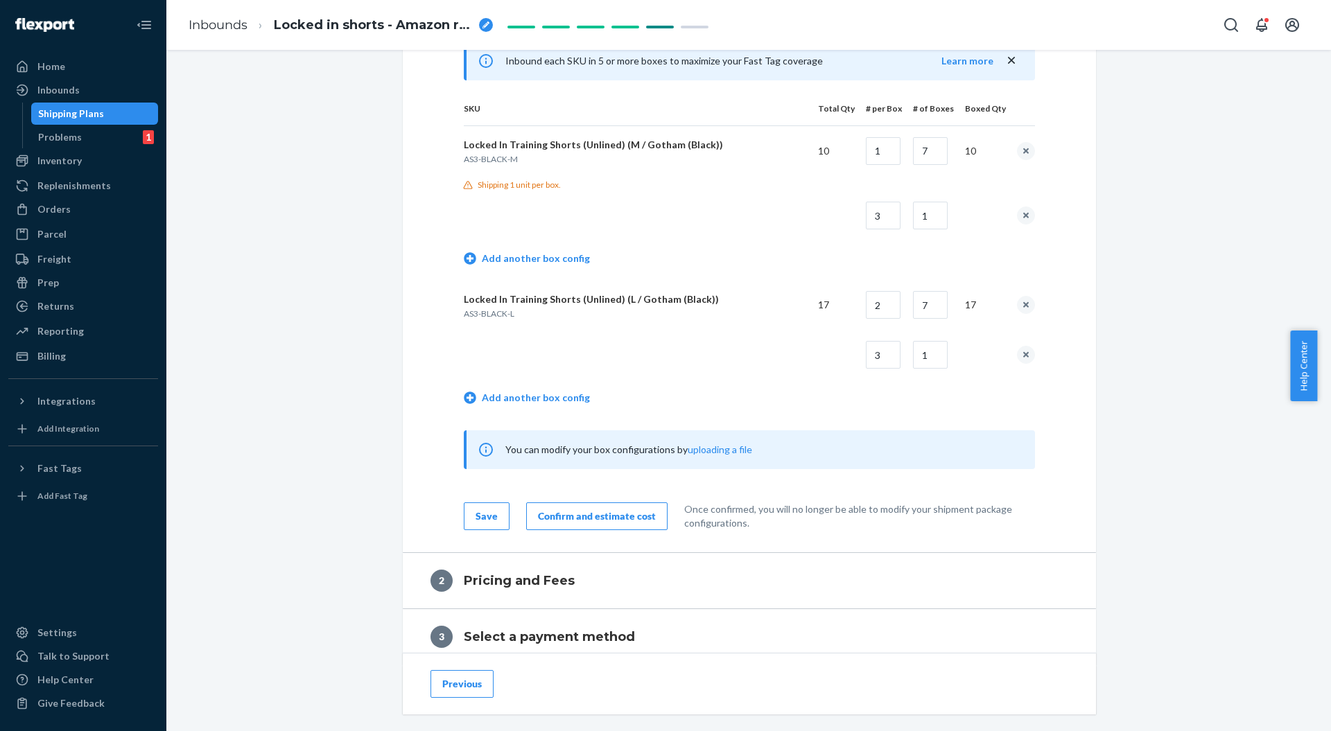
click at [571, 517] on div "Confirm and estimate cost" at bounding box center [597, 517] width 118 height 14
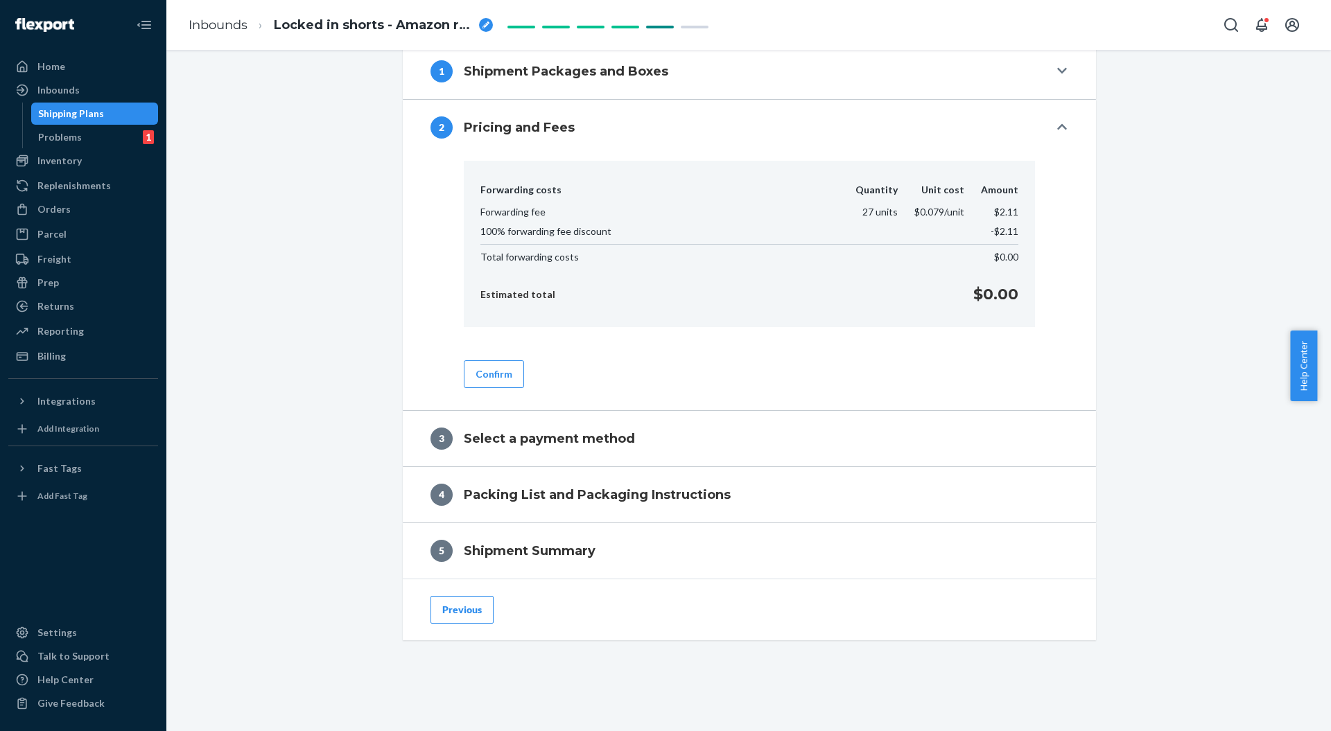
click at [473, 378] on button "Confirm" at bounding box center [494, 375] width 60 height 28
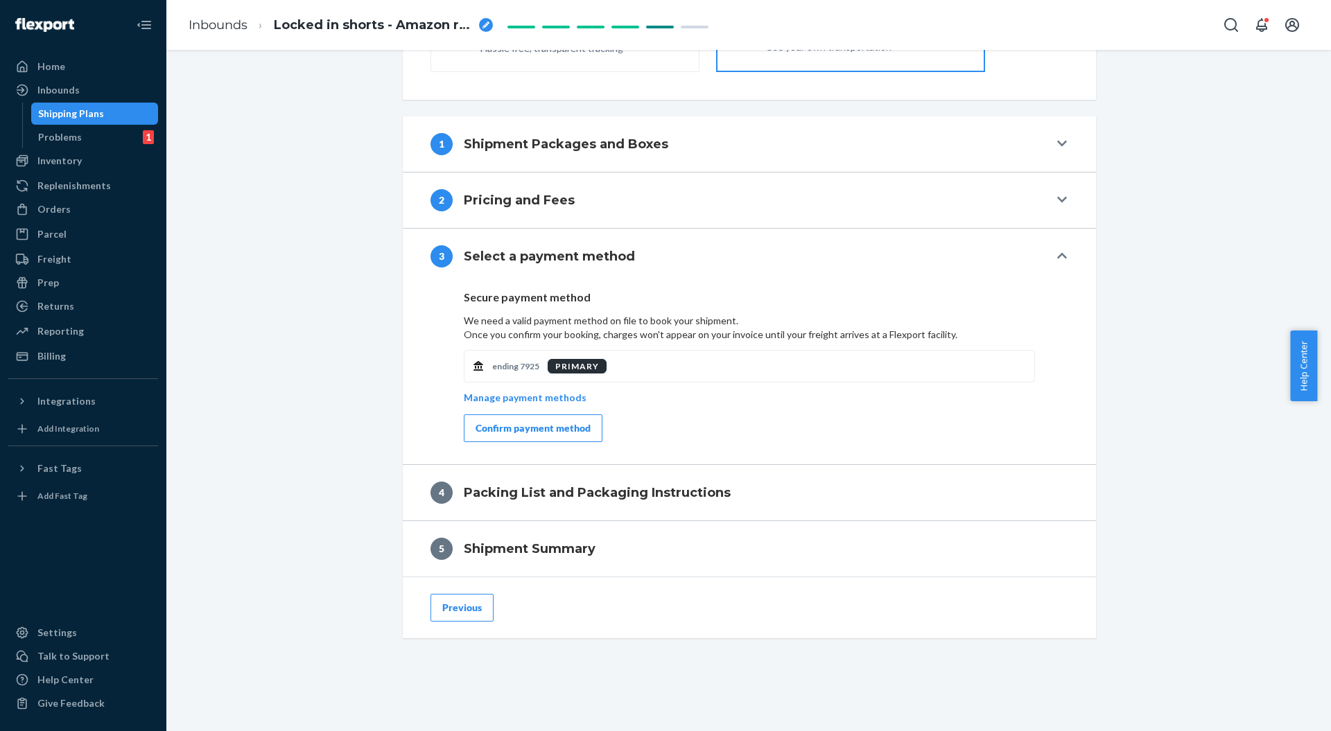
scroll to position [441, 0]
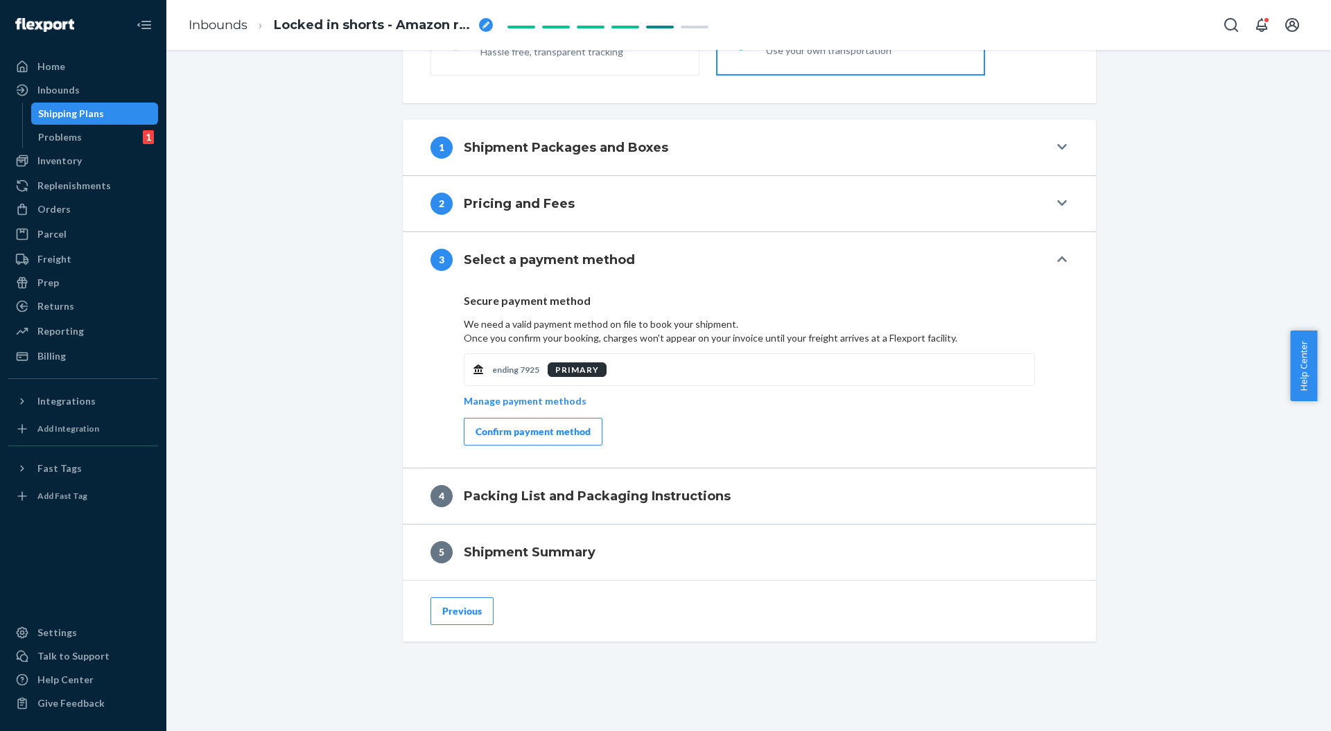
click at [512, 425] on div "Confirm payment method" at bounding box center [533, 432] width 115 height 14
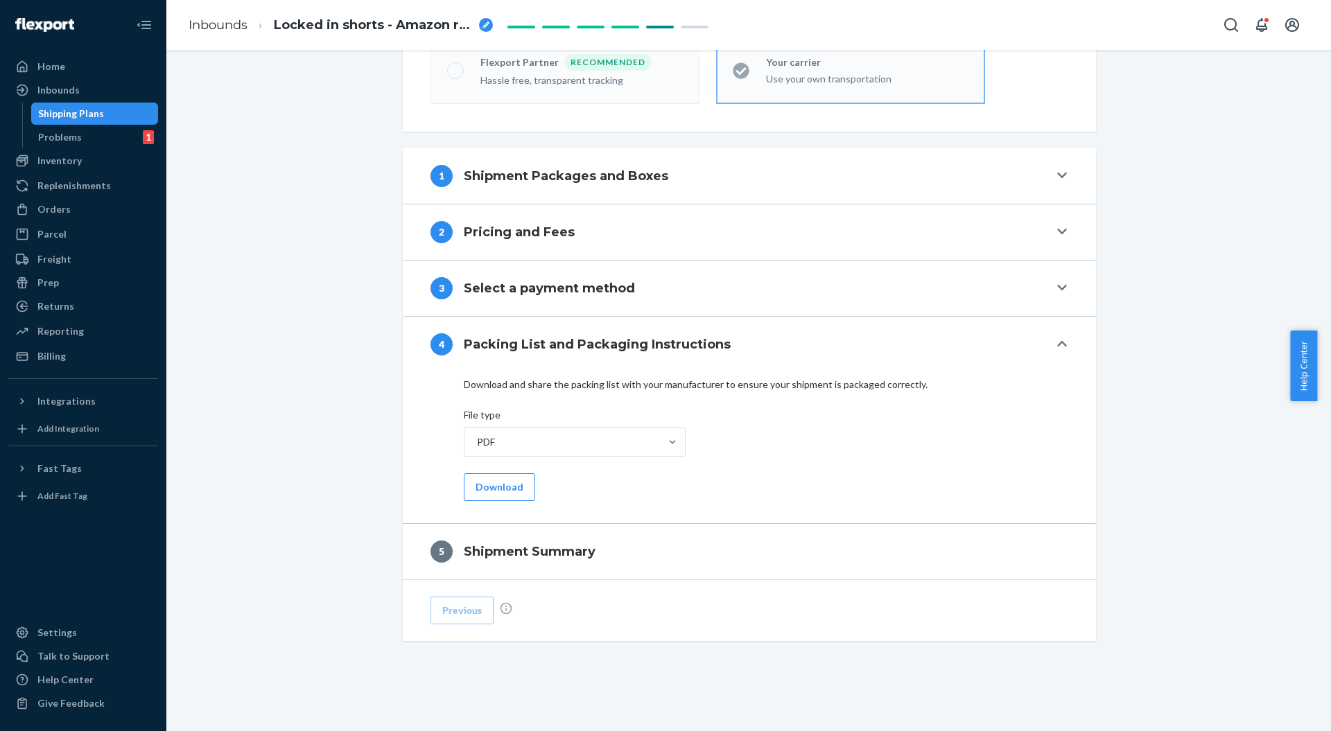
click at [514, 484] on button "Download" at bounding box center [499, 488] width 71 height 28
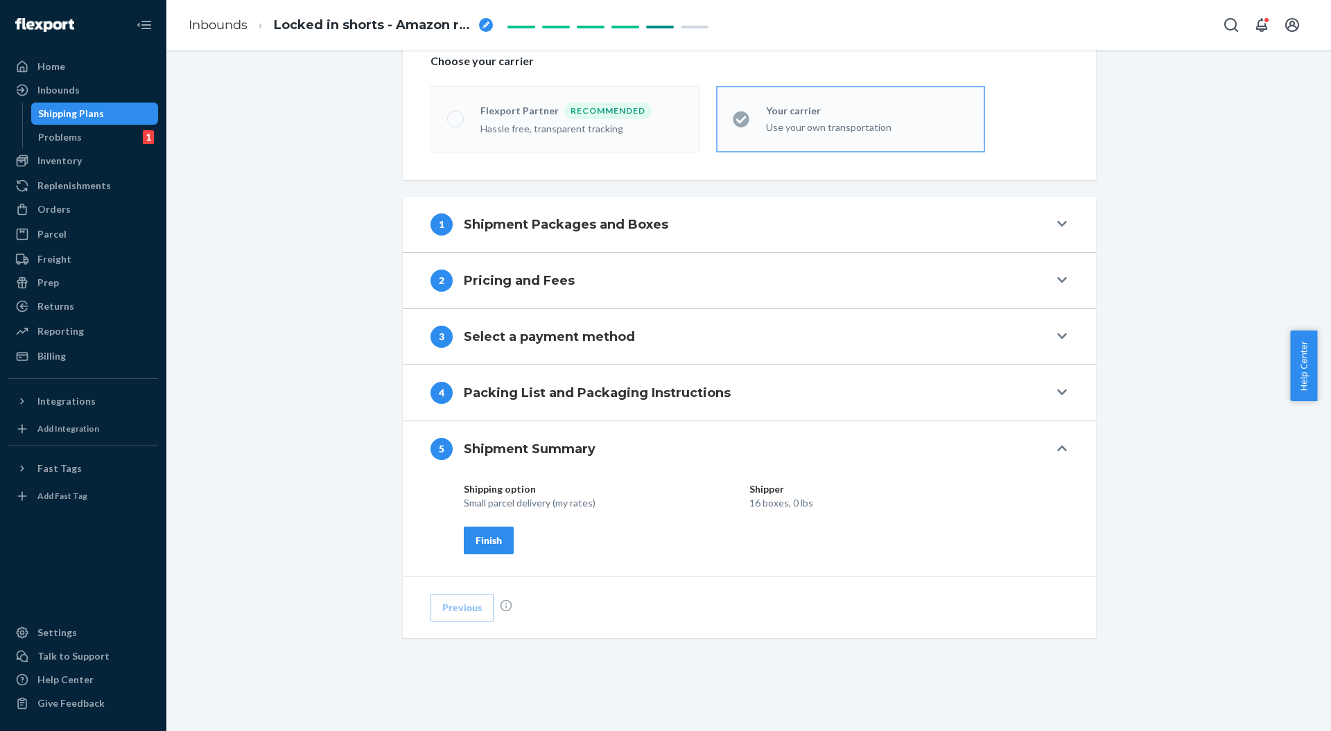
scroll to position [362, 0]
click at [482, 522] on div "Shipping option Shipper Small parcel delivery (my rates) 16 boxes, 0 lbs Finish" at bounding box center [744, 521] width 560 height 72
click at [675, 528] on div "Shipping option Shipper Small parcel delivery (my rates) 16 boxes, 0 lbs Finish" at bounding box center [744, 521] width 560 height 72
click at [489, 544] on div "Finish" at bounding box center [489, 543] width 26 height 14
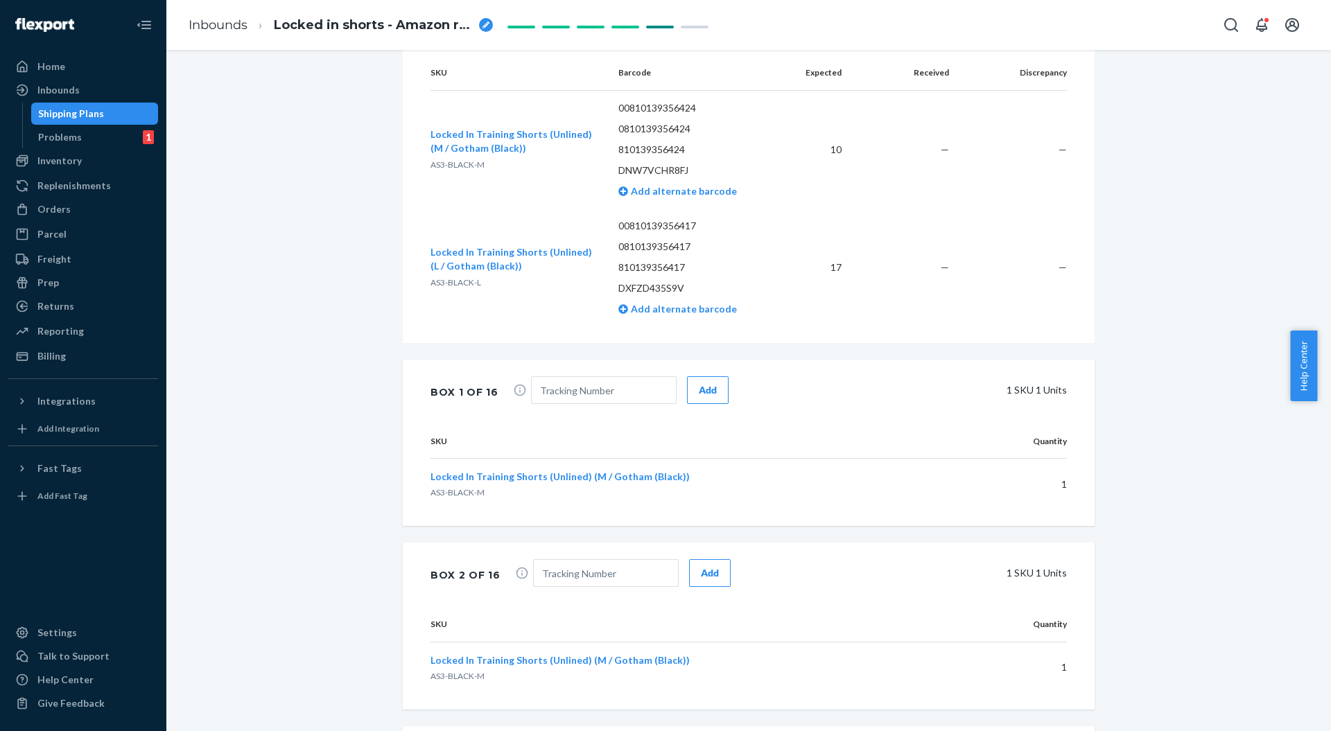
scroll to position [471, 0]
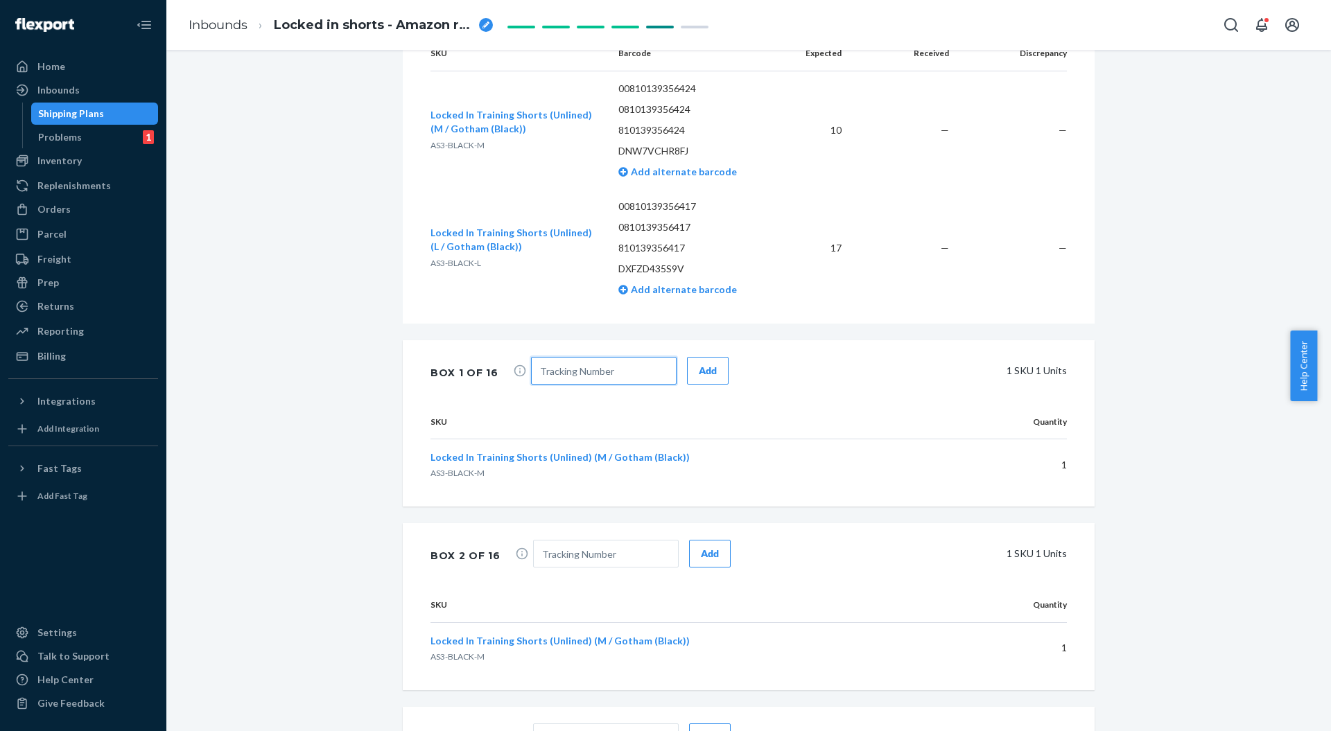
click at [602, 379] on input "text" at bounding box center [604, 371] width 146 height 28
paste input "9361289729054365760589"
type input "9361289729054365760589"
click at [699, 378] on div "Add" at bounding box center [708, 371] width 18 height 14
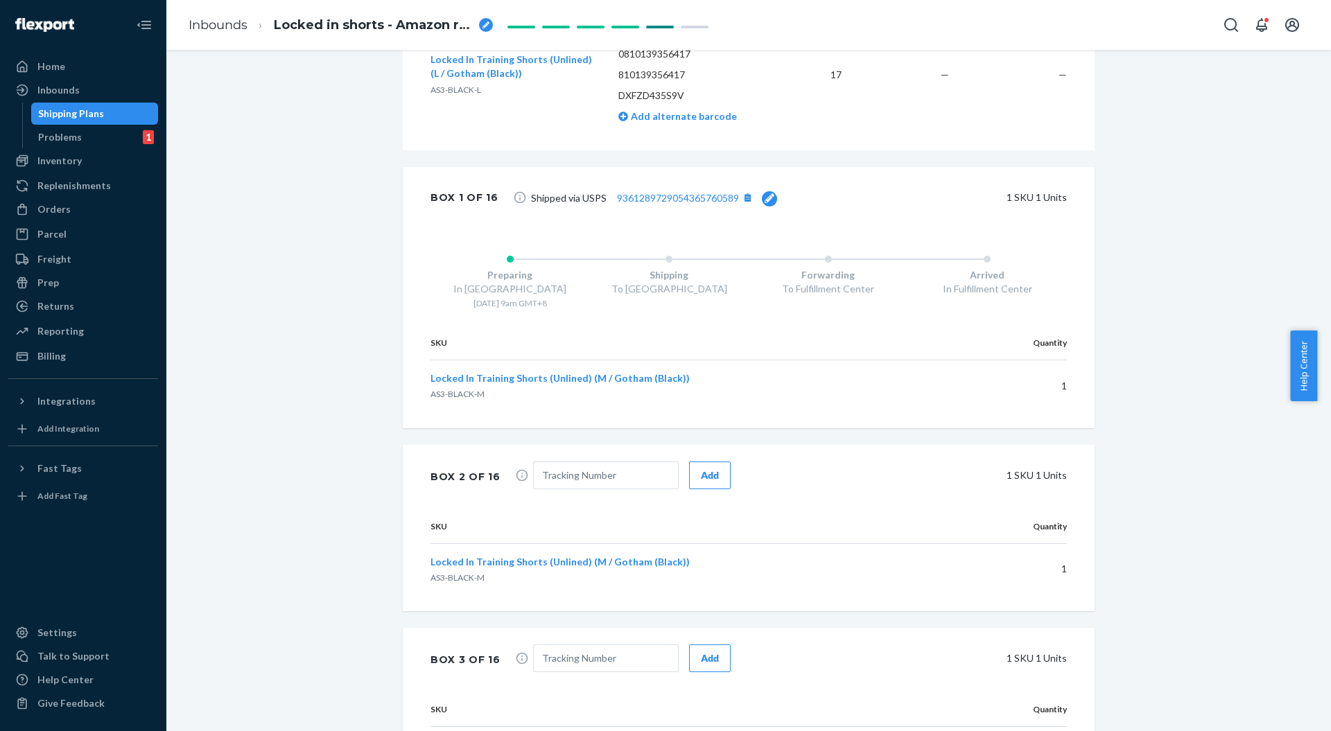
scroll to position [656, 0]
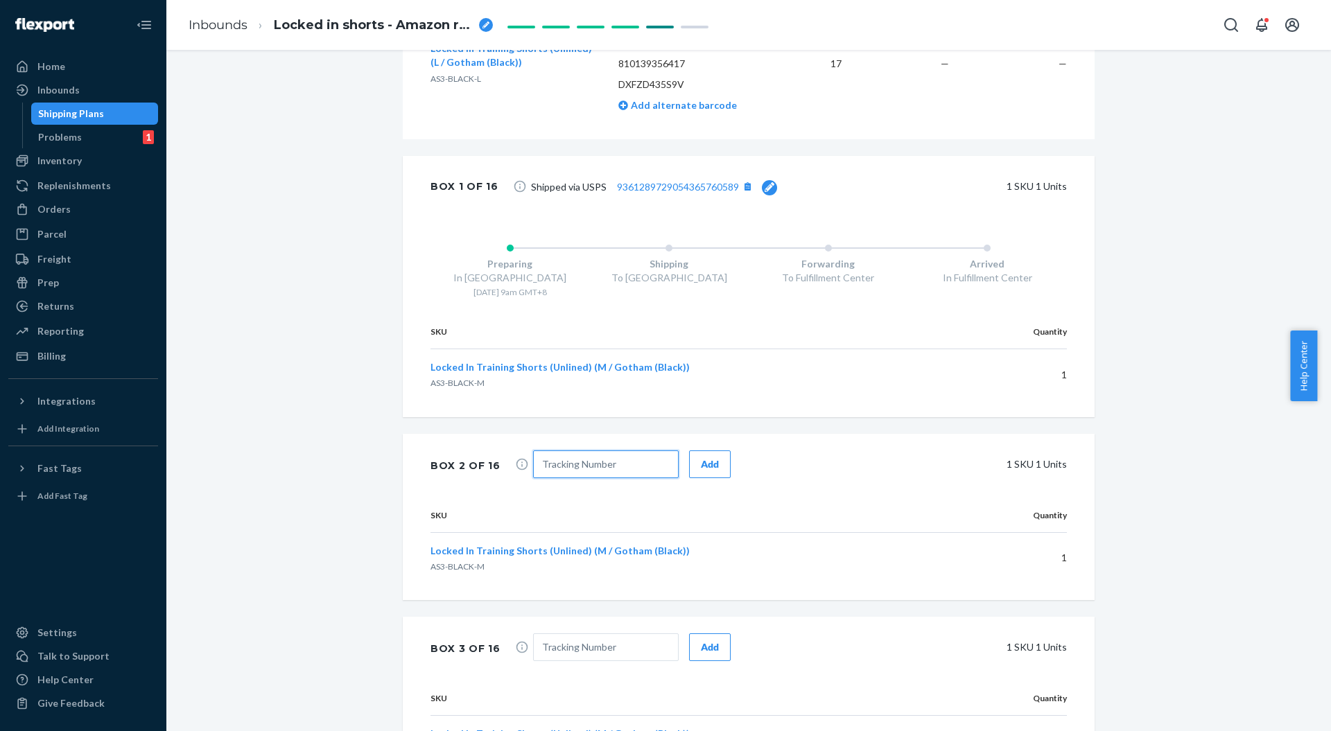
click at [616, 469] on input "text" at bounding box center [606, 465] width 146 height 28
paste input "9300189671000613399205("
type input "9300189671000613399205("
click at [701, 471] on div "Add" at bounding box center [710, 465] width 18 height 14
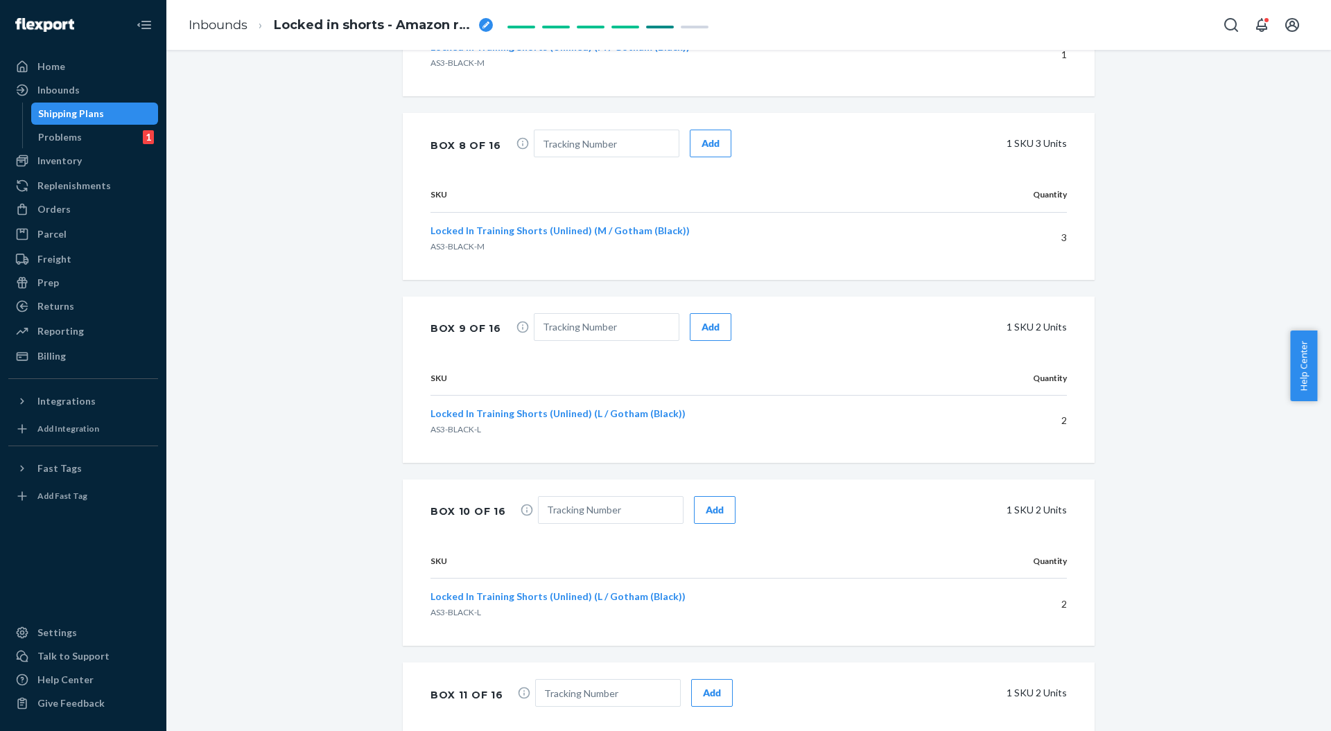
scroll to position [2138, 0]
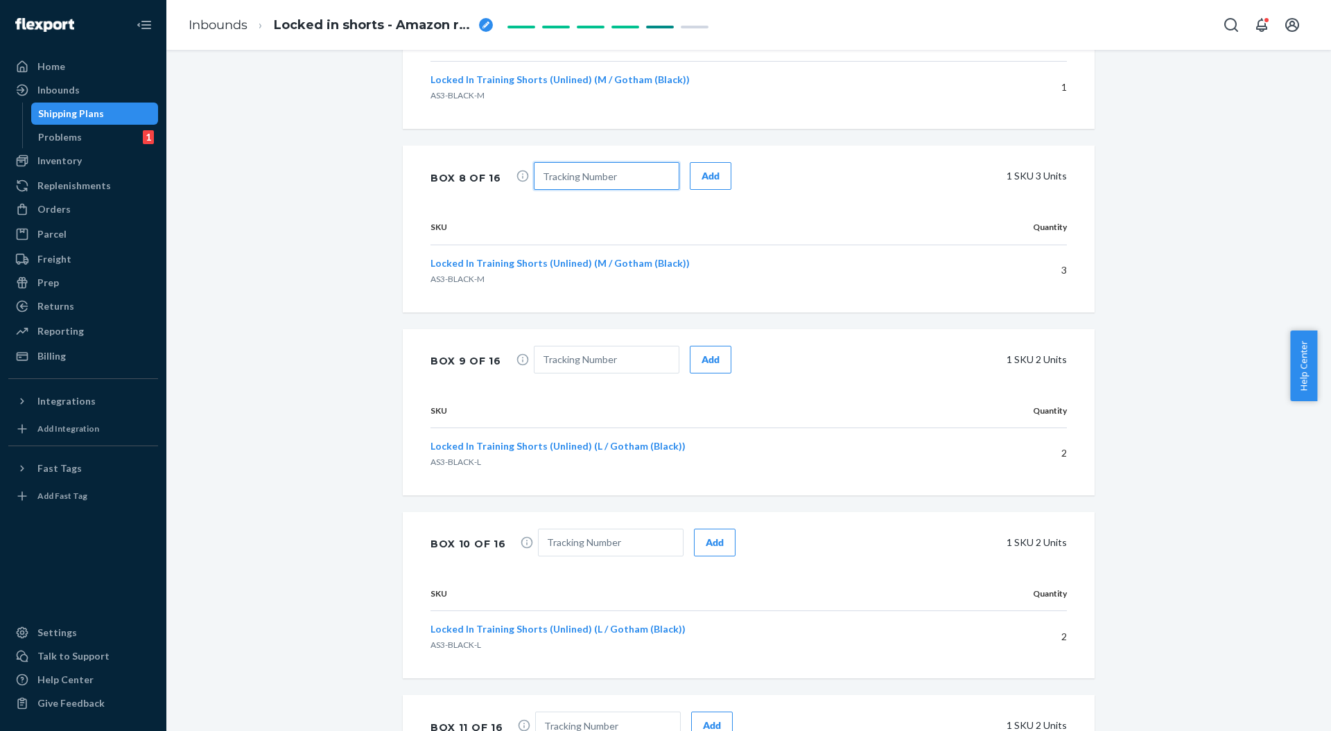
click at [585, 190] on input "text" at bounding box center [607, 176] width 146 height 28
paste input "TBA324571347978"
type input "TBA324571347978"
click at [702, 183] on div "Add" at bounding box center [711, 176] width 18 height 14
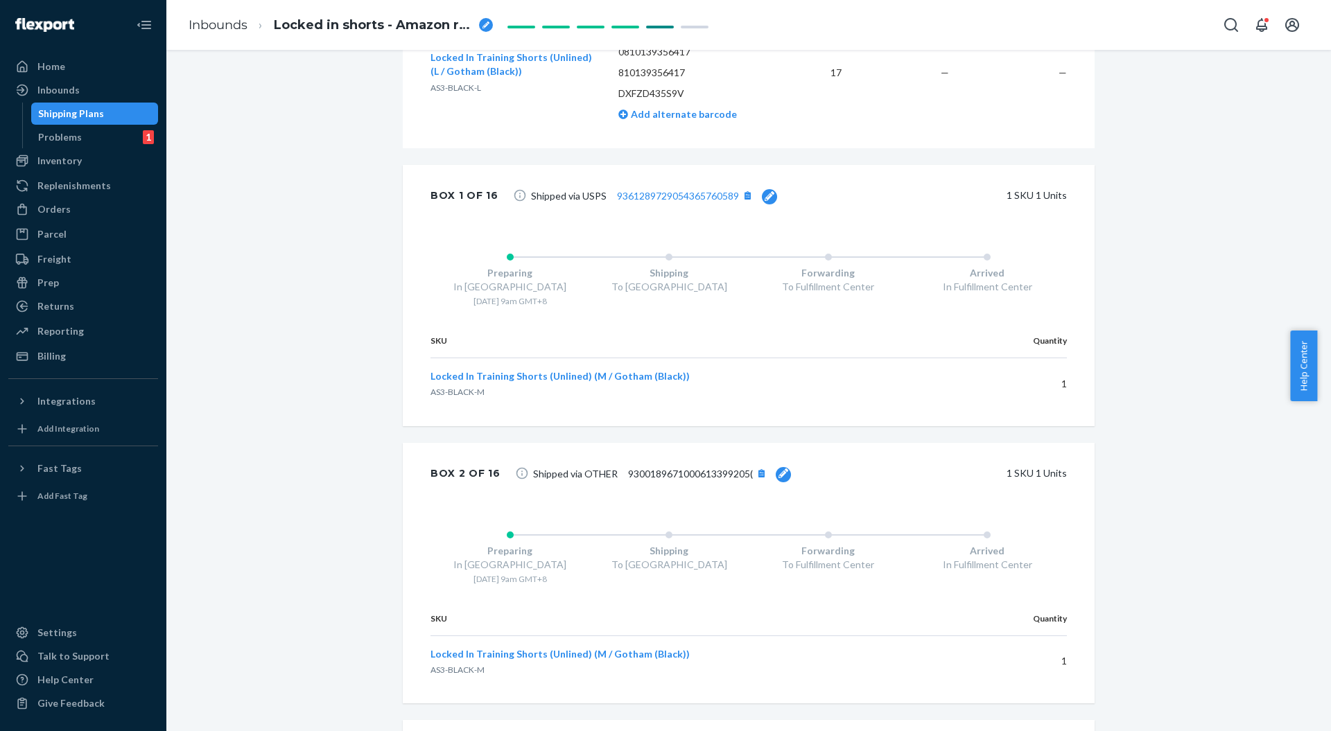
scroll to position [0, 0]
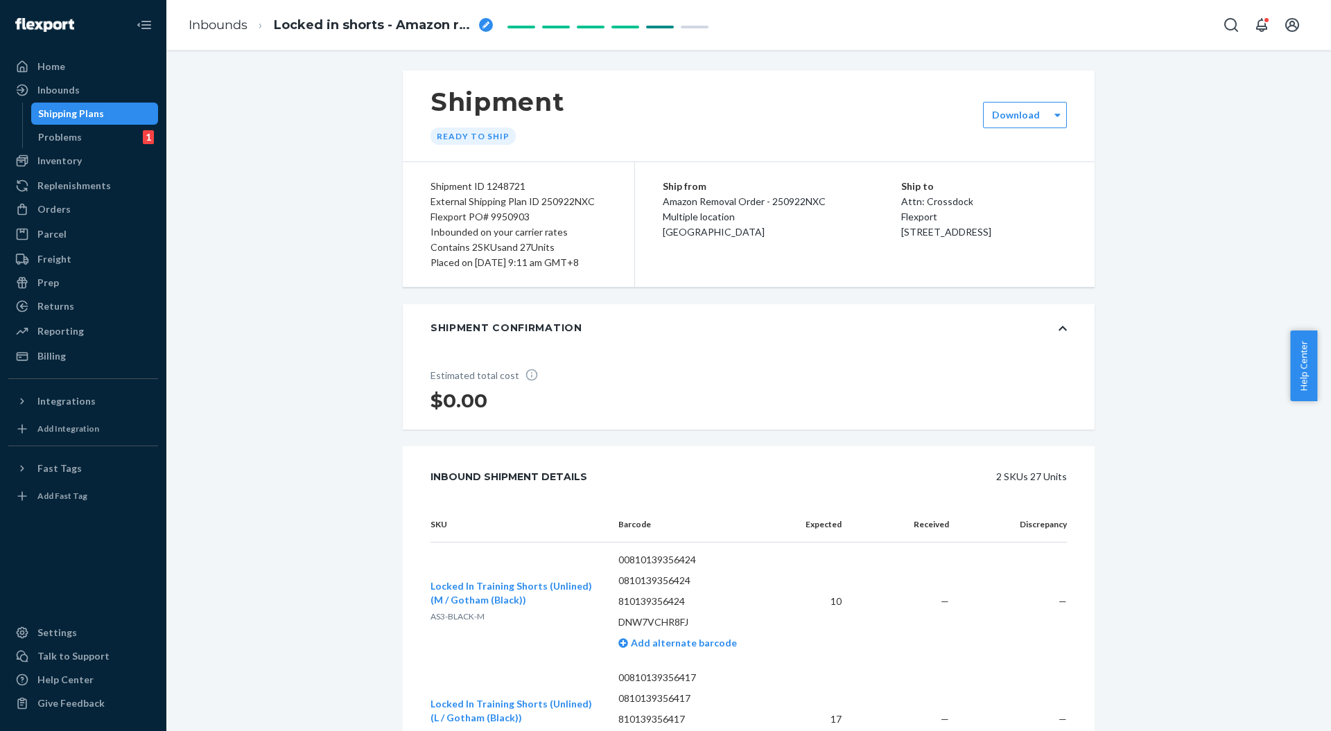
click at [250, 34] on ol "Inbounds Locked in shorts - Amazon removal" at bounding box center [340, 25] width 327 height 41
click at [234, 28] on link "Inbounds" at bounding box center [218, 24] width 59 height 15
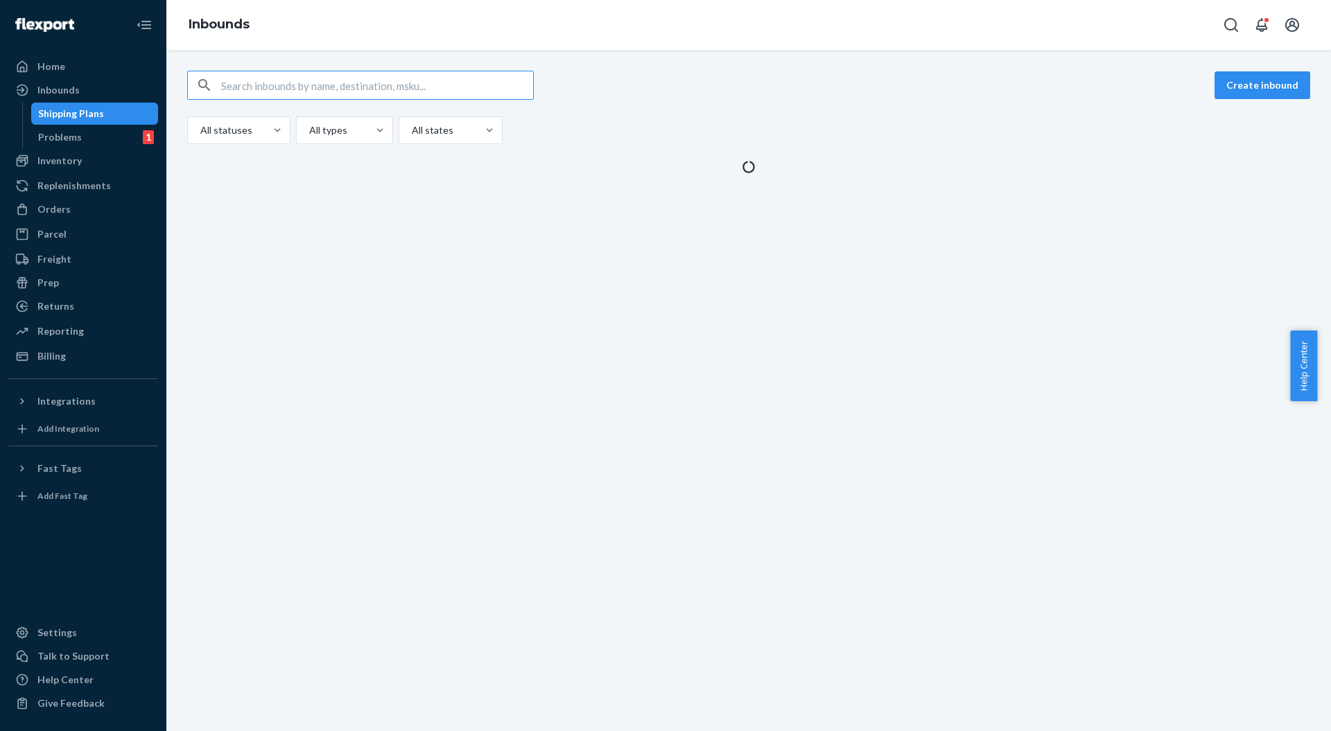
click at [818, 106] on div "Create inbound All statuses All types All states" at bounding box center [748, 107] width 1123 height 73
click at [881, 121] on div "All statuses All types All states" at bounding box center [748, 130] width 1123 height 28
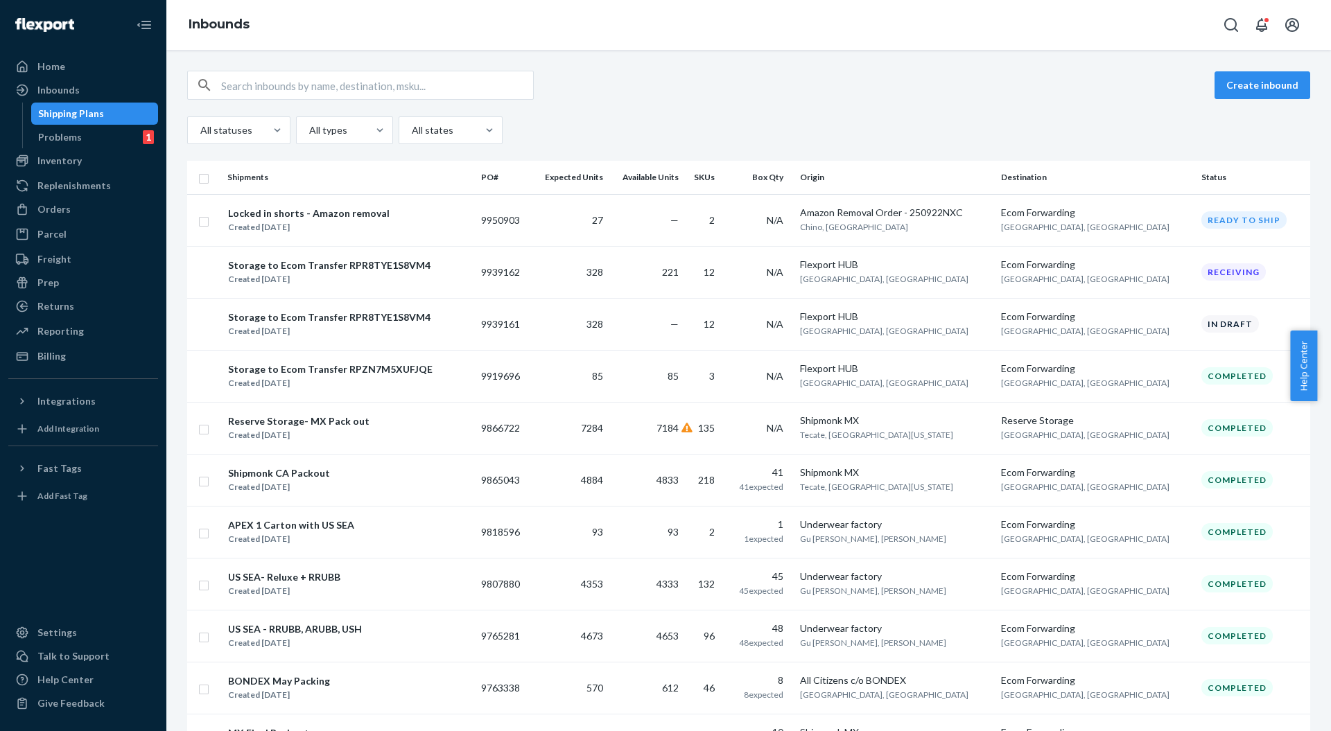
click at [921, 103] on div "Create inbound All statuses All types All states" at bounding box center [748, 107] width 1123 height 73
click at [621, 125] on div "All statuses All types All states" at bounding box center [748, 130] width 1123 height 28
click at [847, 85] on div "Create inbound" at bounding box center [748, 85] width 1123 height 29
click at [311, 216] on div "Locked in shorts - Amazon removal" at bounding box center [309, 214] width 162 height 14
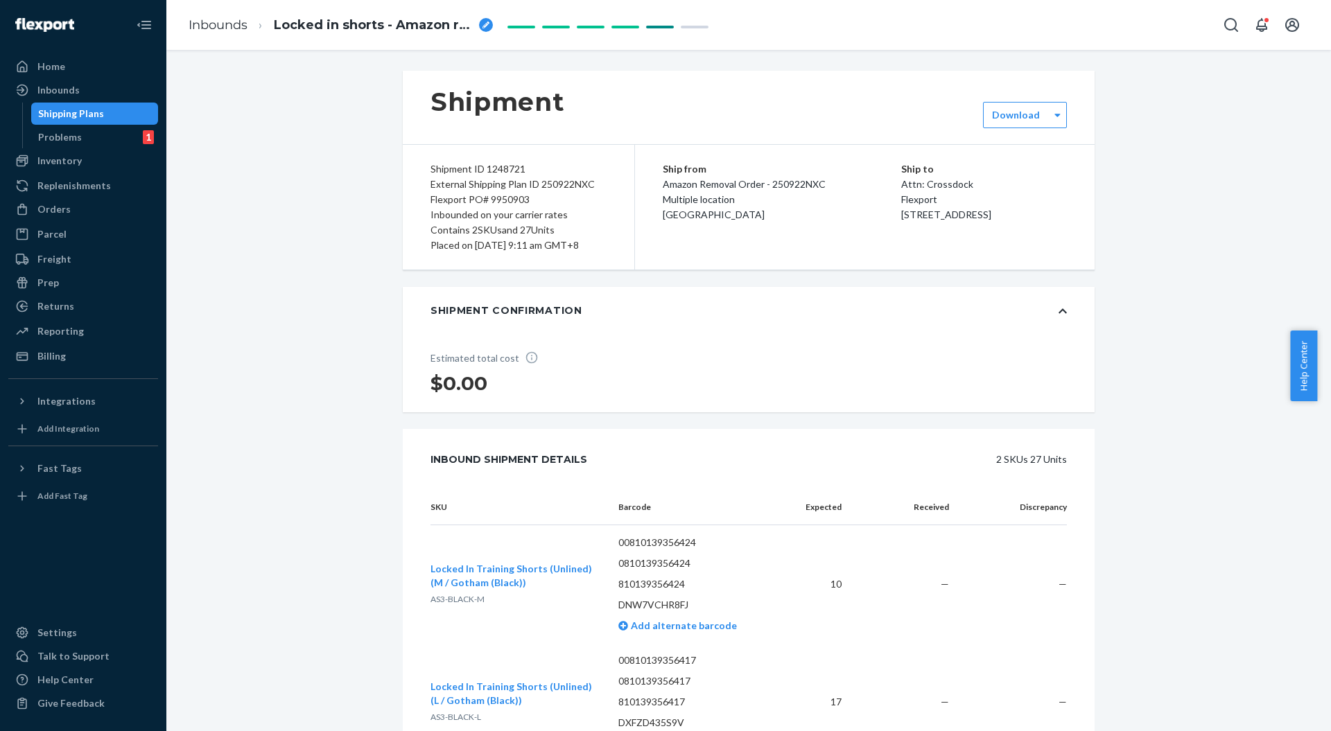
click at [752, 219] on div "Ship from Amazon Removal Order - 250922NXC Multiple location [GEOGRAPHIC_DATA]" at bounding box center [782, 192] width 239 height 61
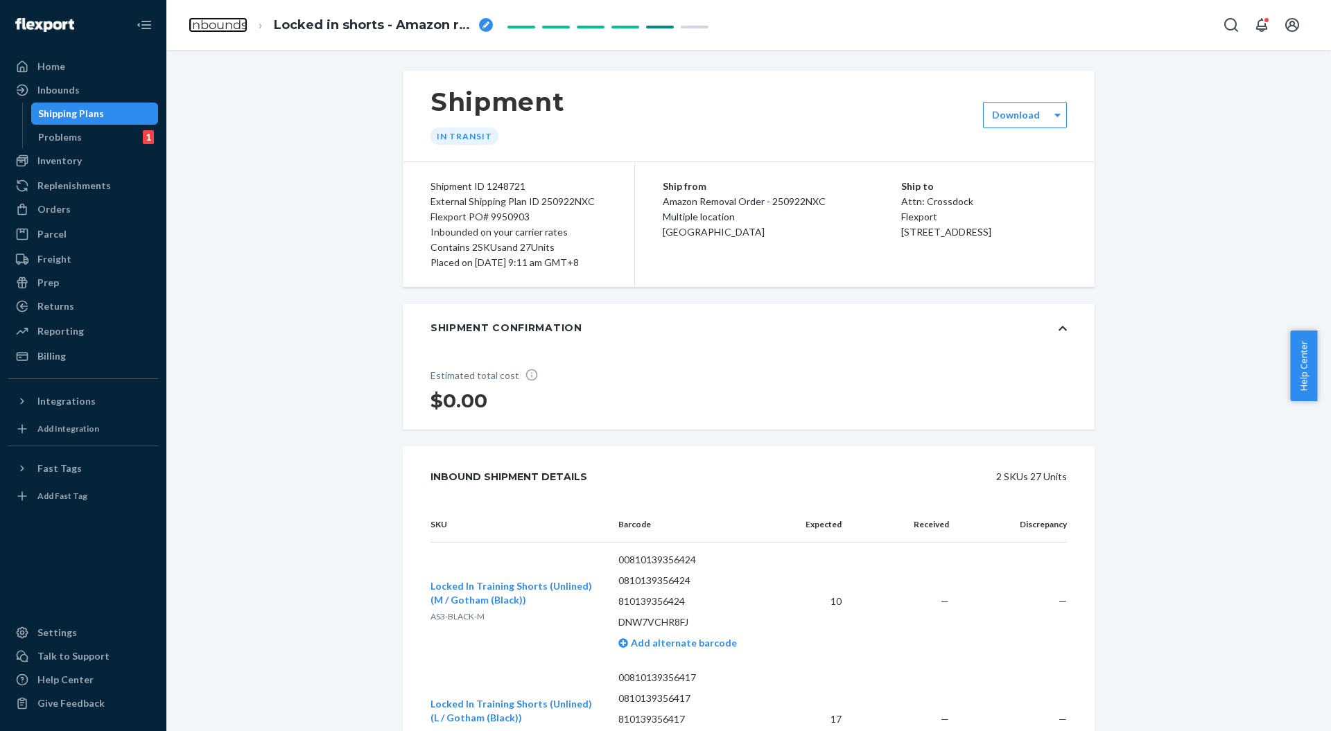
click at [222, 24] on link "Inbounds" at bounding box center [218, 24] width 59 height 15
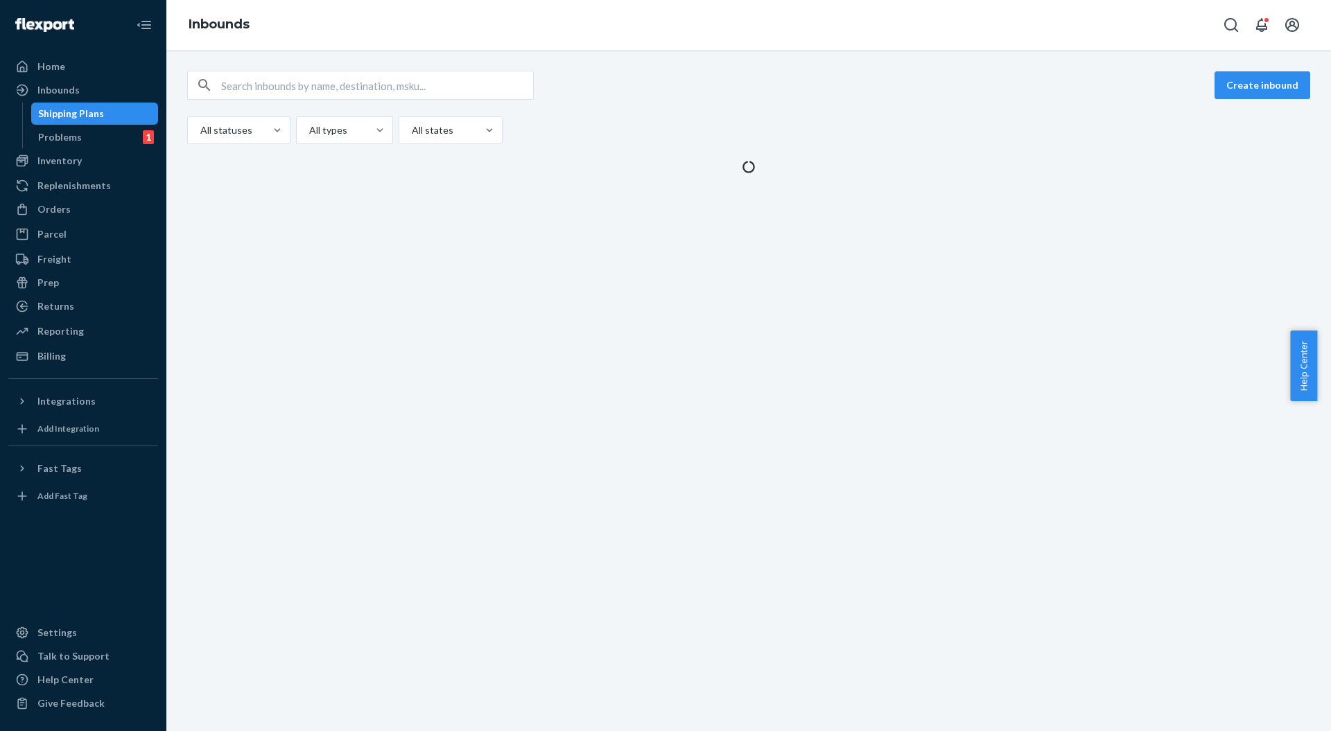
click at [36, 62] on div at bounding box center [26, 67] width 22 height 14
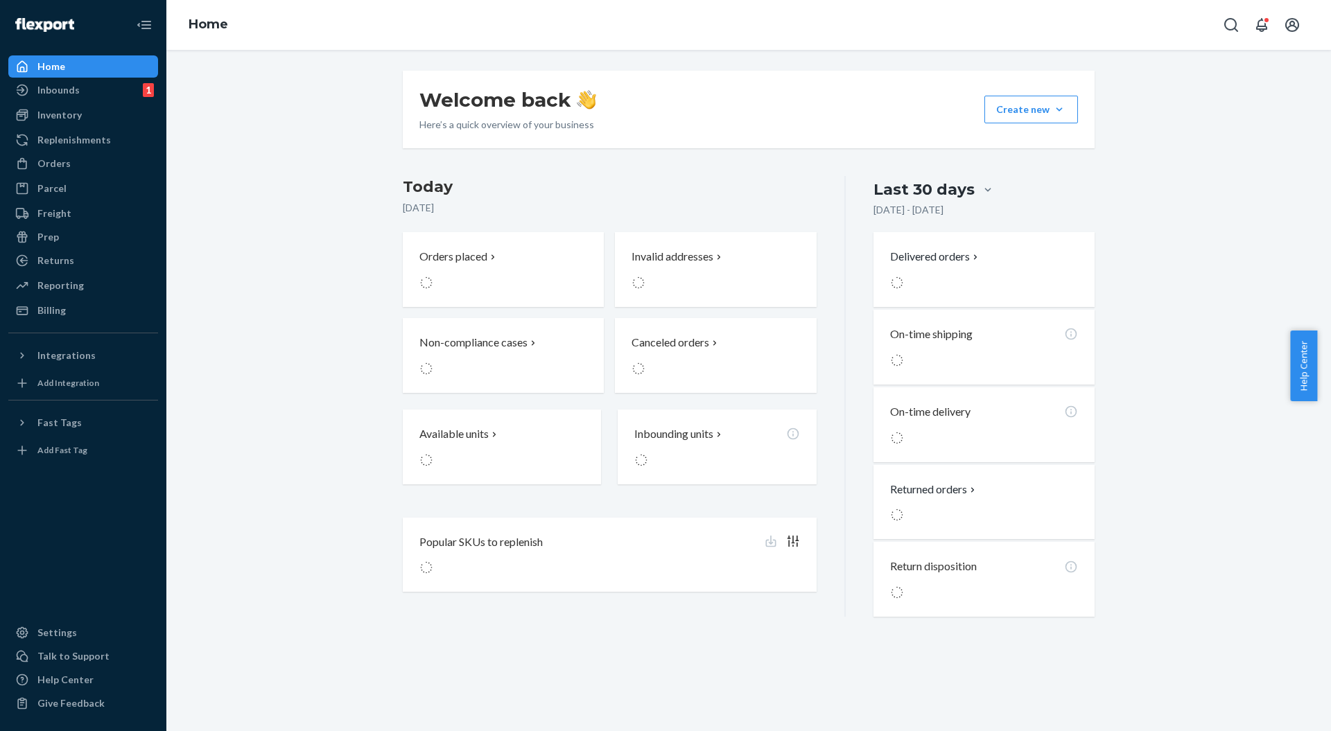
click at [530, 197] on h3 "Today" at bounding box center [610, 187] width 414 height 22
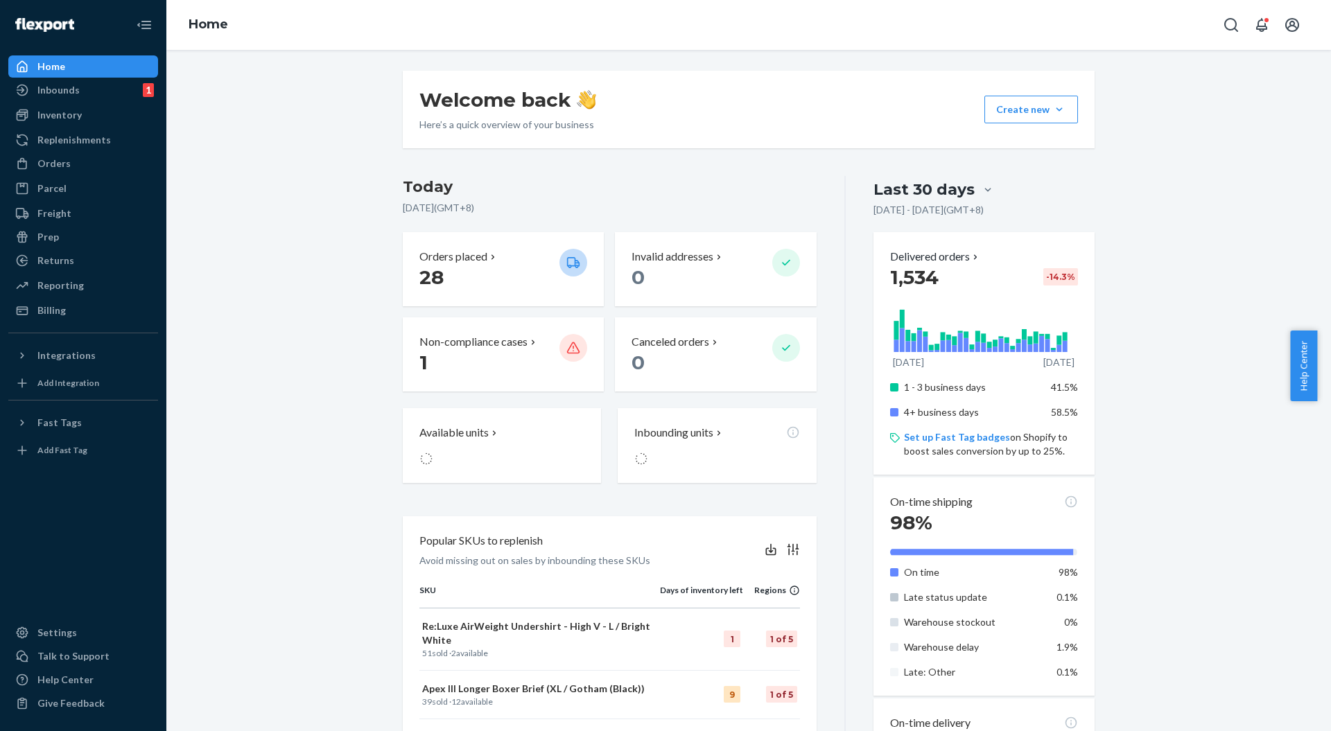
click at [334, 284] on div "Welcome back Here’s a quick overview of your business Create new Create new inb…" at bounding box center [749, 658] width 1144 height 1174
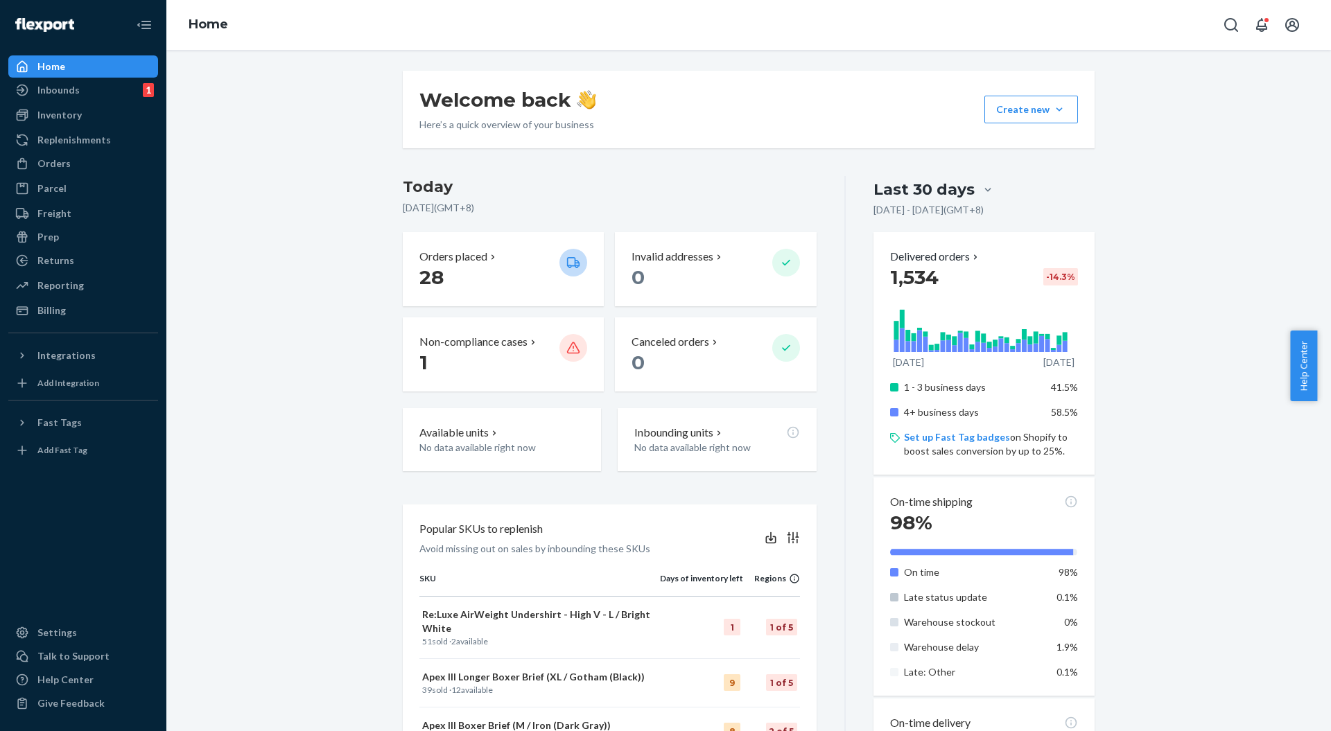
click at [370, 200] on div "Welcome back Here’s a quick overview of your business Create new Create new inb…" at bounding box center [749, 658] width 1144 height 1174
click at [467, 485] on div "Available units No data available right now Inbounding units No data available …" at bounding box center [610, 448] width 414 height 80
click at [392, 392] on div "Welcome back Here’s a quick overview of your business Create new Create new inb…" at bounding box center [748, 658] width 713 height 1174
click at [752, 215] on div "[DATE] [DATE] ( GMT+8 )" at bounding box center [610, 198] width 414 height 45
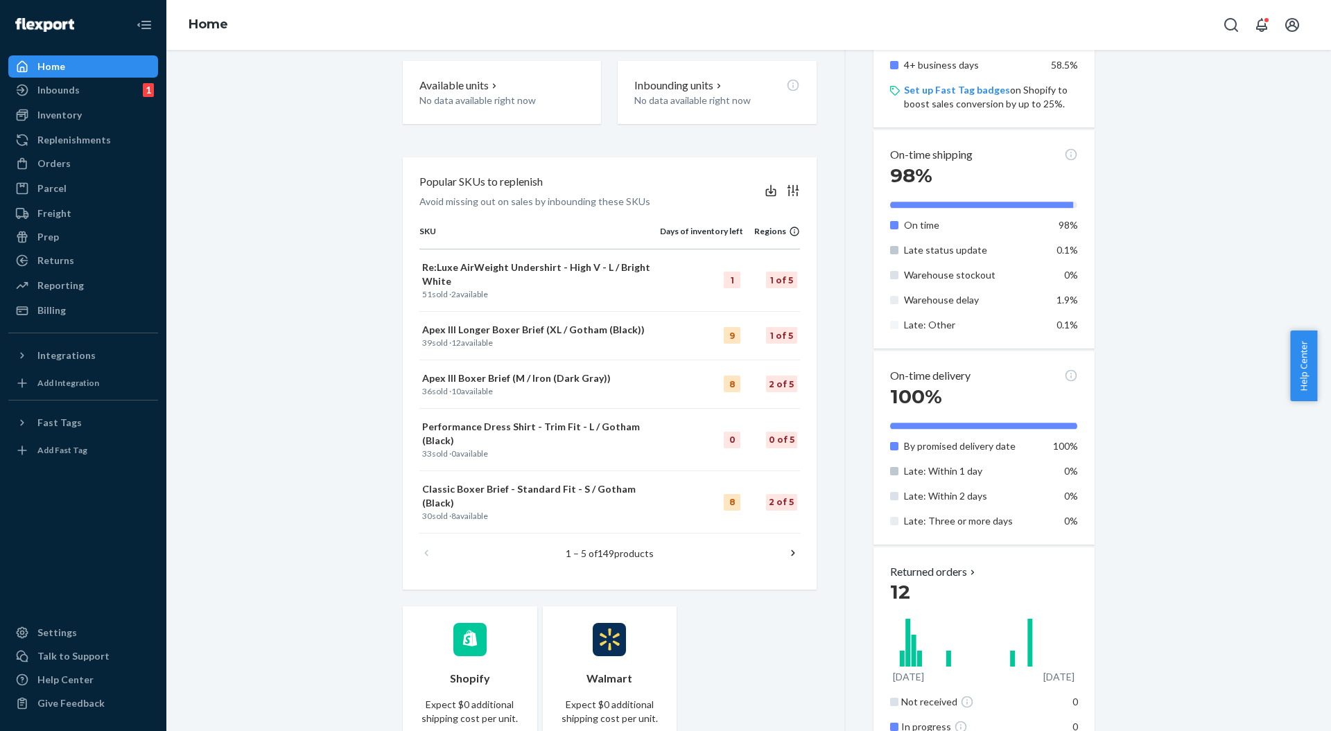
scroll to position [370, 0]
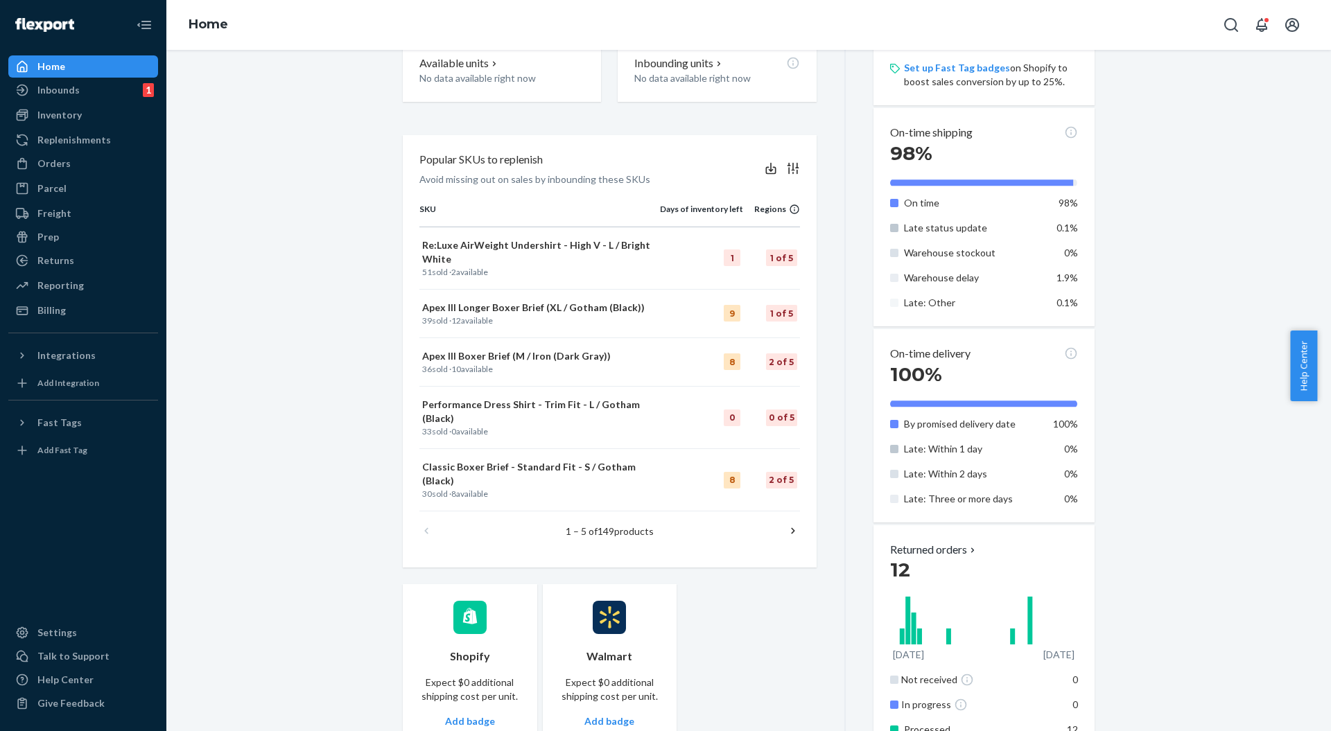
click at [266, 213] on div "Welcome back Here’s a quick overview of your business Create new Create new inb…" at bounding box center [749, 288] width 1144 height 1174
click at [76, 114] on div "Inventory" at bounding box center [59, 115] width 44 height 14
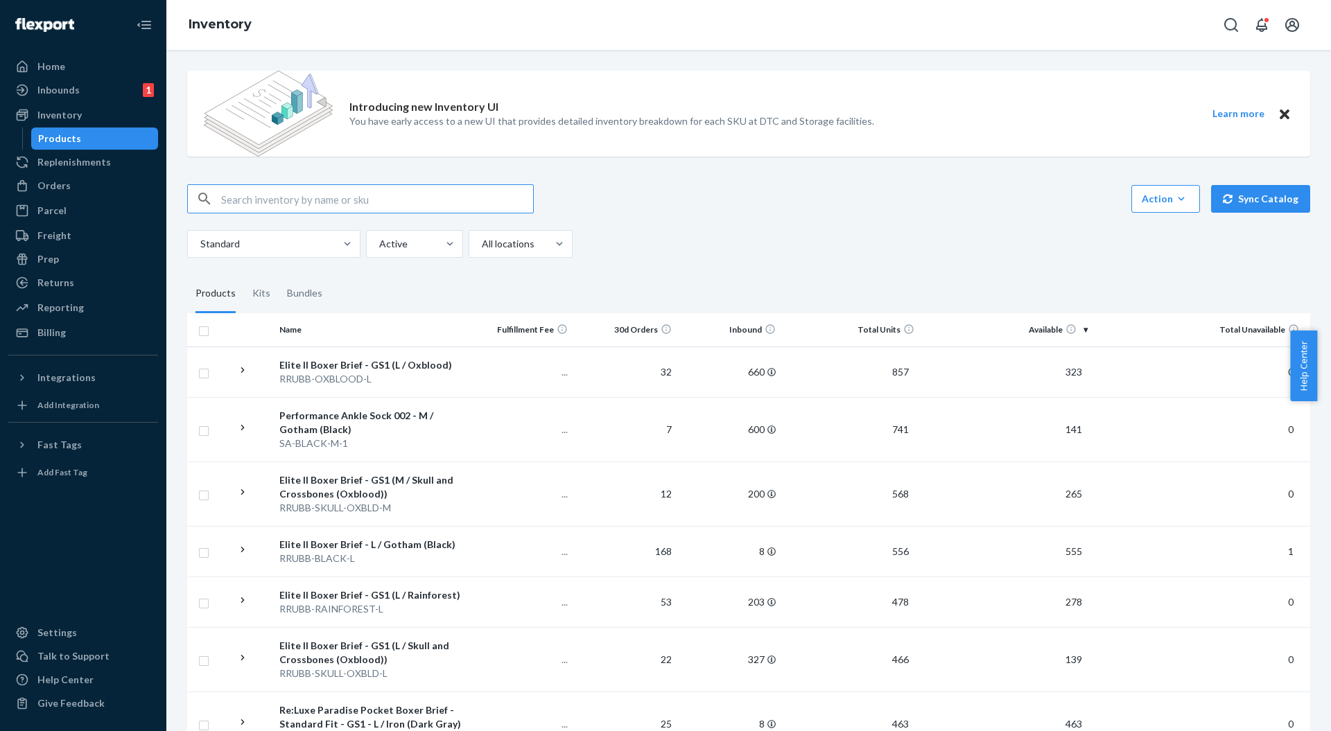
click at [887, 214] on div "Action Create product Create kit or bundle Bulk create products Bulk update pro…" at bounding box center [748, 220] width 1123 height 73
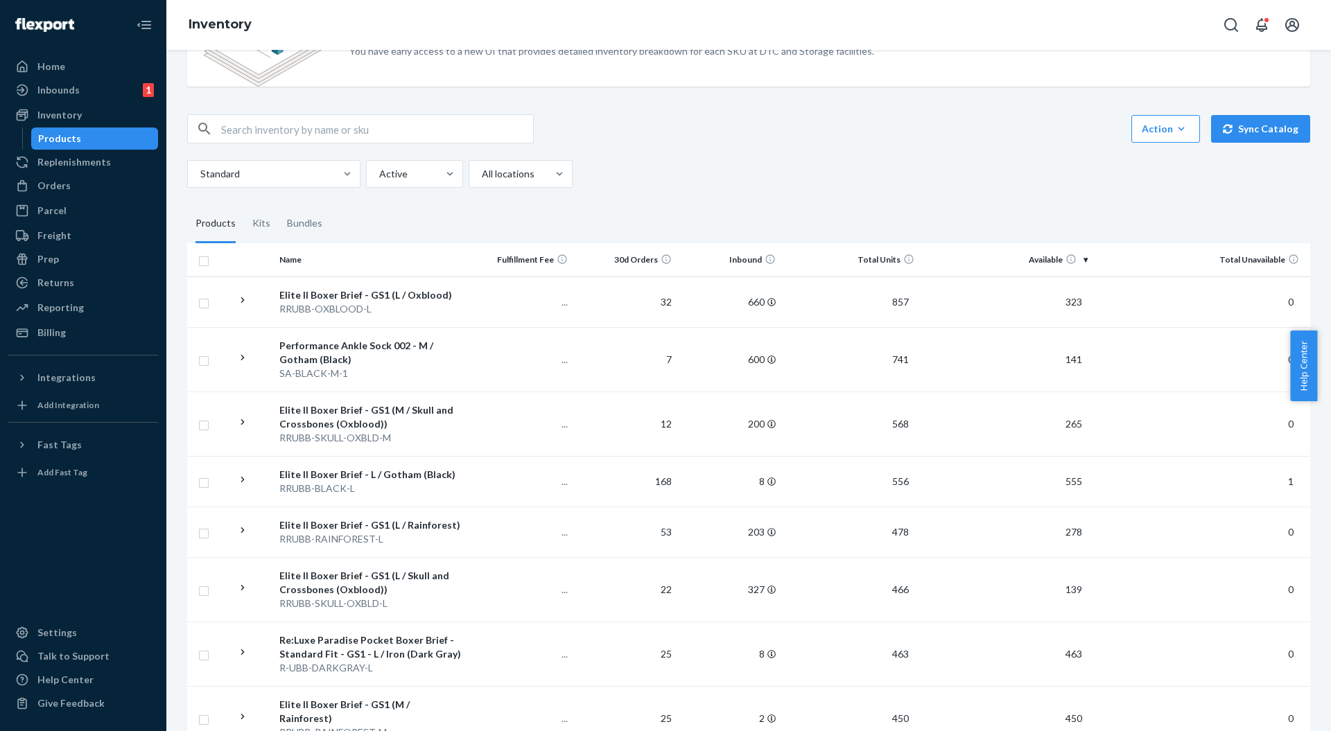
scroll to position [92, 0]
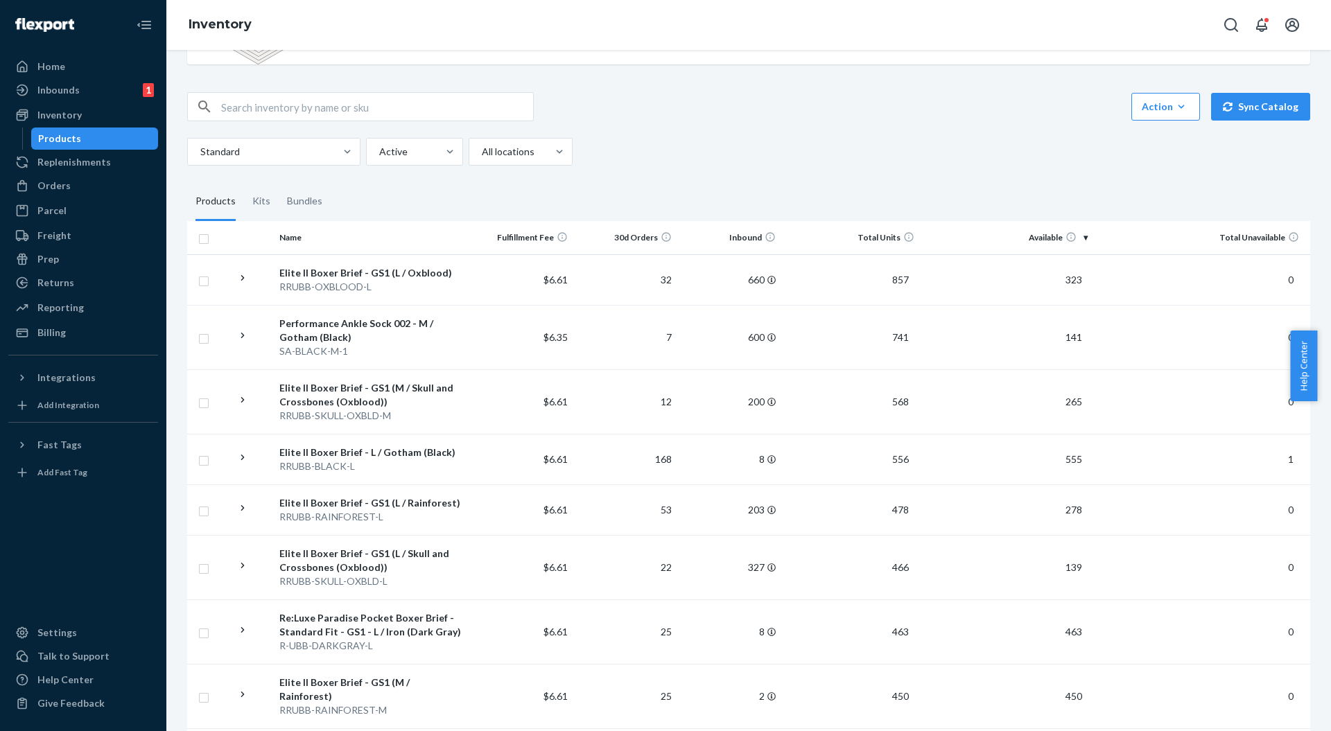
click at [1022, 239] on th "Available" at bounding box center [1006, 237] width 173 height 33
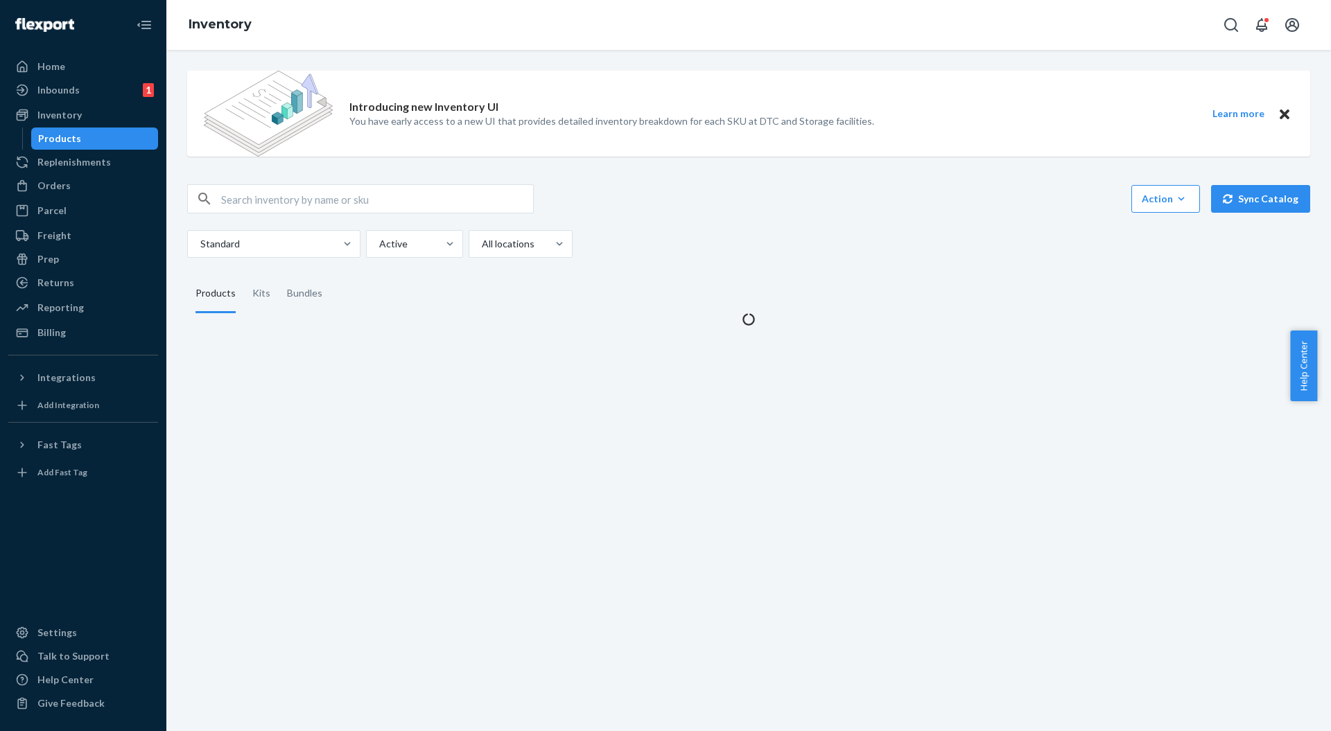
scroll to position [0, 0]
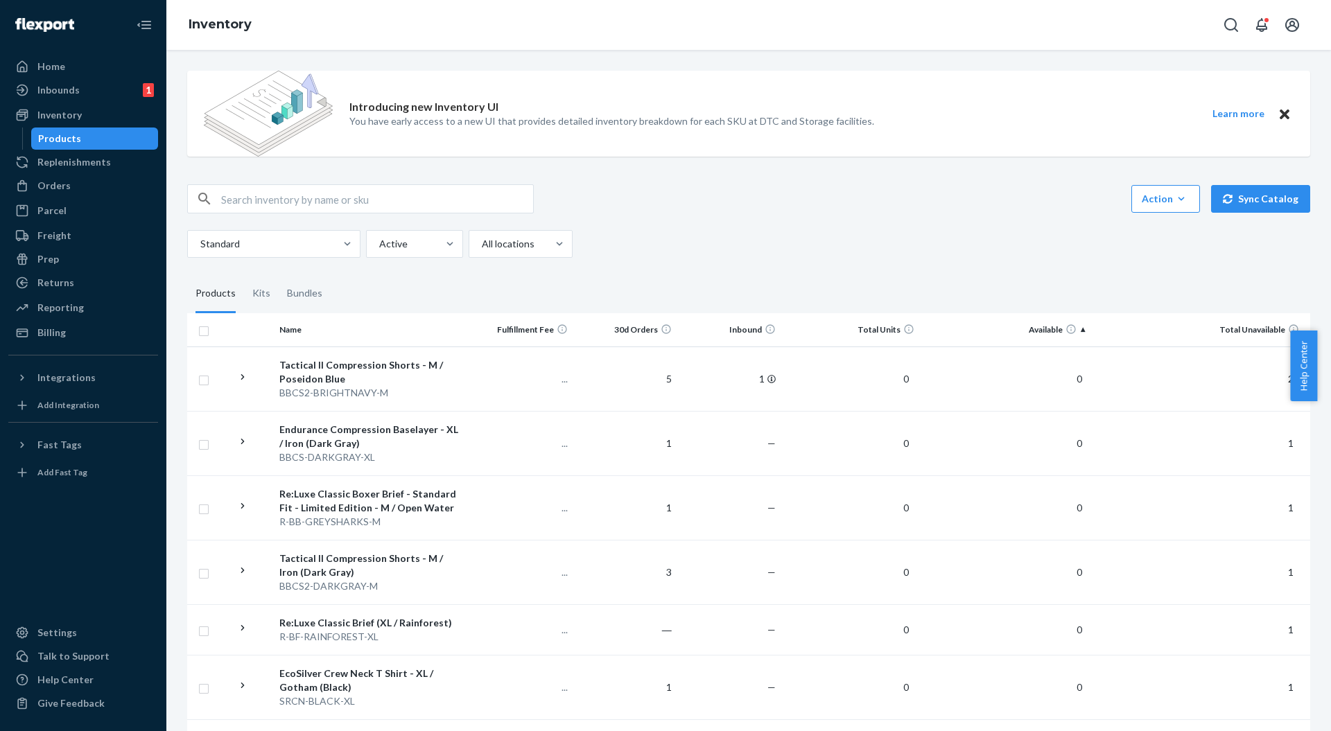
click at [1019, 336] on th "Available" at bounding box center [1006, 329] width 173 height 33
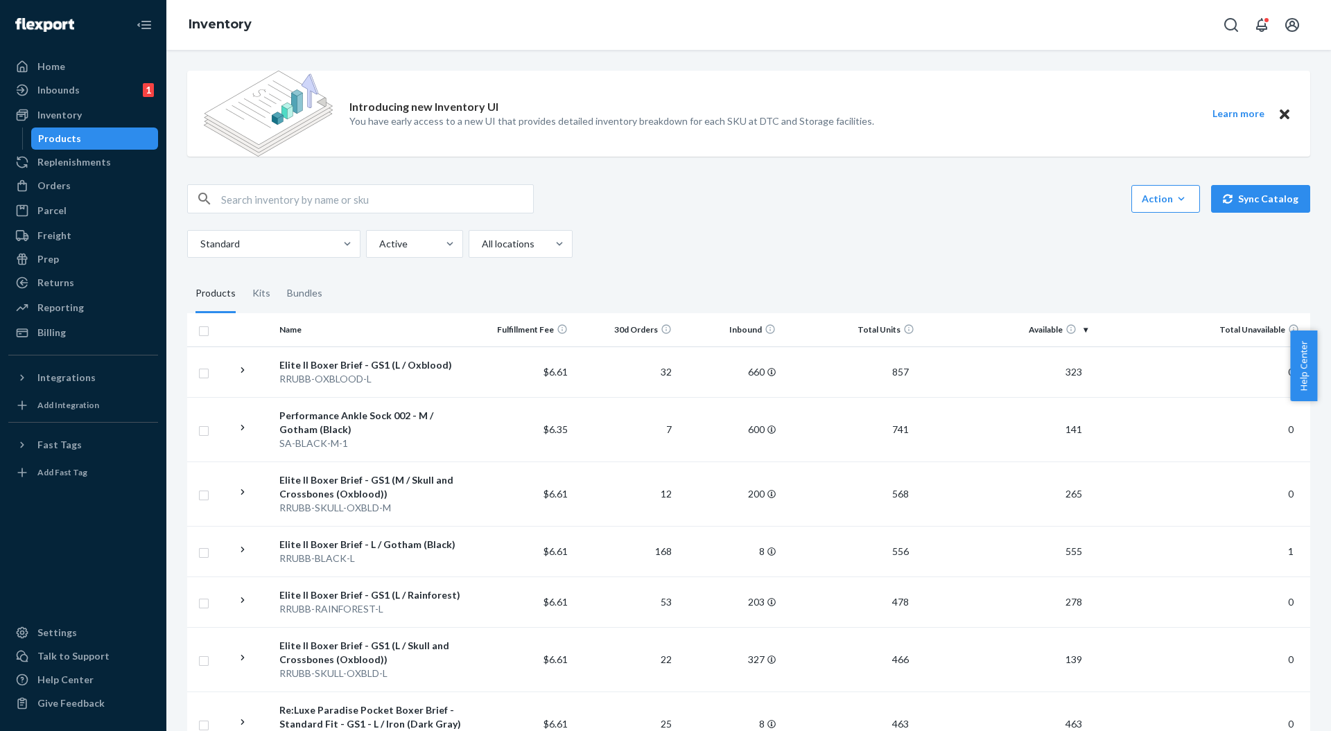
click at [262, 200] on input "text" at bounding box center [377, 199] width 312 height 28
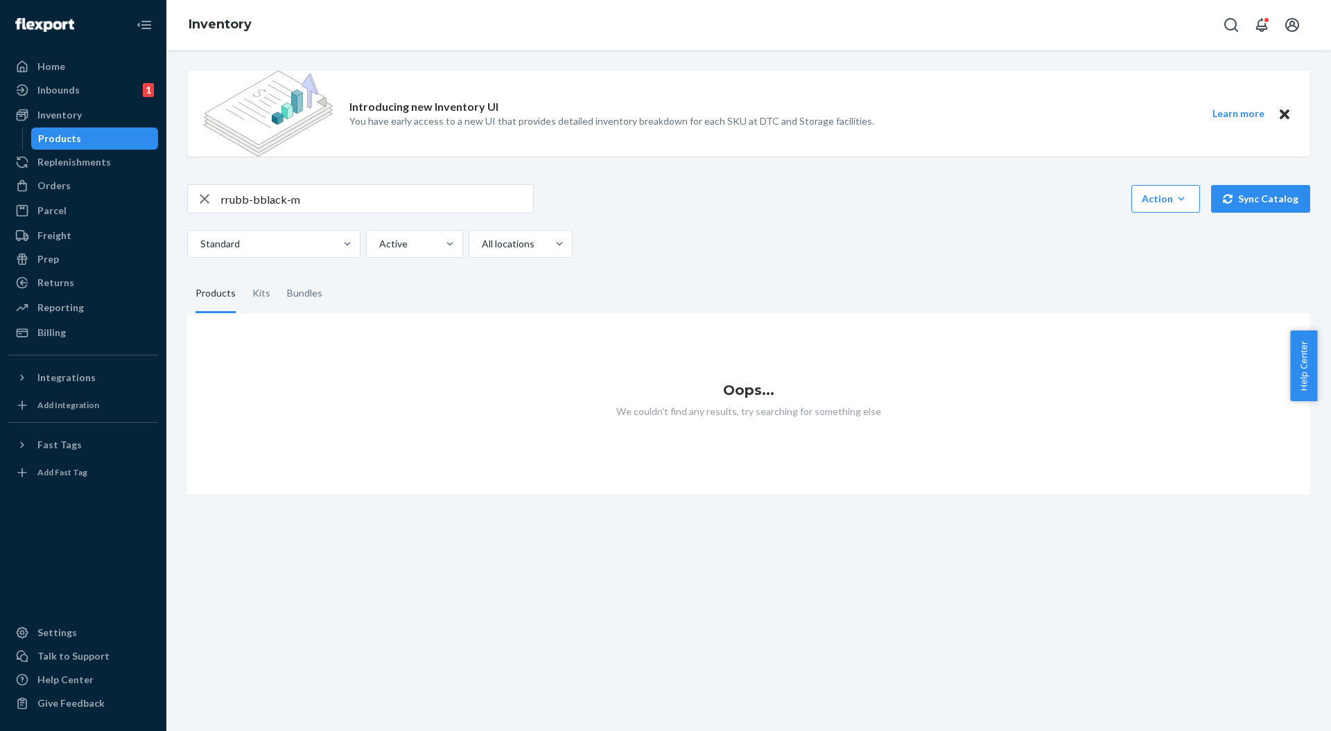
click at [266, 197] on input "rrubb-bblack-m" at bounding box center [377, 199] width 312 height 28
type input "rrubb-black-m"
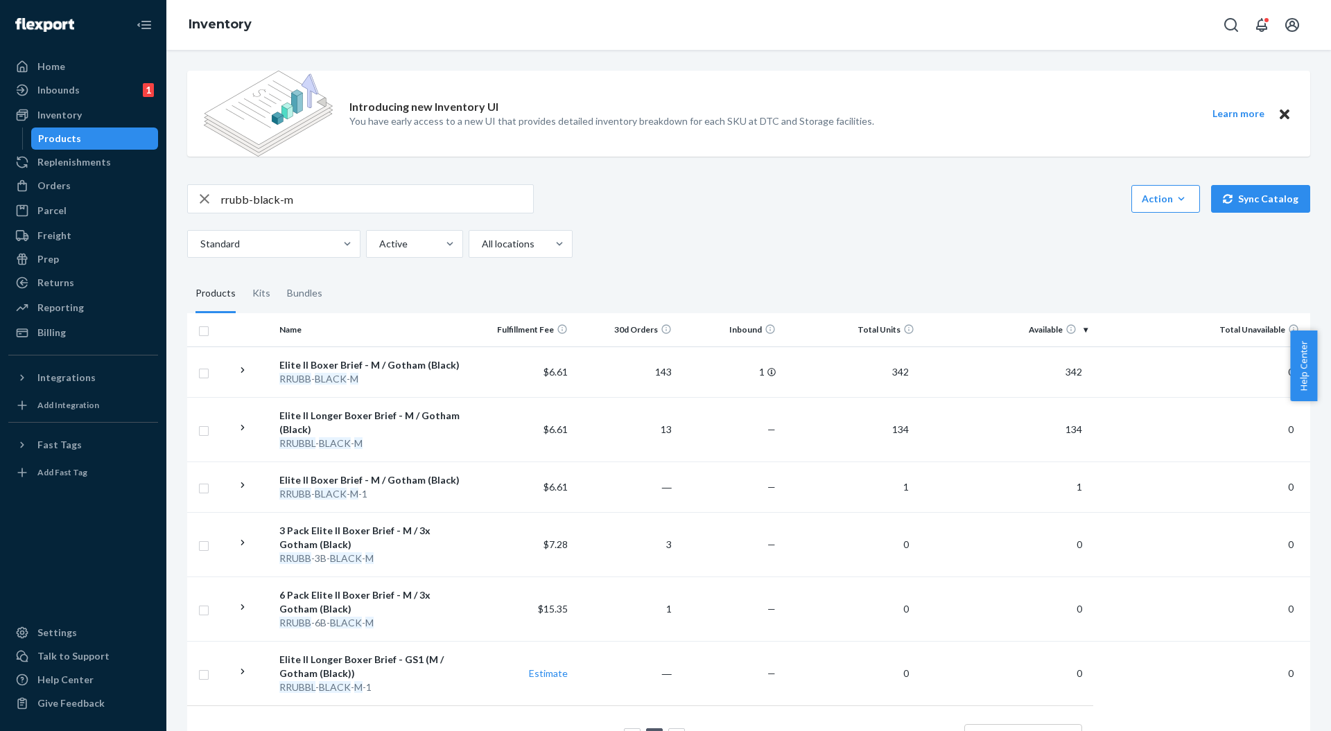
click at [835, 281] on fieldset "Products Kits Bundles" at bounding box center [748, 294] width 1123 height 39
click at [796, 277] on fieldset "Products Kits Bundles" at bounding box center [748, 294] width 1123 height 39
drag, startPoint x: 47, startPoint y: 93, endPoint x: 440, endPoint y: 247, distance: 421.5
click at [47, 92] on div "Inbounds" at bounding box center [58, 90] width 42 height 14
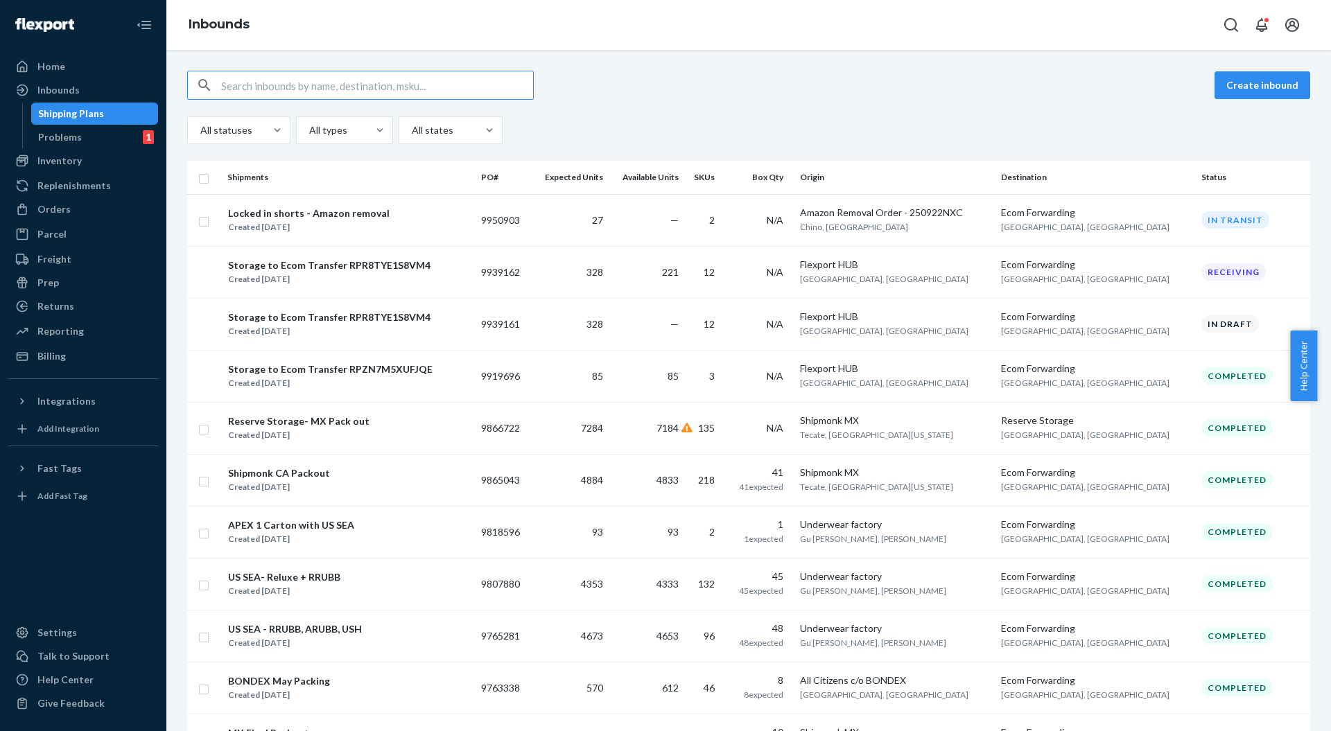
click at [311, 471] on div "Shipmonk CA Packout" at bounding box center [279, 474] width 102 height 14
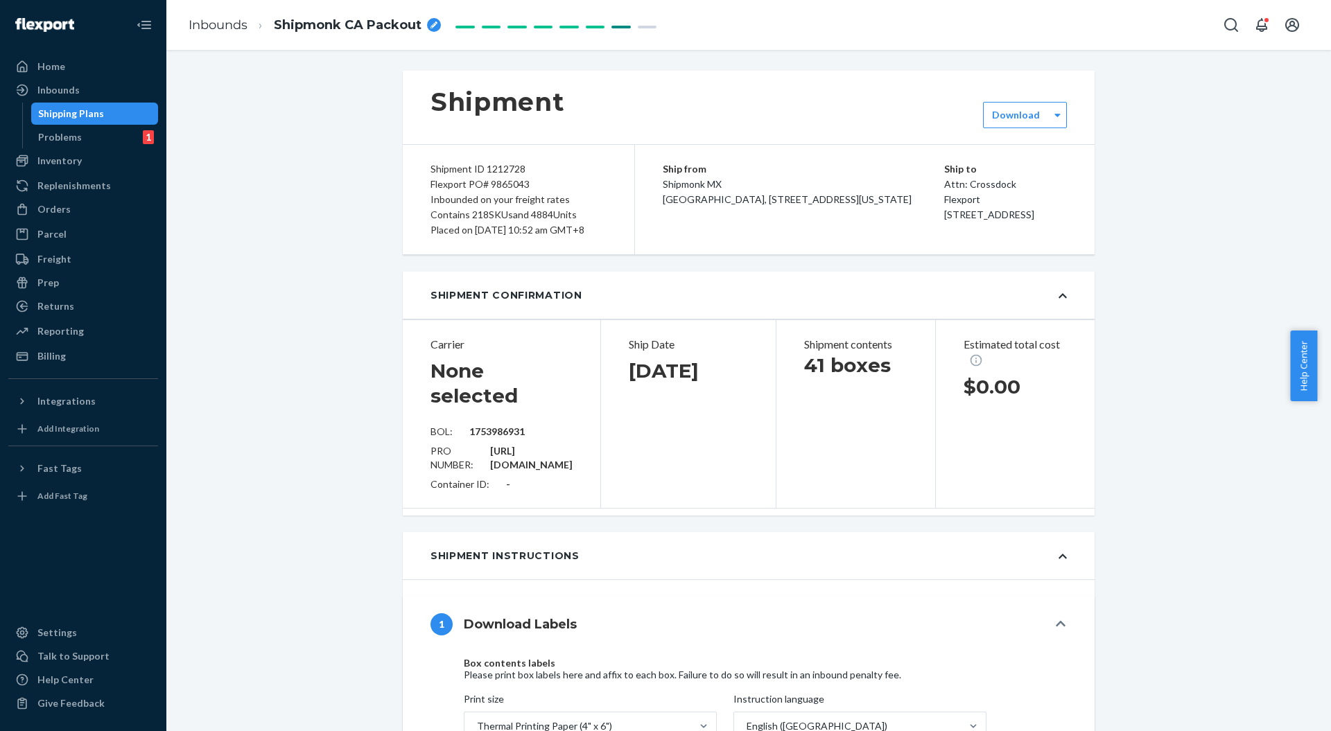
type input "1753986931"
type input "[URL][DOMAIN_NAME]"
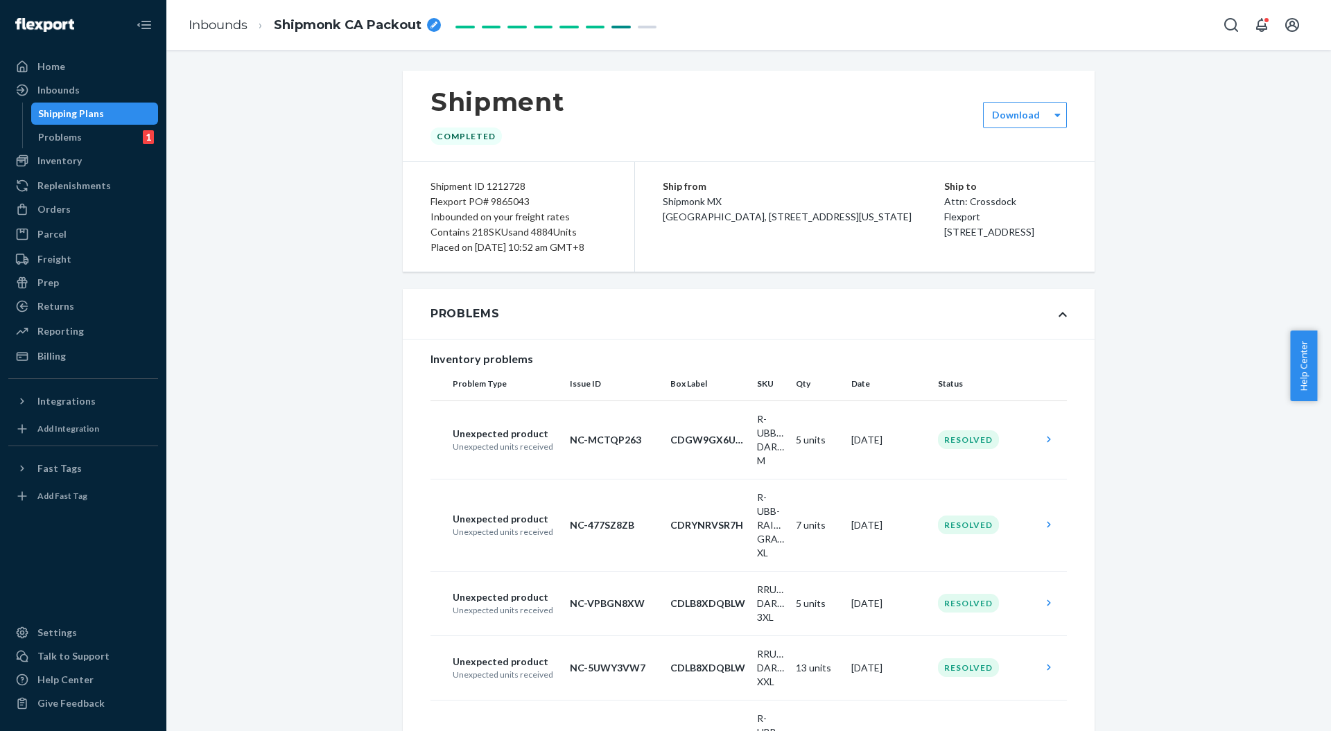
scroll to position [16762, 0]
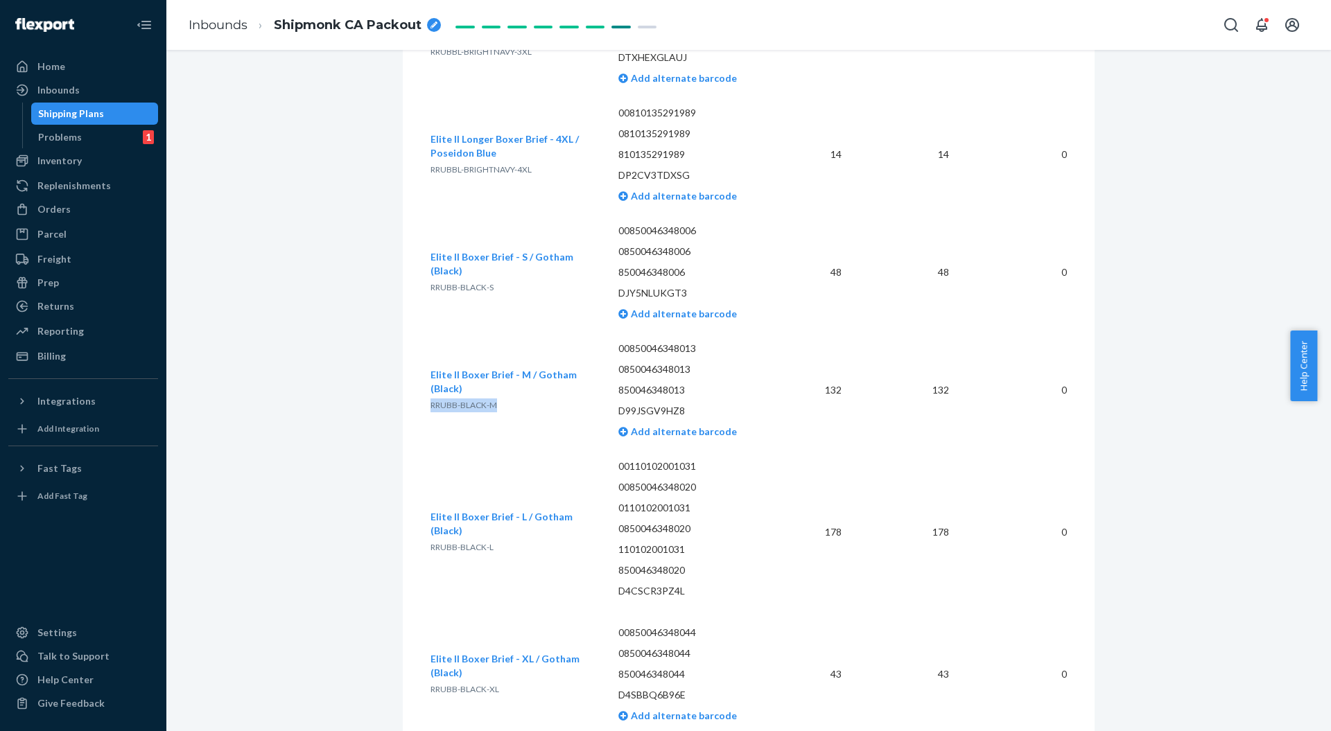
click at [437, 369] on span "Elite II Boxer Brief - M / Gotham (Black)" at bounding box center [504, 382] width 146 height 26
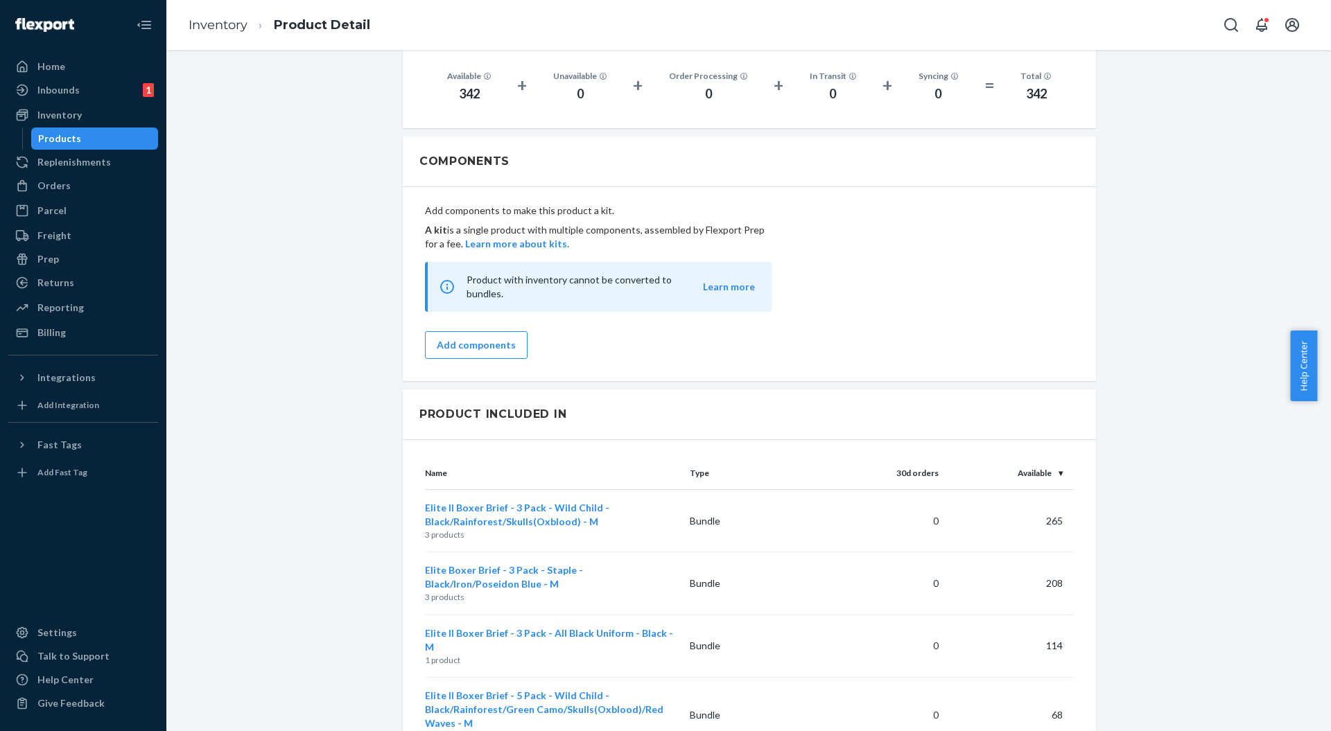
scroll to position [832, 0]
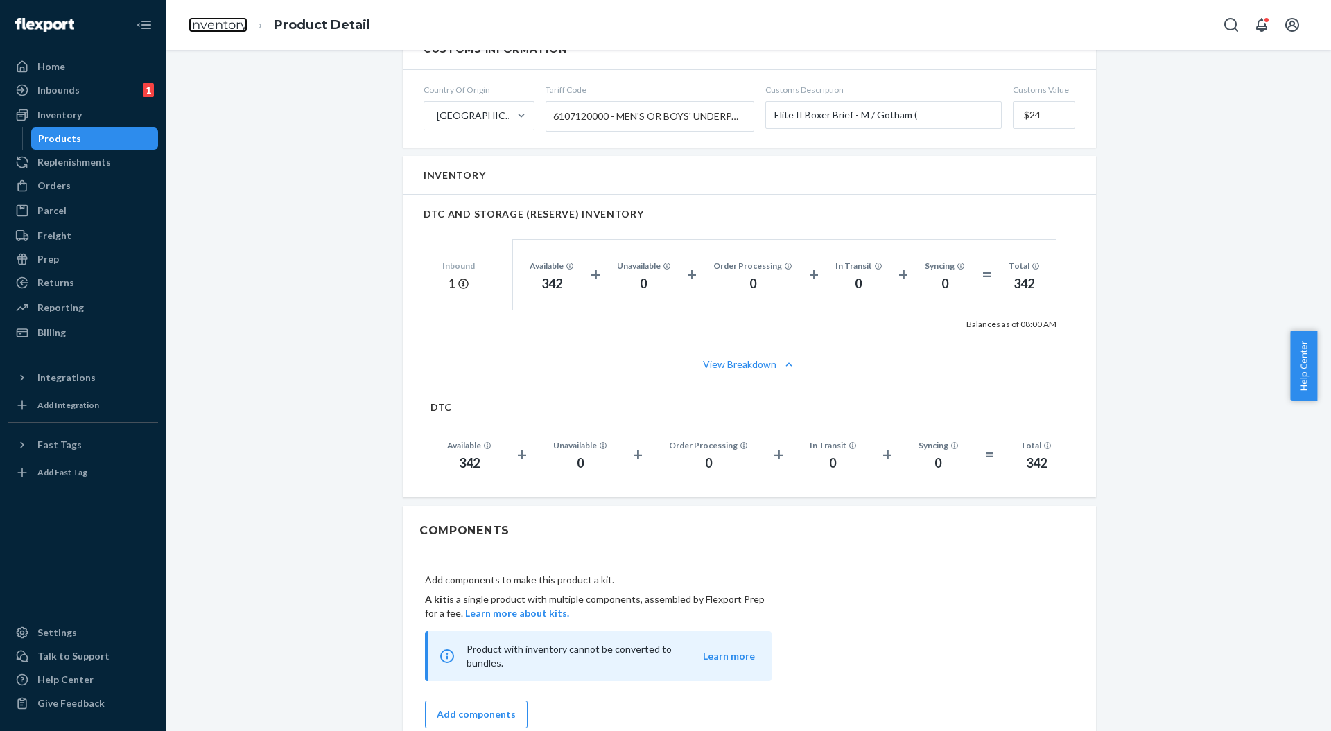
click at [222, 26] on link "Inventory" at bounding box center [218, 24] width 59 height 15
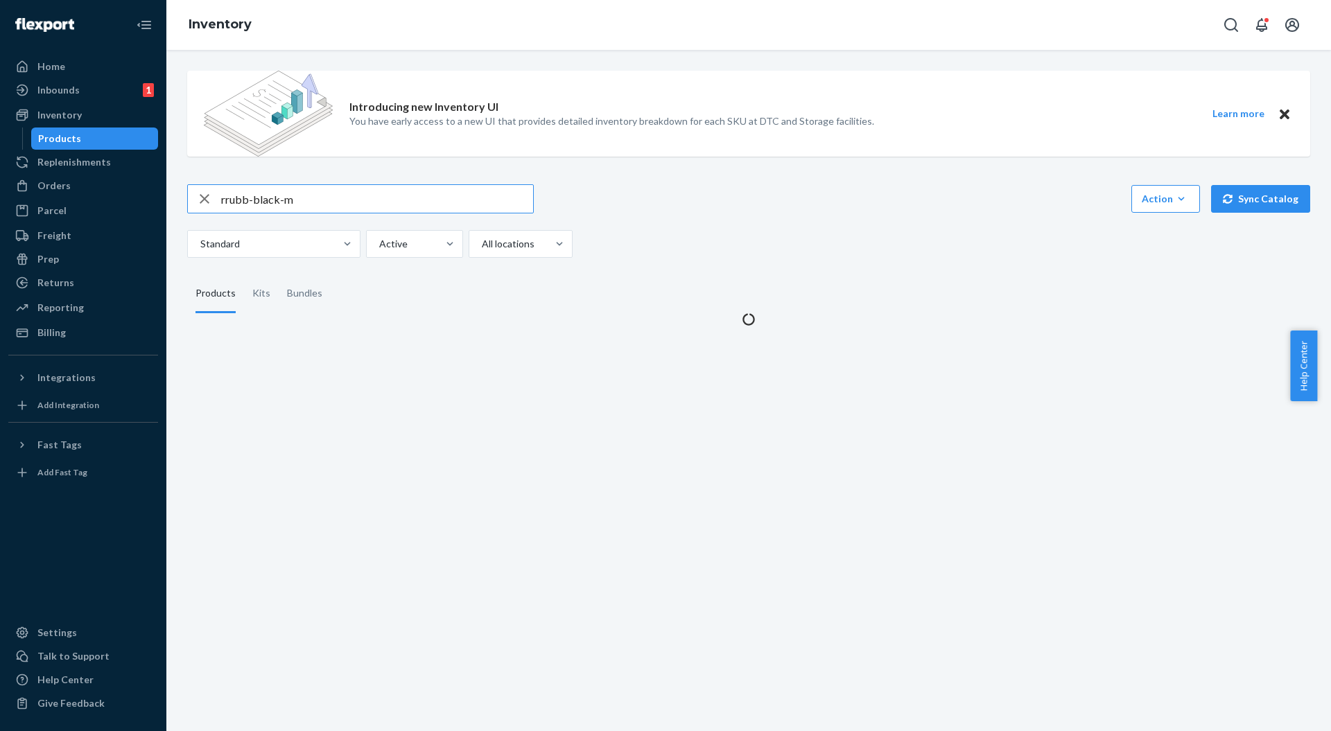
drag, startPoint x: 324, startPoint y: 200, endPoint x: 183, endPoint y: 220, distance: 142.2
click at [155, 209] on div "Home Inbounds 1 Shipping Plans Problems 1 Inventory Products Replenishments Ord…" at bounding box center [665, 365] width 1331 height 731
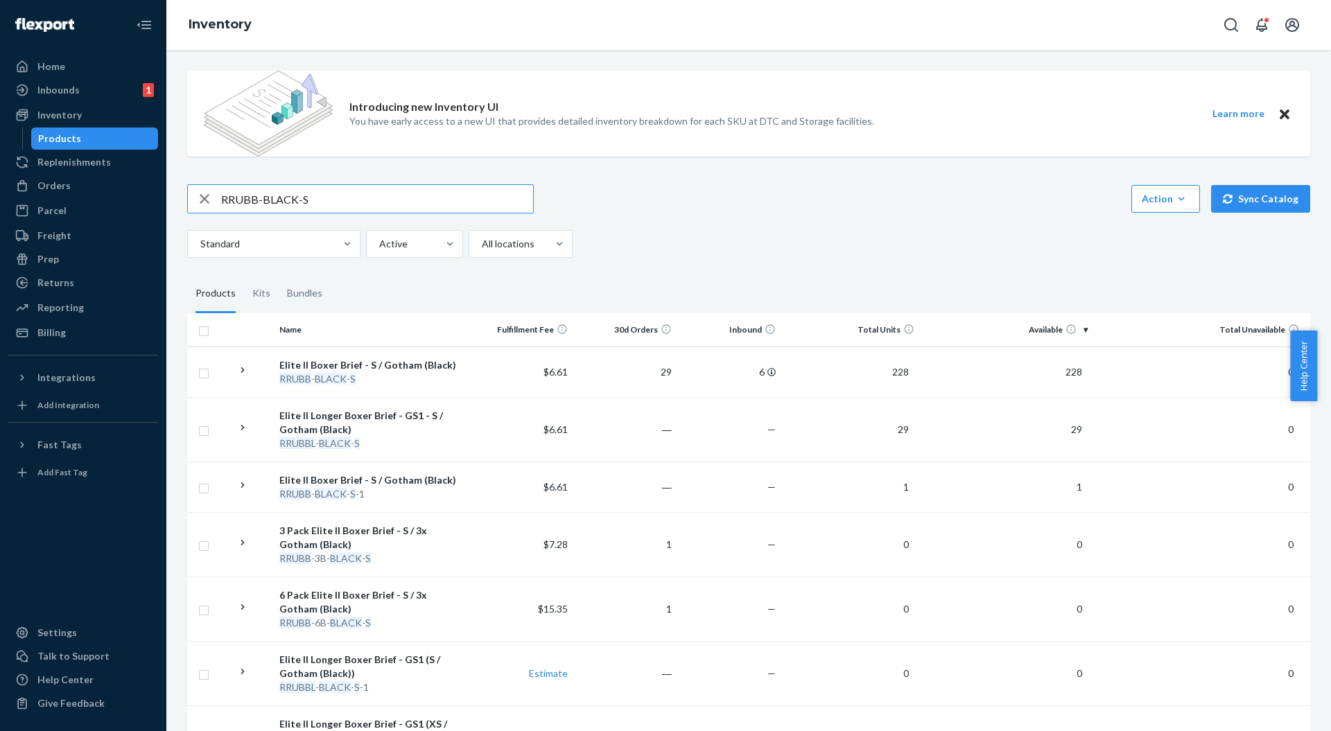
click at [348, 202] on input "RRUBB-BLACK-S" at bounding box center [377, 199] width 312 height 28
click at [632, 214] on div "RRUBB-BLACK-M Action Create product Create kit or bundle Bulk create products B…" at bounding box center [748, 220] width 1123 height 73
click at [892, 241] on div "Standard Active All locations" at bounding box center [743, 244] width 1113 height 28
drag, startPoint x: 324, startPoint y: 202, endPoint x: 349, endPoint y: 219, distance: 29.8
click at [316, 202] on input "RRUBB-BLACK-M" at bounding box center [377, 199] width 312 height 28
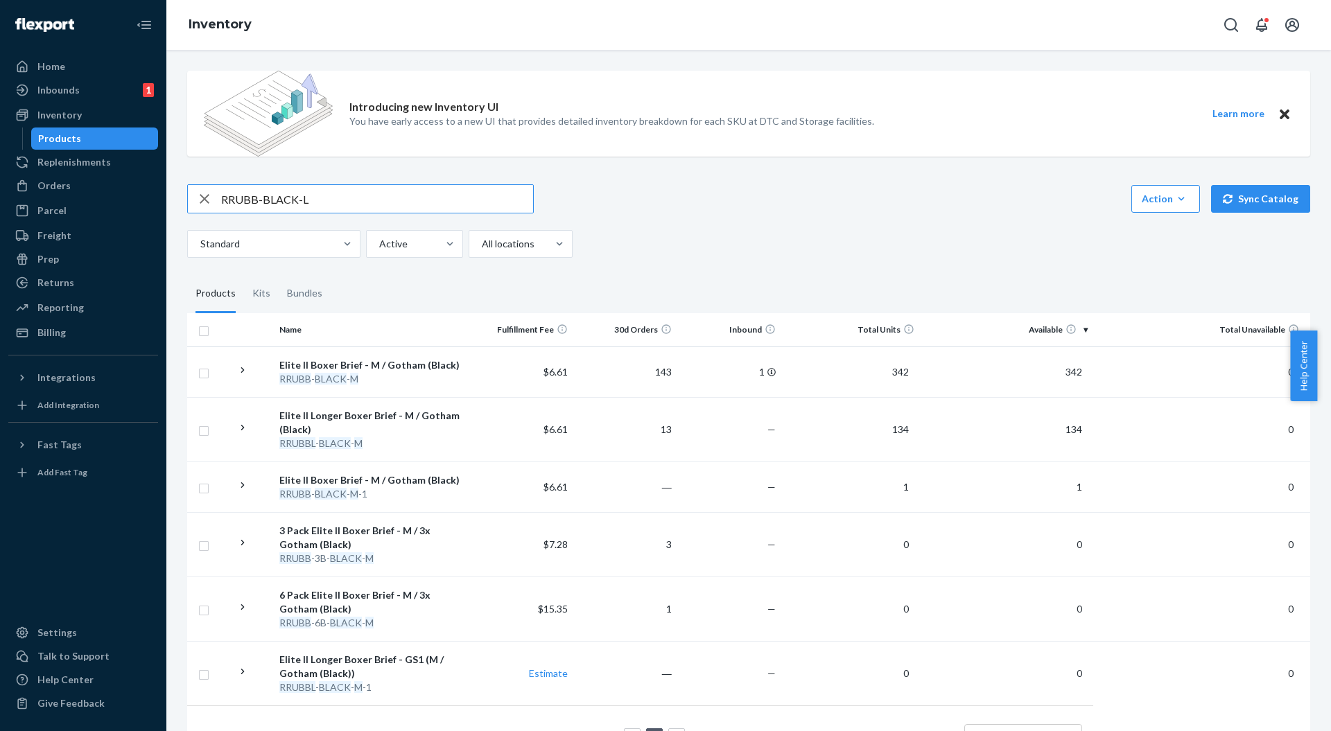
type input "RRUBB-BLACK-L"
